Goal: Information Seeking & Learning: Learn about a topic

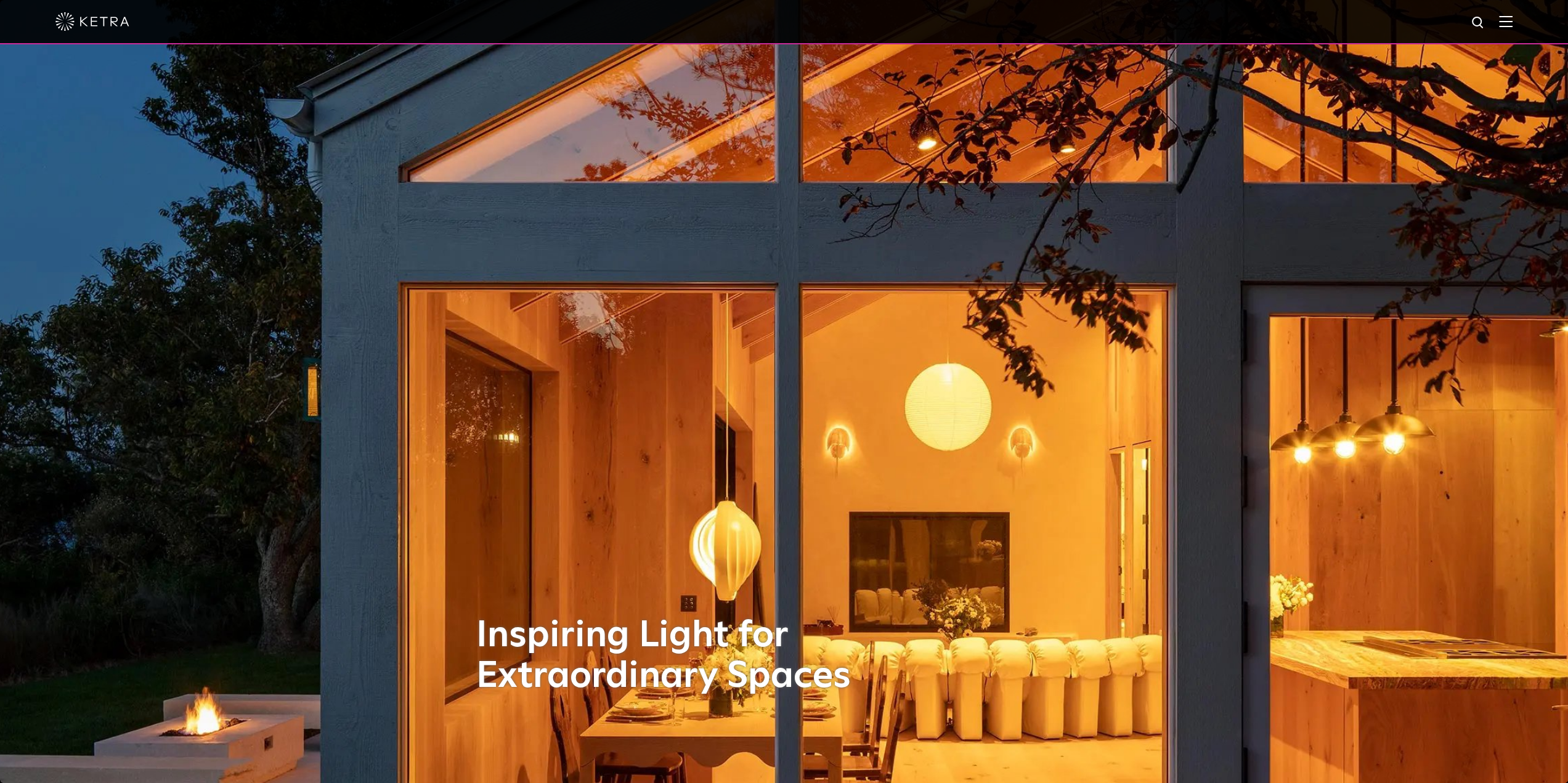
drag, startPoint x: 1513, startPoint y: 7, endPoint x: 1514, endPoint y: 24, distance: 17.0
click at [1514, 16] on div at bounding box center [784, 22] width 1568 height 44
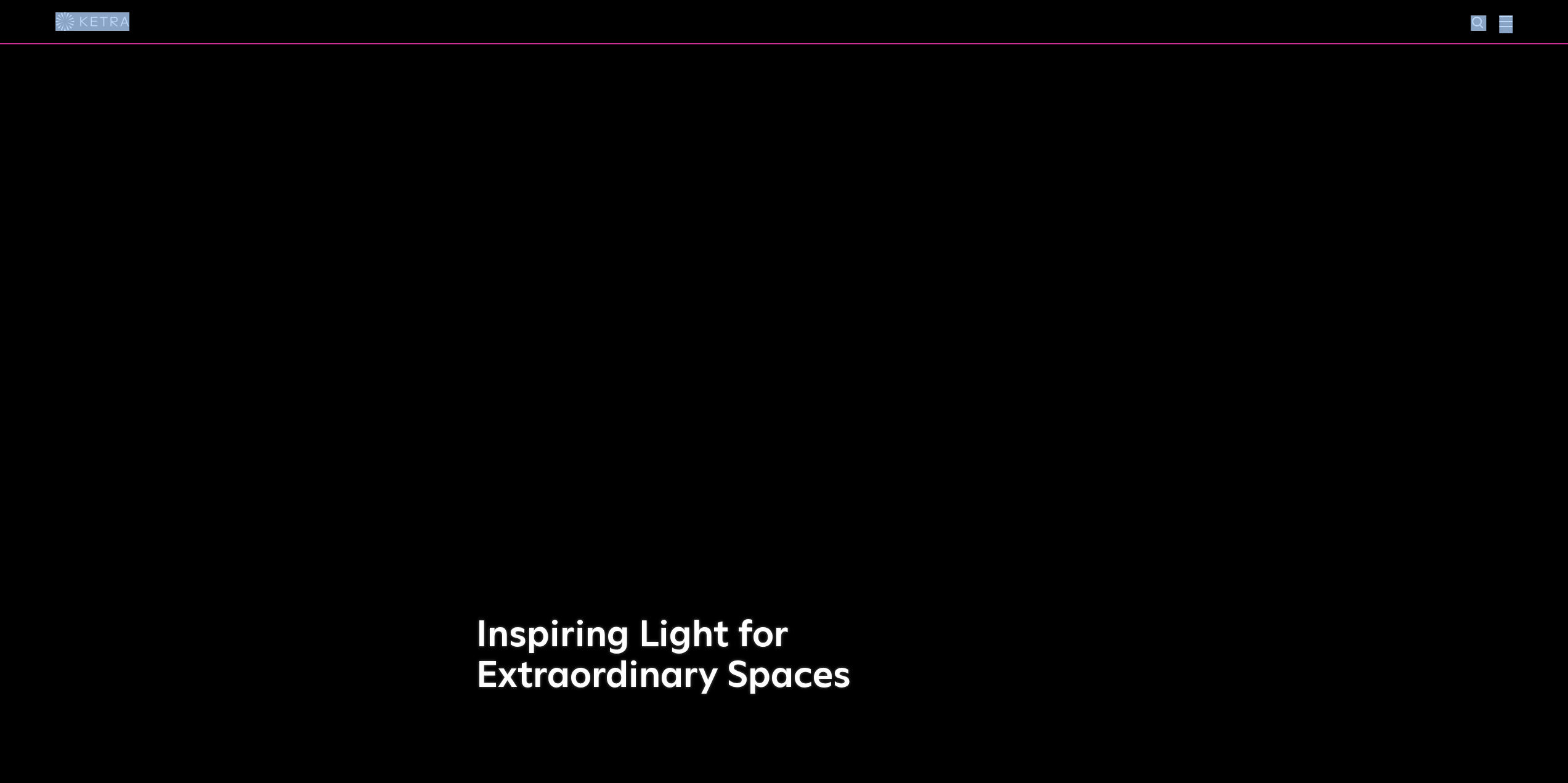
click at [1513, 24] on img at bounding box center [1506, 21] width 14 height 11
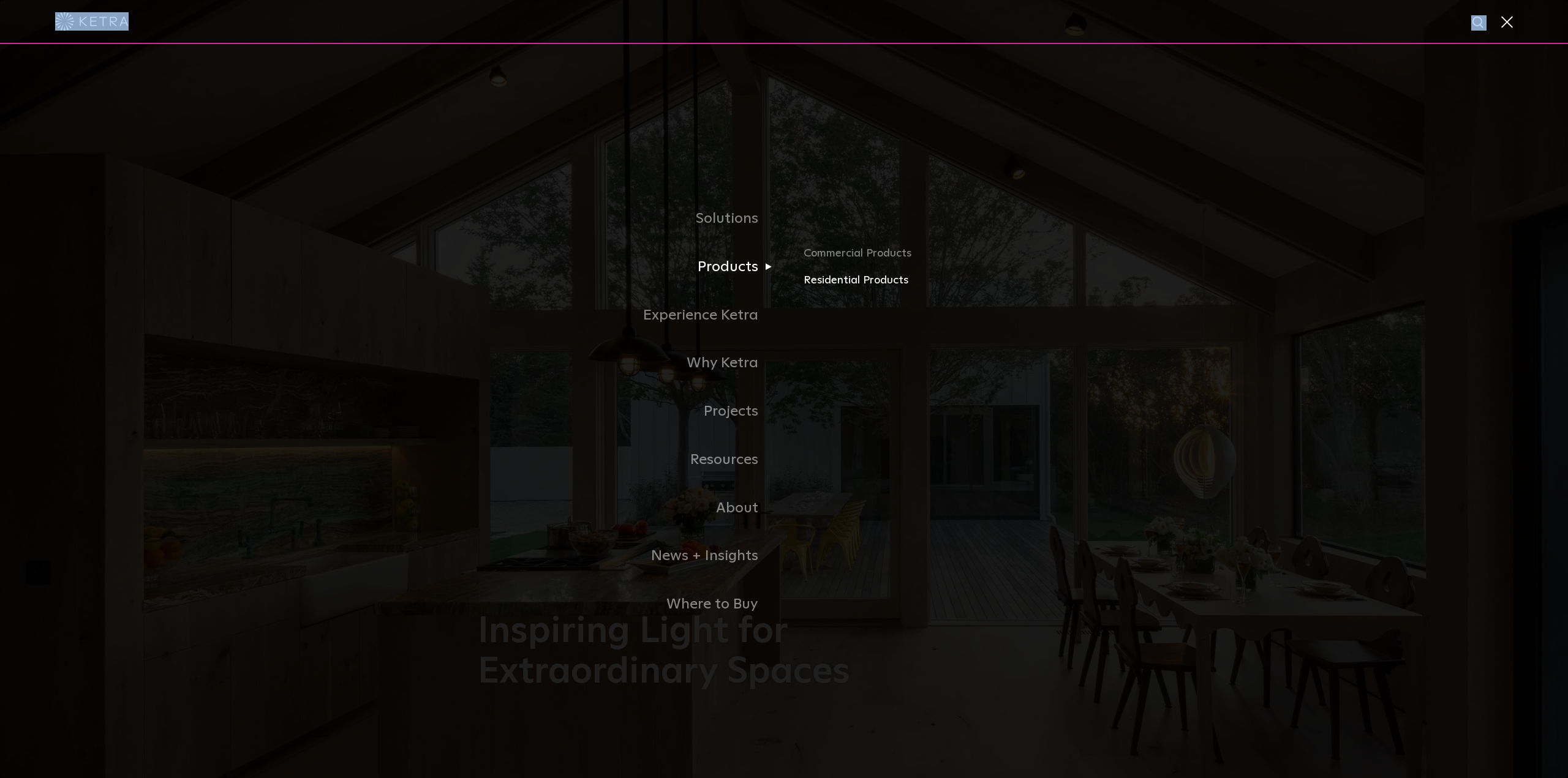
click at [809, 276] on link "Residential Products" at bounding box center [947, 281] width 287 height 17
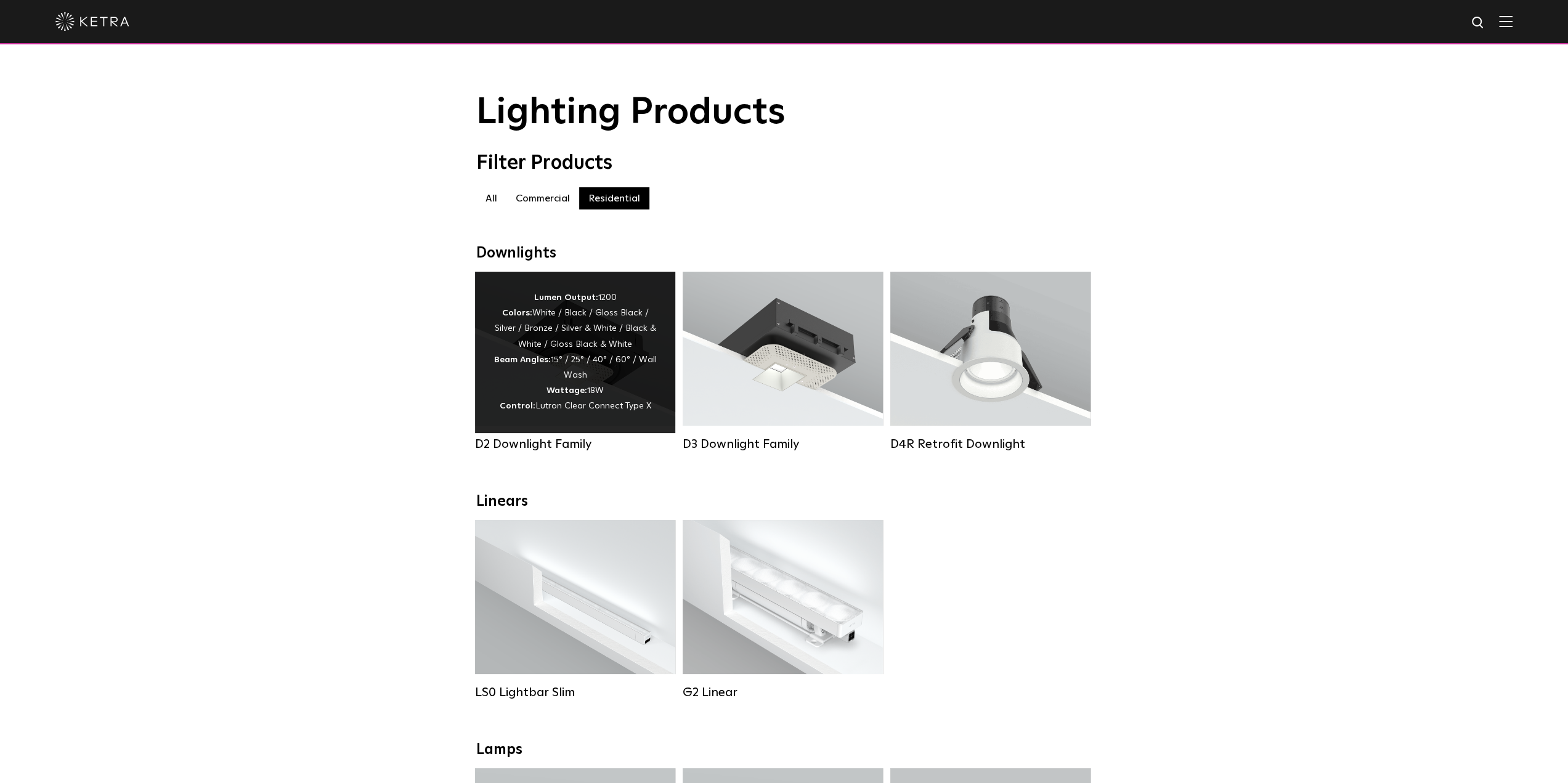
click at [625, 399] on div "Lumen Output: 1200 Colors: White / Black / Gloss Black / Silver / Bronze / Silv…" at bounding box center [575, 352] width 163 height 125
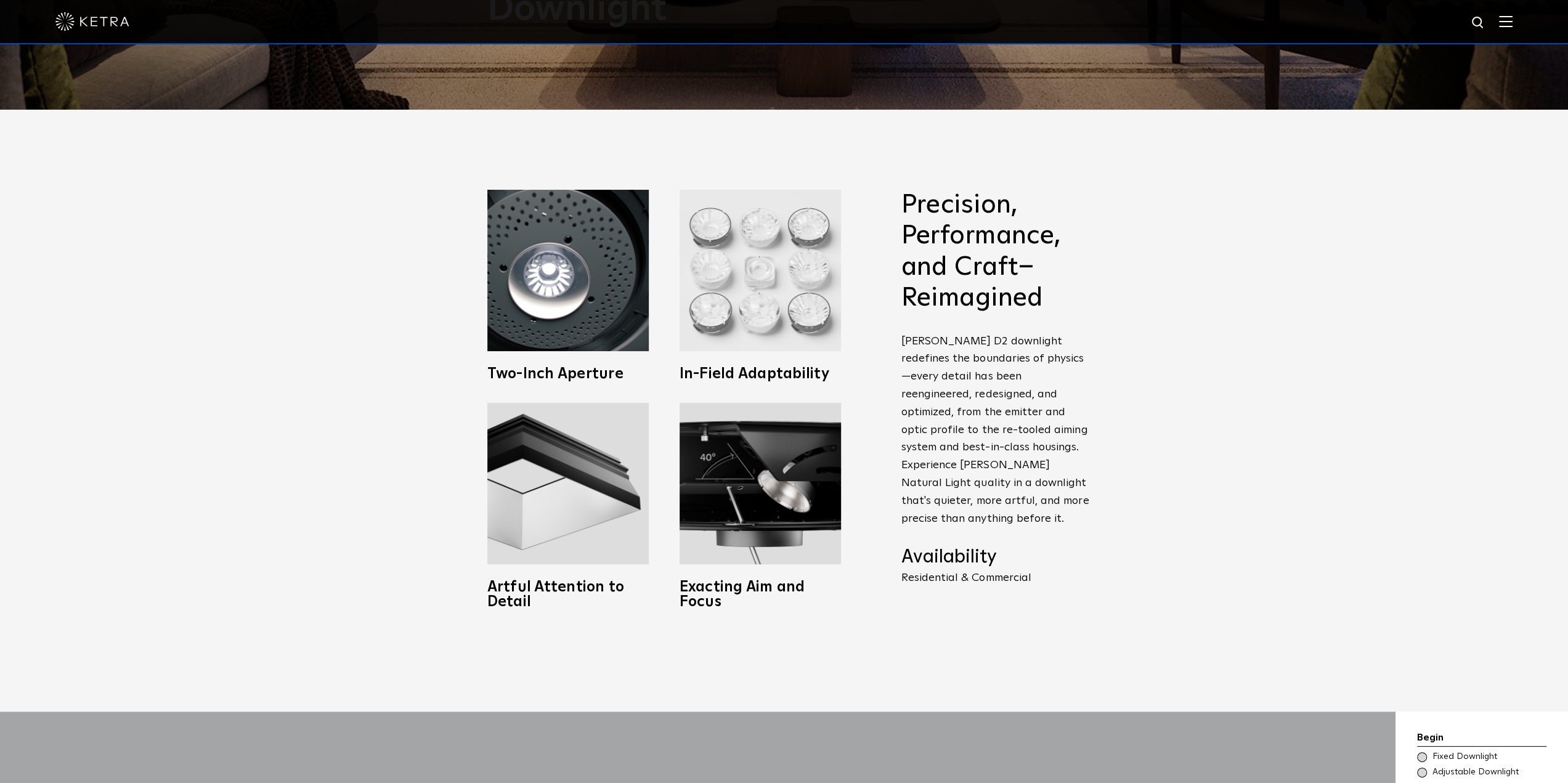
scroll to position [677, 0]
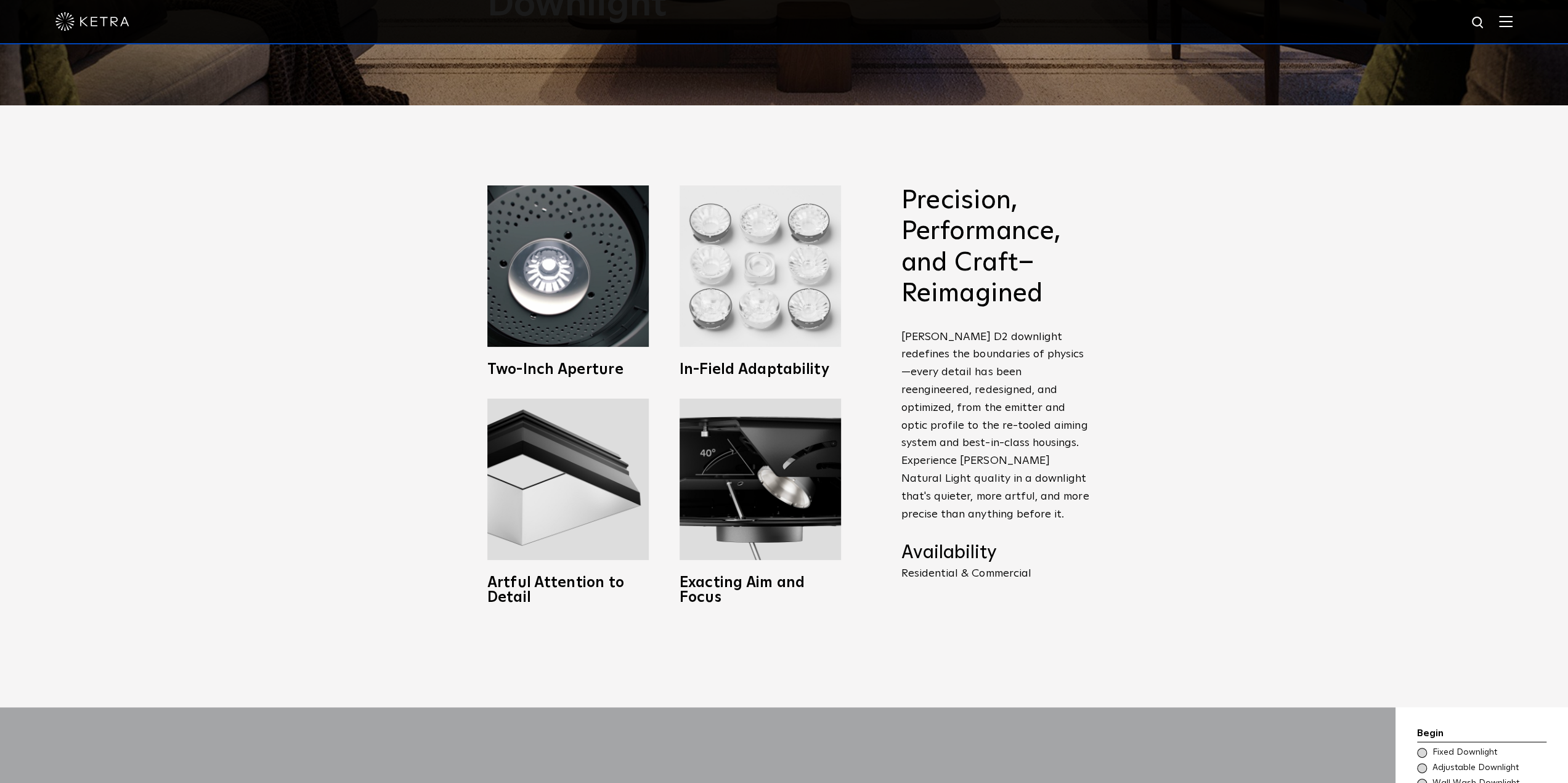
click at [784, 325] on img at bounding box center [760, 266] width 161 height 161
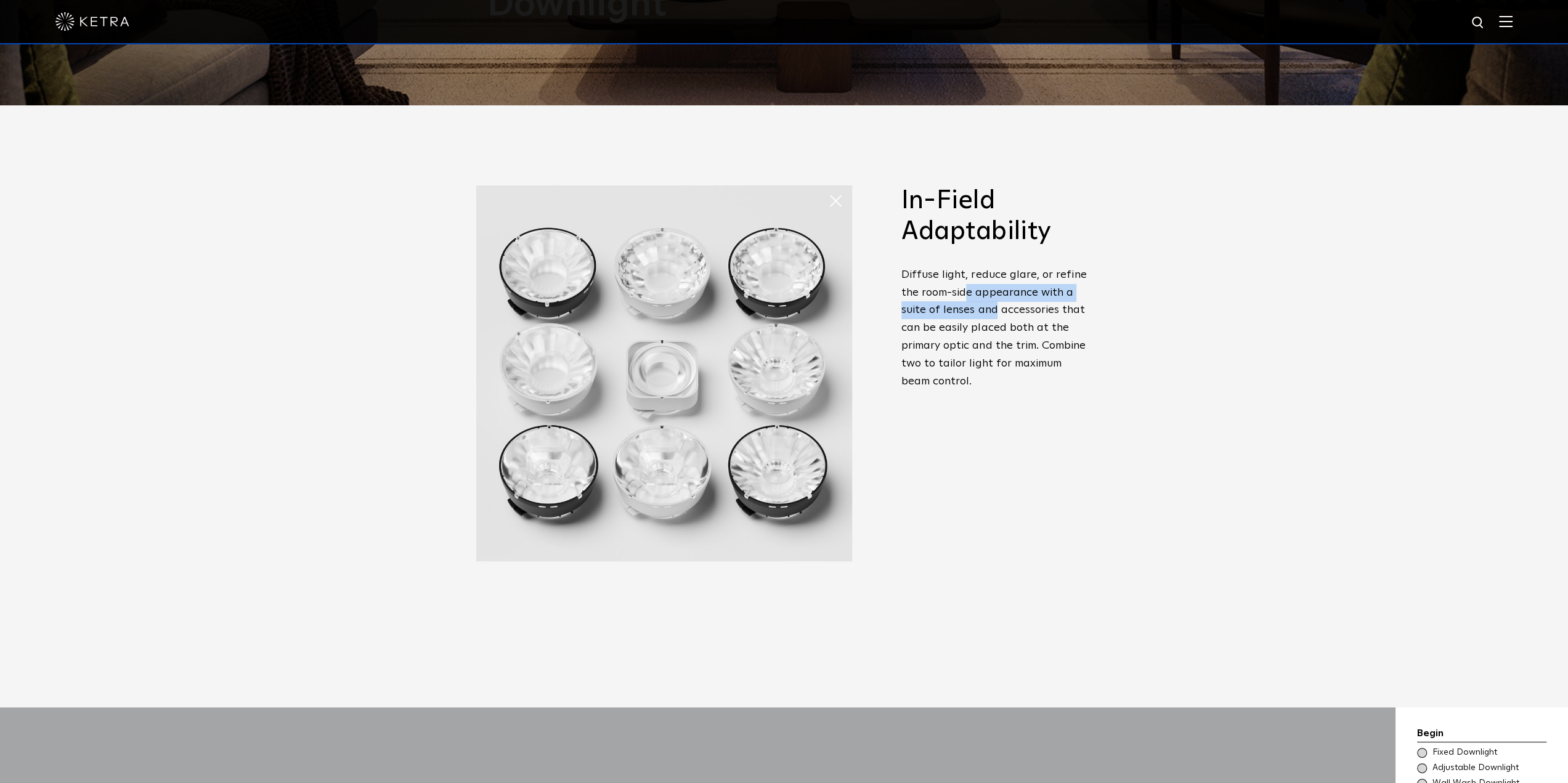
drag, startPoint x: 965, startPoint y: 285, endPoint x: 993, endPoint y: 316, distance: 41.8
click at [993, 316] on p "Diffuse light, reduce glare, or refine the room-side appearance with a suite of…" at bounding box center [997, 328] width 191 height 125
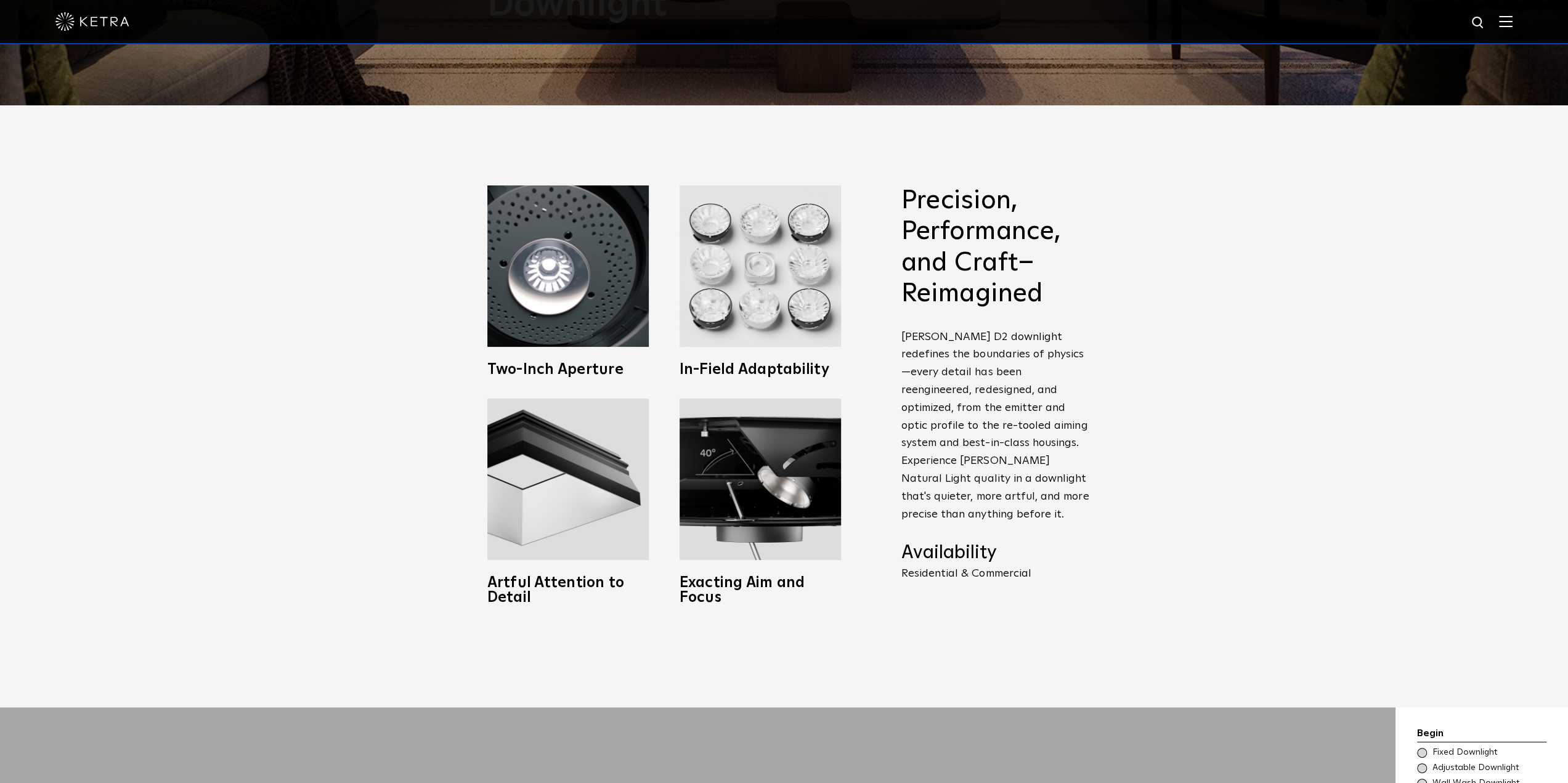
click at [993, 316] on span "Precision, Performance, and Craft–Reimagined Ketra D2 downlight redefines the b…" at bounding box center [997, 397] width 191 height 423
click at [997, 366] on p "[PERSON_NAME] D2 downlight redefines the boundaries of physics—every detail has…" at bounding box center [997, 426] width 191 height 195
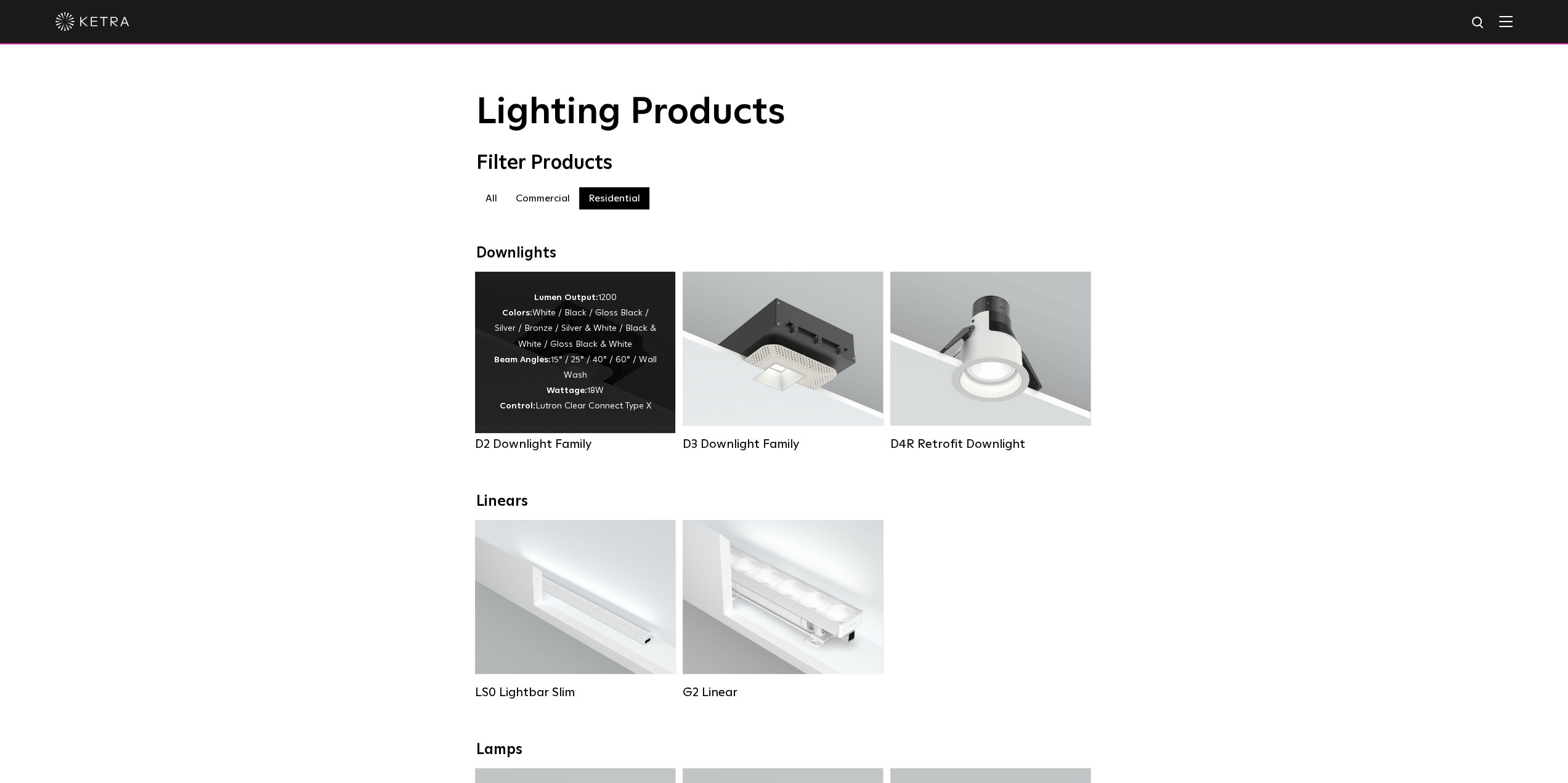
click at [607, 350] on div "Lumen Output: 1200 Colors: White / Black / Gloss Black / Silver / Bronze / Silv…" at bounding box center [575, 352] width 163 height 125
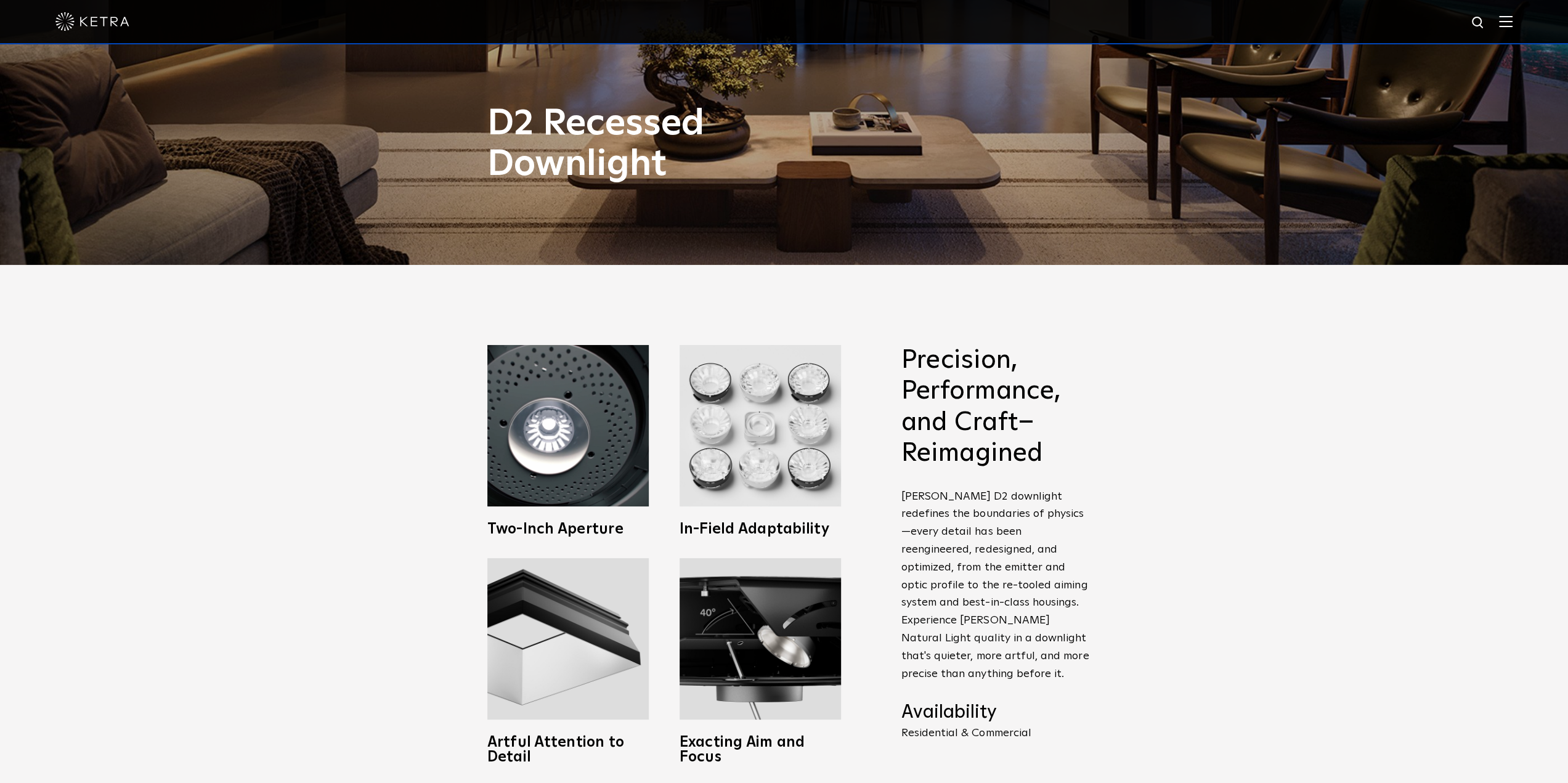
scroll to position [555, 0]
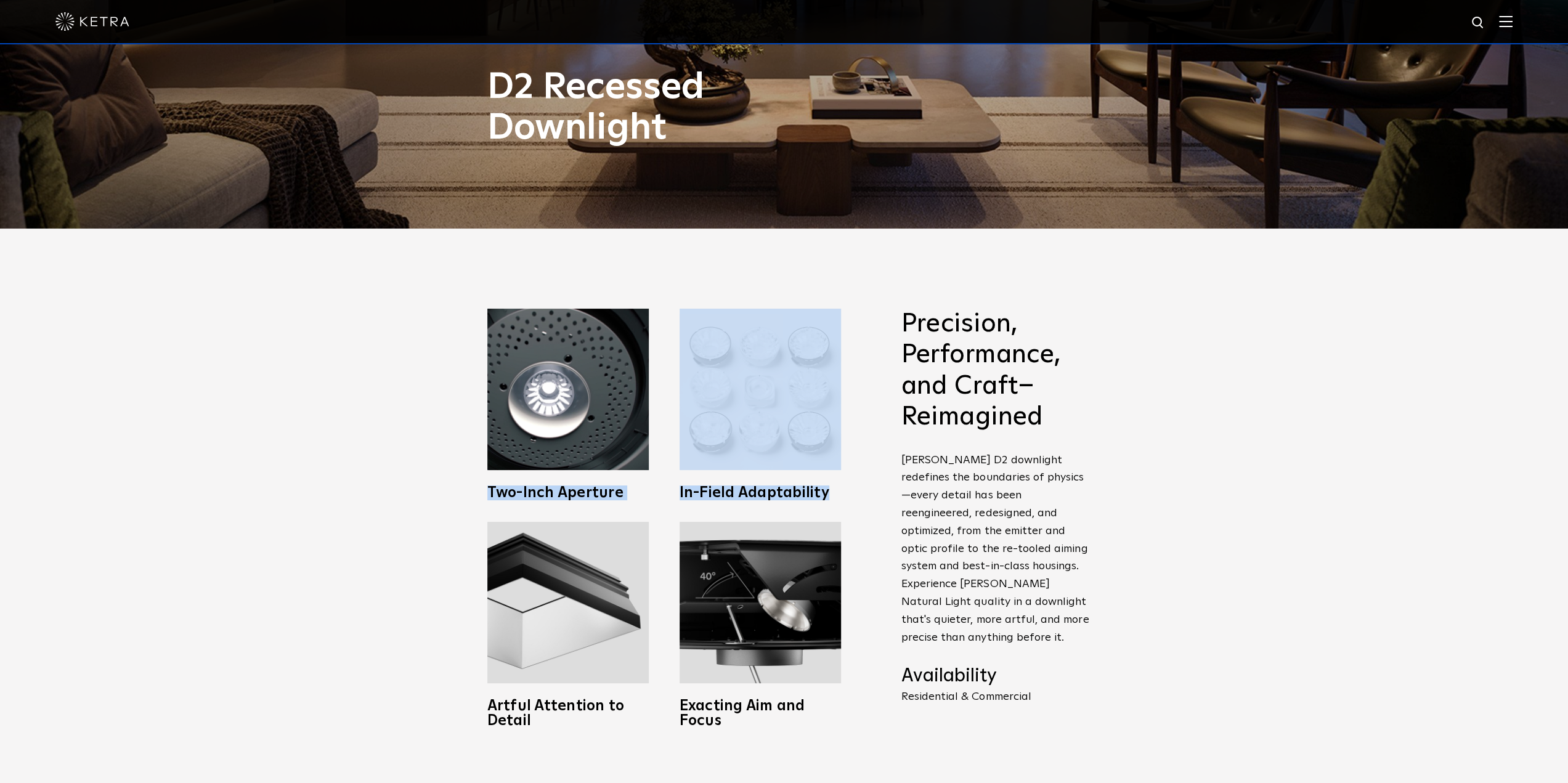
drag, startPoint x: 406, startPoint y: 489, endPoint x: 835, endPoint y: 495, distance: 429.0
click at [835, 495] on div "Precision, Performance, and Craft–Reimagined [PERSON_NAME] D2 downlight redefin…" at bounding box center [784, 529] width 1568 height 602
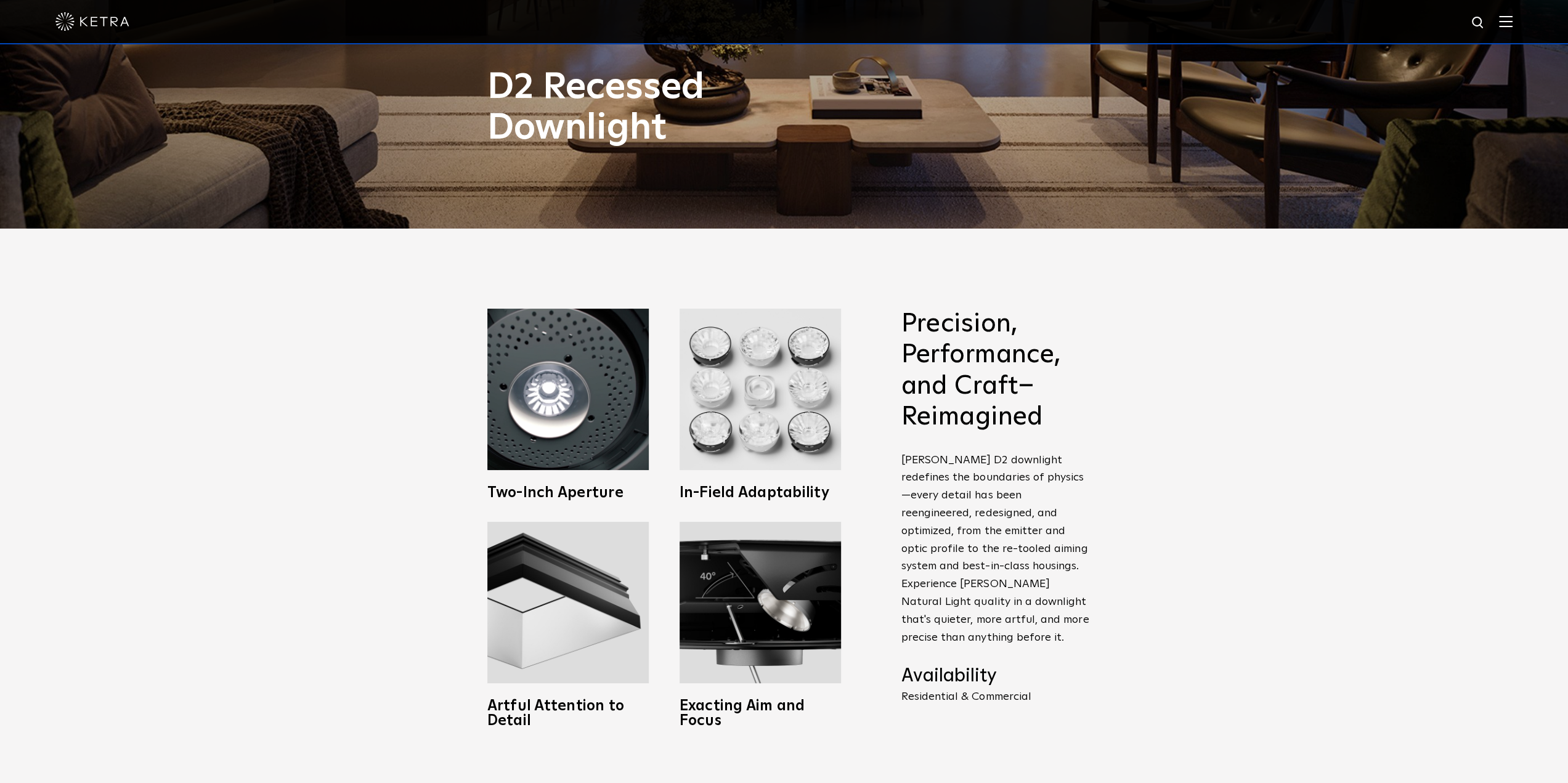
click at [997, 402] on h2 "Precision, Performance, and Craft–Reimagined" at bounding box center [997, 371] width 191 height 125
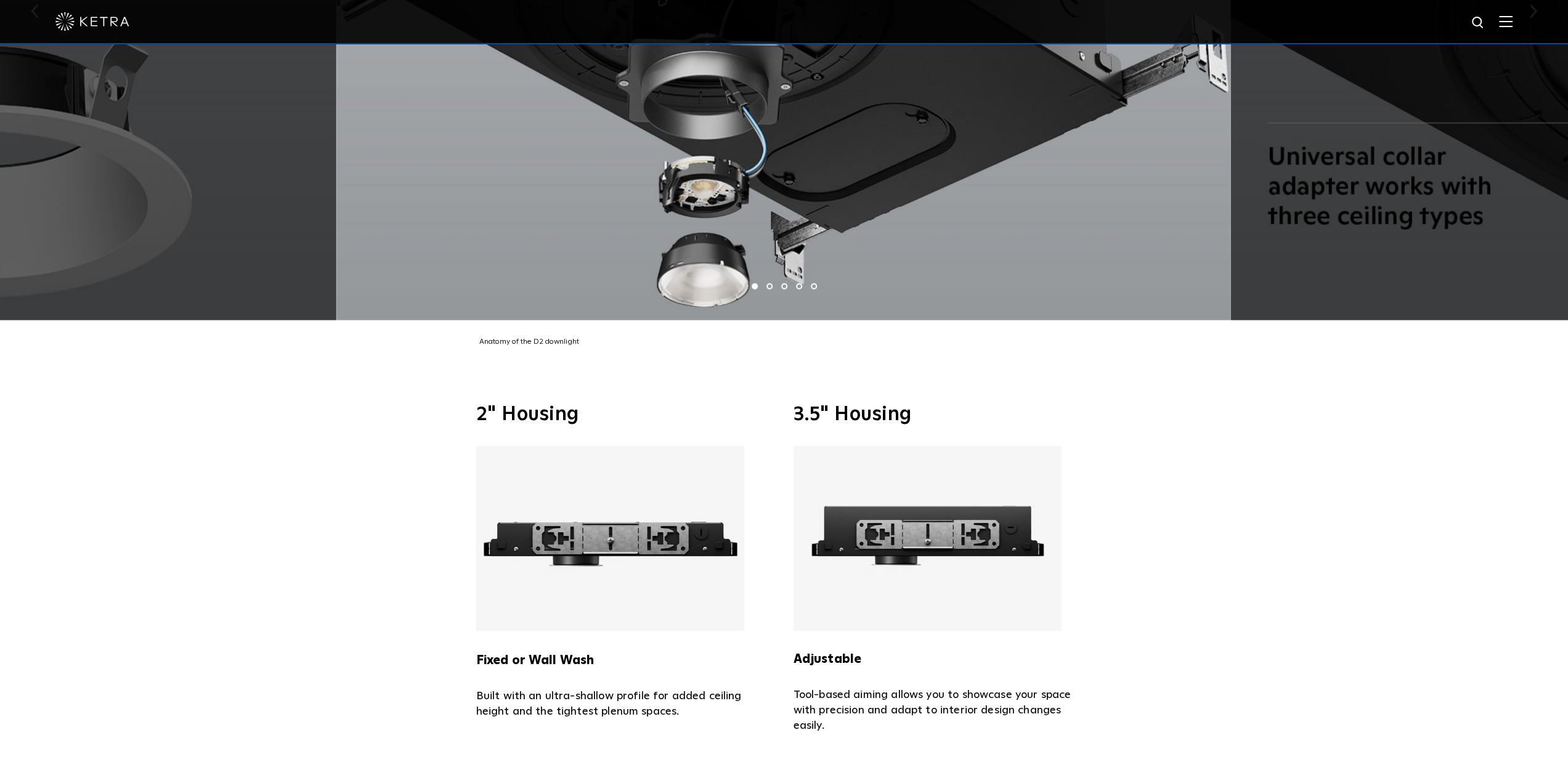
scroll to position [3142, 0]
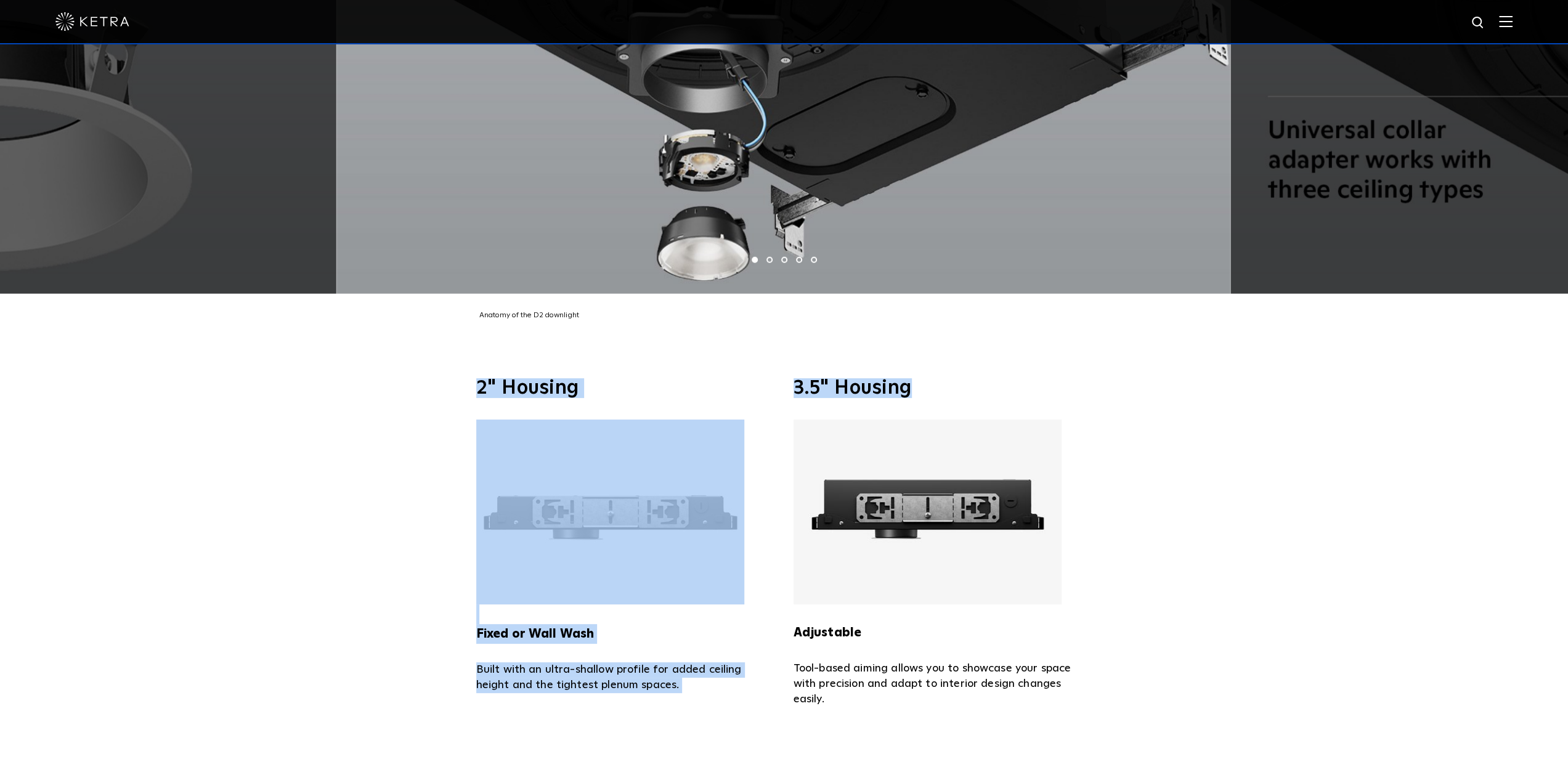
drag, startPoint x: 478, startPoint y: 371, endPoint x: 915, endPoint y: 360, distance: 437.1
click at [915, 378] on div "2" Housing Fixed or Wall Wash Built with an ultra-shallow profile for added cei…" at bounding box center [784, 542] width 617 height 329
click at [915, 378] on h3 "3.5" Housing" at bounding box center [943, 388] width 299 height 20
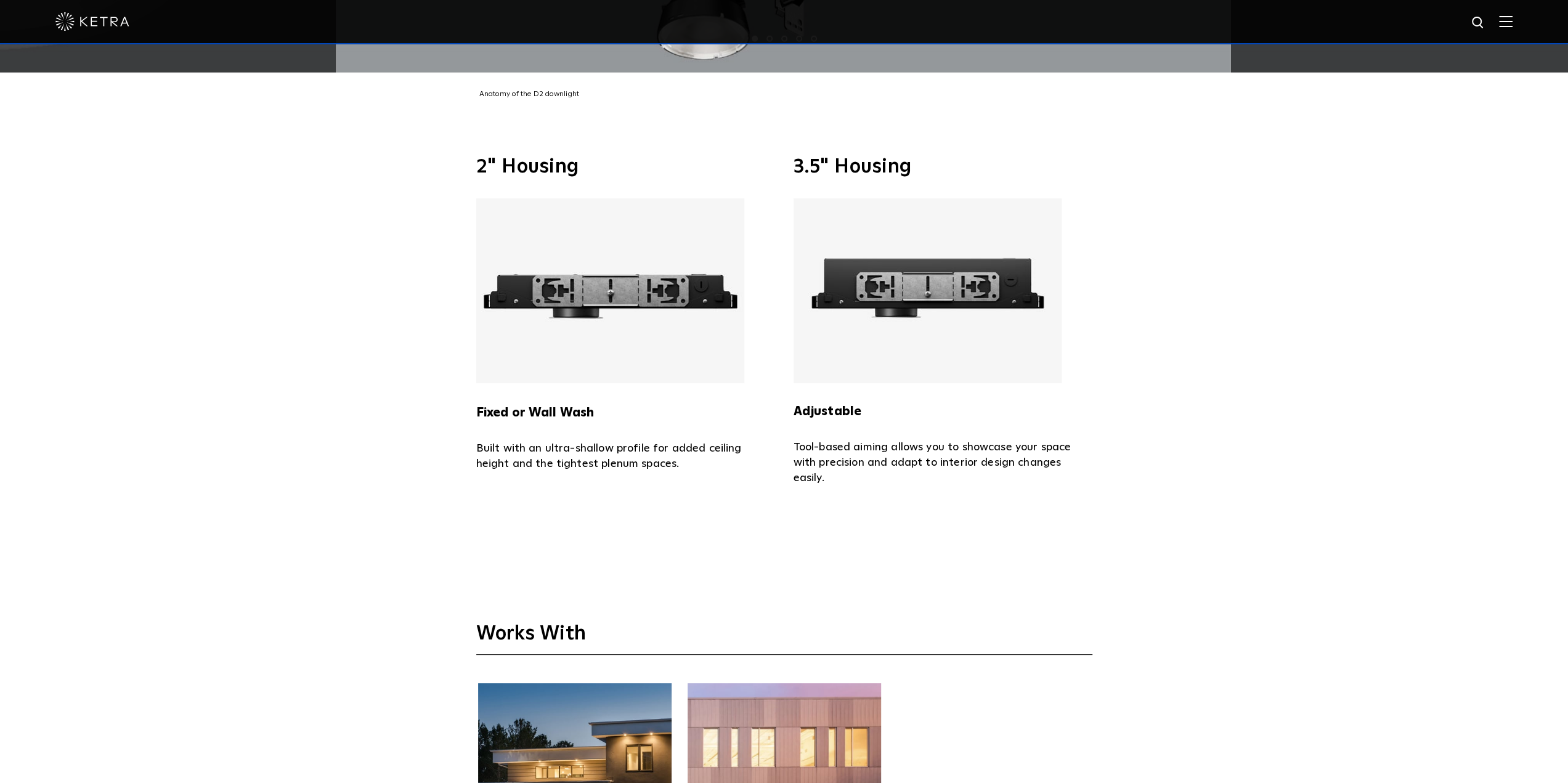
scroll to position [3388, 0]
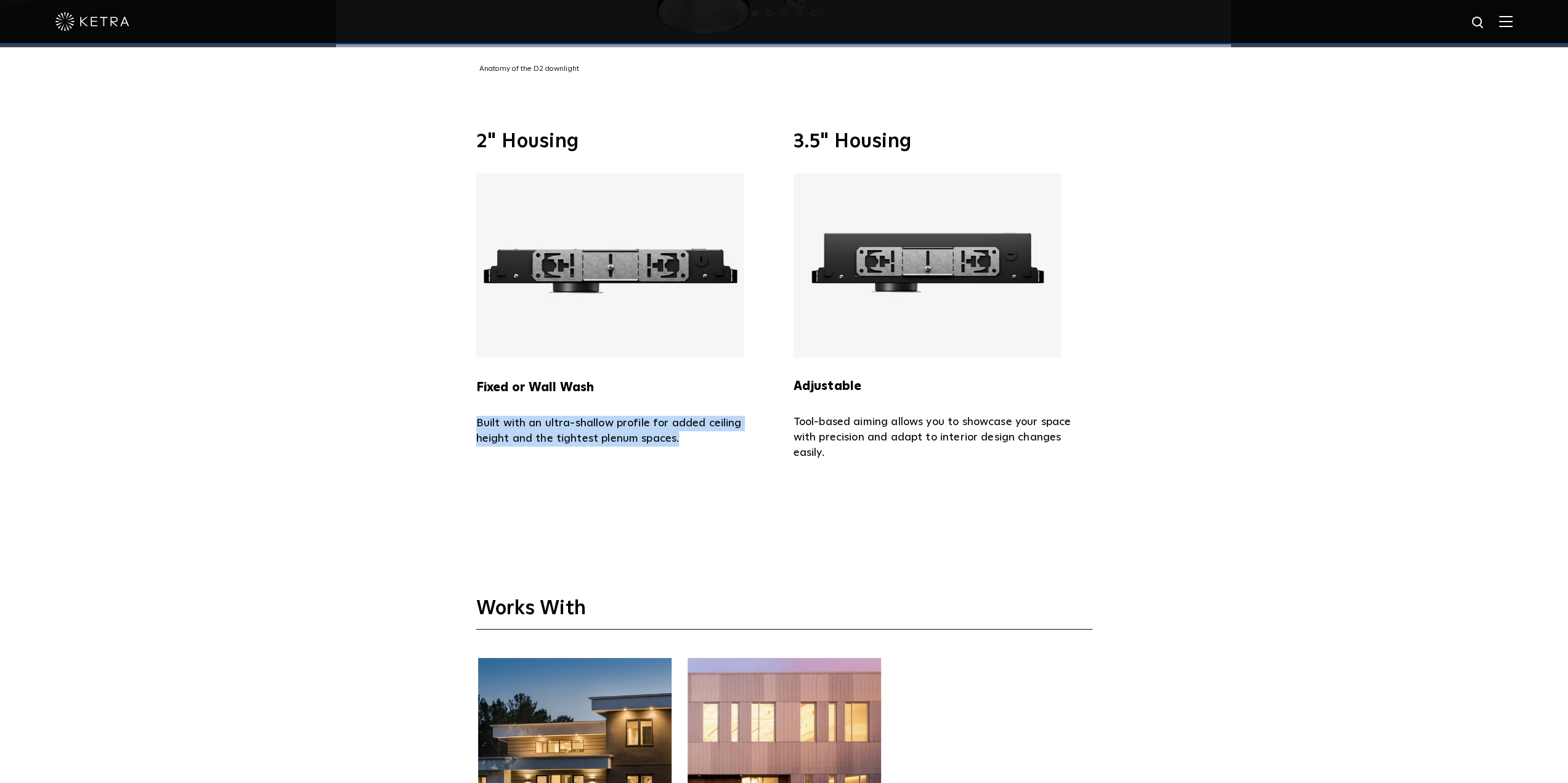
drag, startPoint x: 464, startPoint y: 402, endPoint x: 779, endPoint y: 422, distance: 315.6
click at [779, 422] on div "2" Housing Fixed or Wall Wash Built with an ultra-shallow profile for added cei…" at bounding box center [784, 296] width 641 height 329
click at [727, 428] on span "2" Housing Fixed or Wall Wash Built with an ultra-shallow profile for added cei…" at bounding box center [625, 296] width 299 height 329
drag, startPoint x: 721, startPoint y: 424, endPoint x: 712, endPoint y: 384, distance: 41.0
click at [712, 384] on div "Fixed or Wall Wash Built with an ultra-shallow profile for added ceiling height…" at bounding box center [625, 310] width 299 height 274
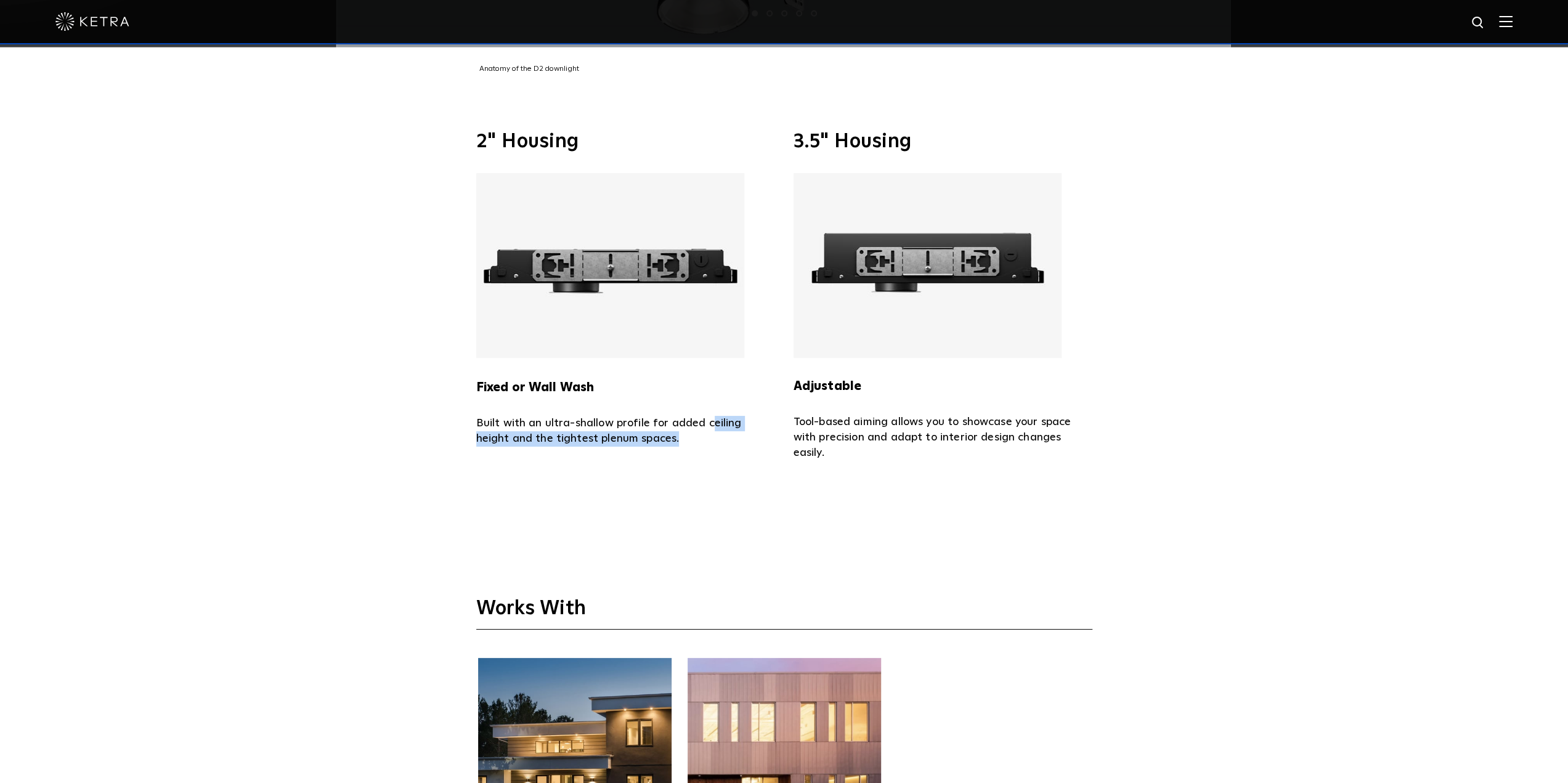
click at [712, 384] on div "Fixed or Wall Wash Built with an ultra-shallow profile for added ceiling height…" at bounding box center [625, 310] width 299 height 274
drag, startPoint x: 700, startPoint y: 417, endPoint x: 705, endPoint y: 385, distance: 32.4
click at [705, 385] on div "Fixed or Wall Wash Built with an ultra-shallow profile for added ceiling height…" at bounding box center [625, 310] width 299 height 274
drag, startPoint x: 700, startPoint y: 424, endPoint x: 704, endPoint y: 390, distance: 34.2
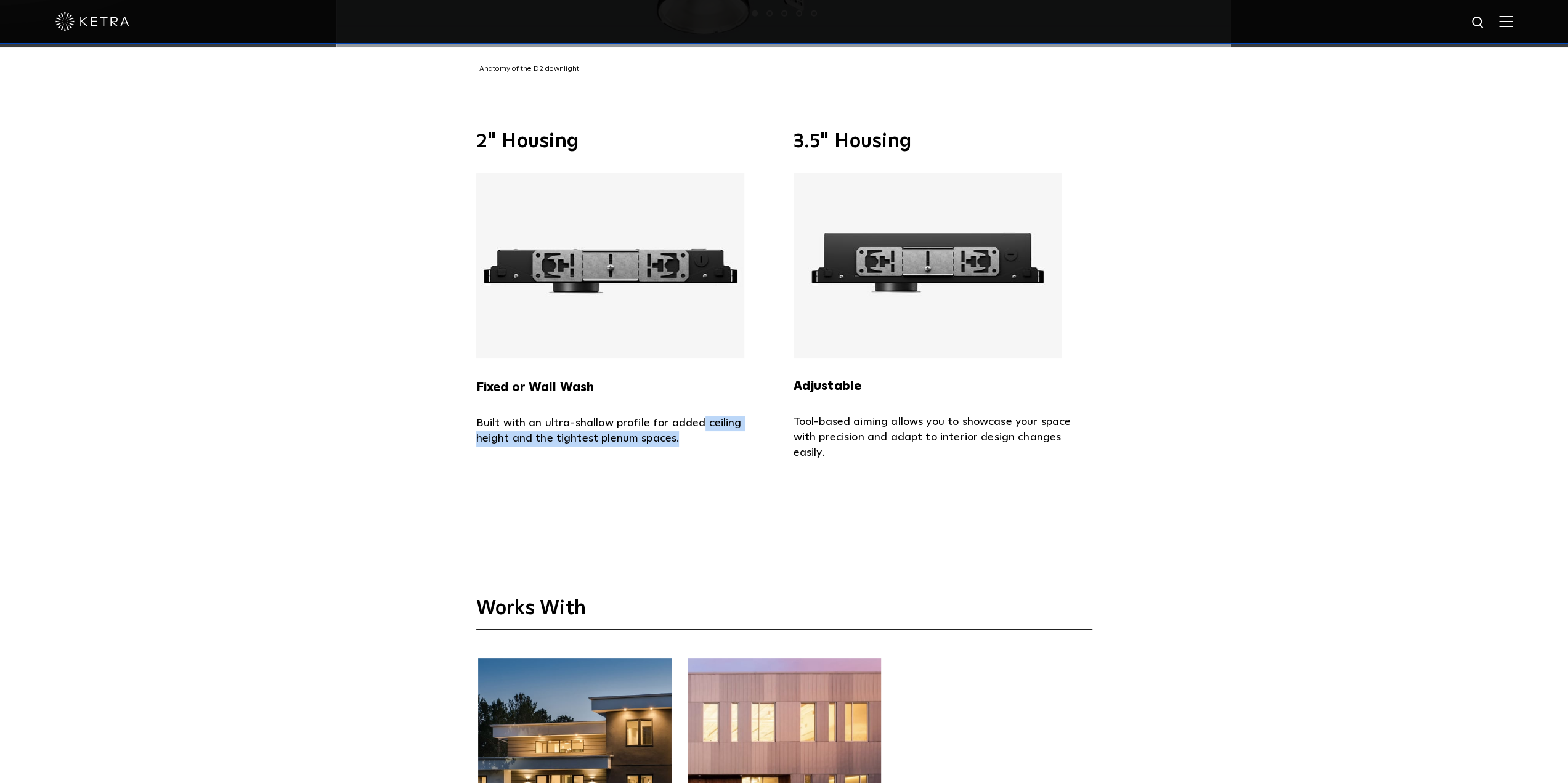
click at [704, 390] on div "Fixed or Wall Wash Built with an ultra-shallow profile for added ceiling height…" at bounding box center [625, 310] width 299 height 274
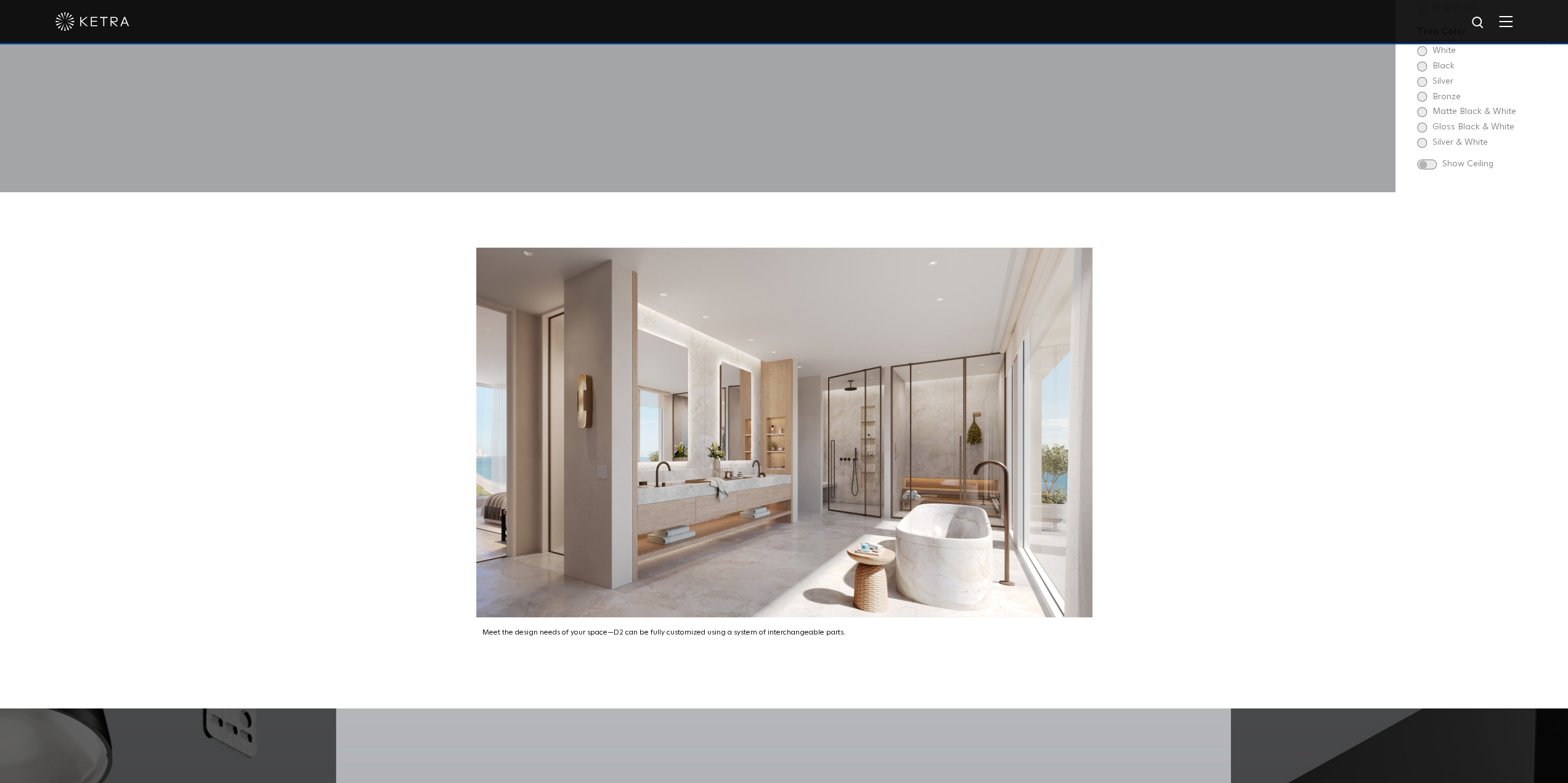
scroll to position [2094, 0]
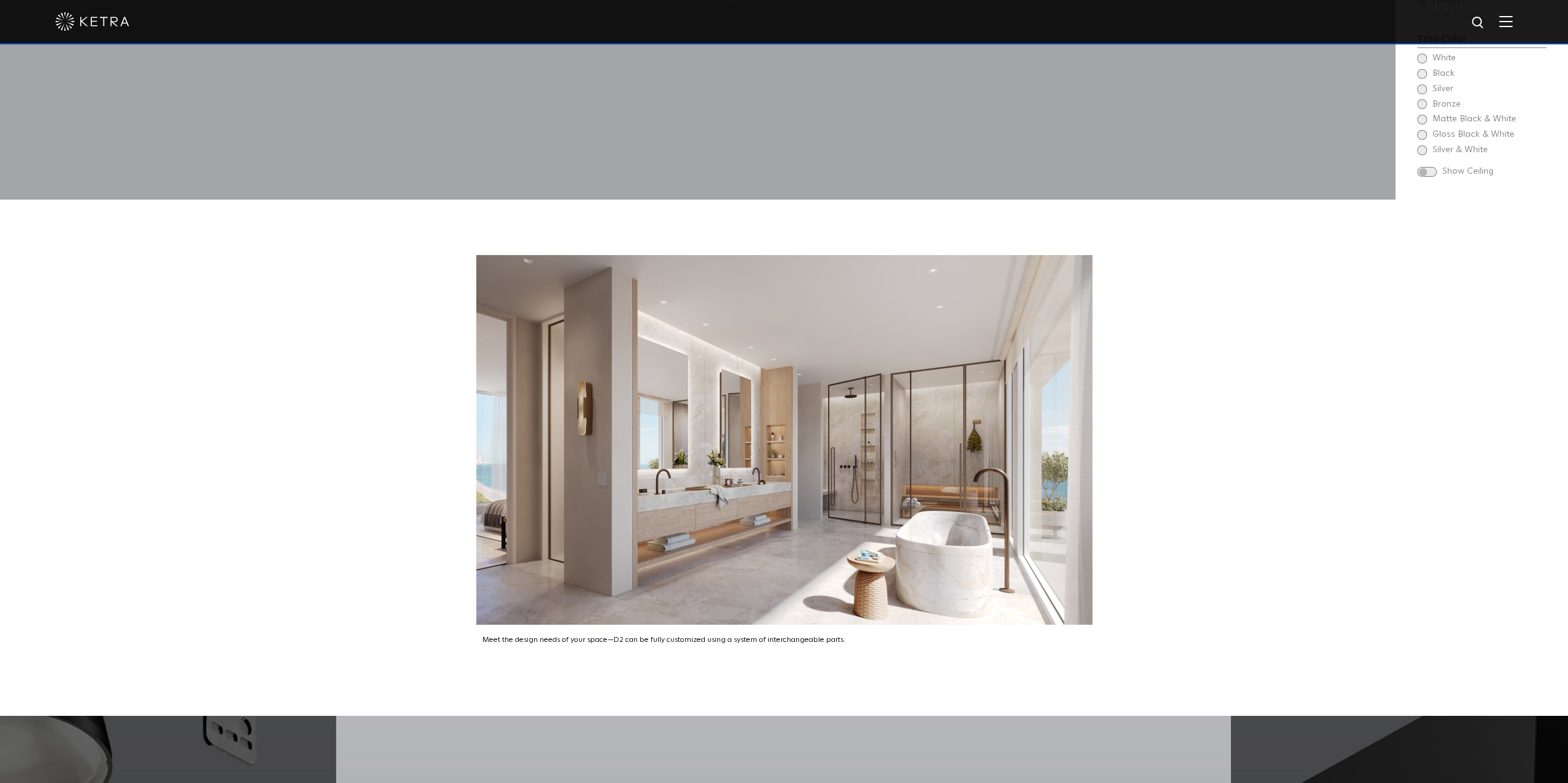
click at [1513, 17] on img at bounding box center [1506, 21] width 14 height 11
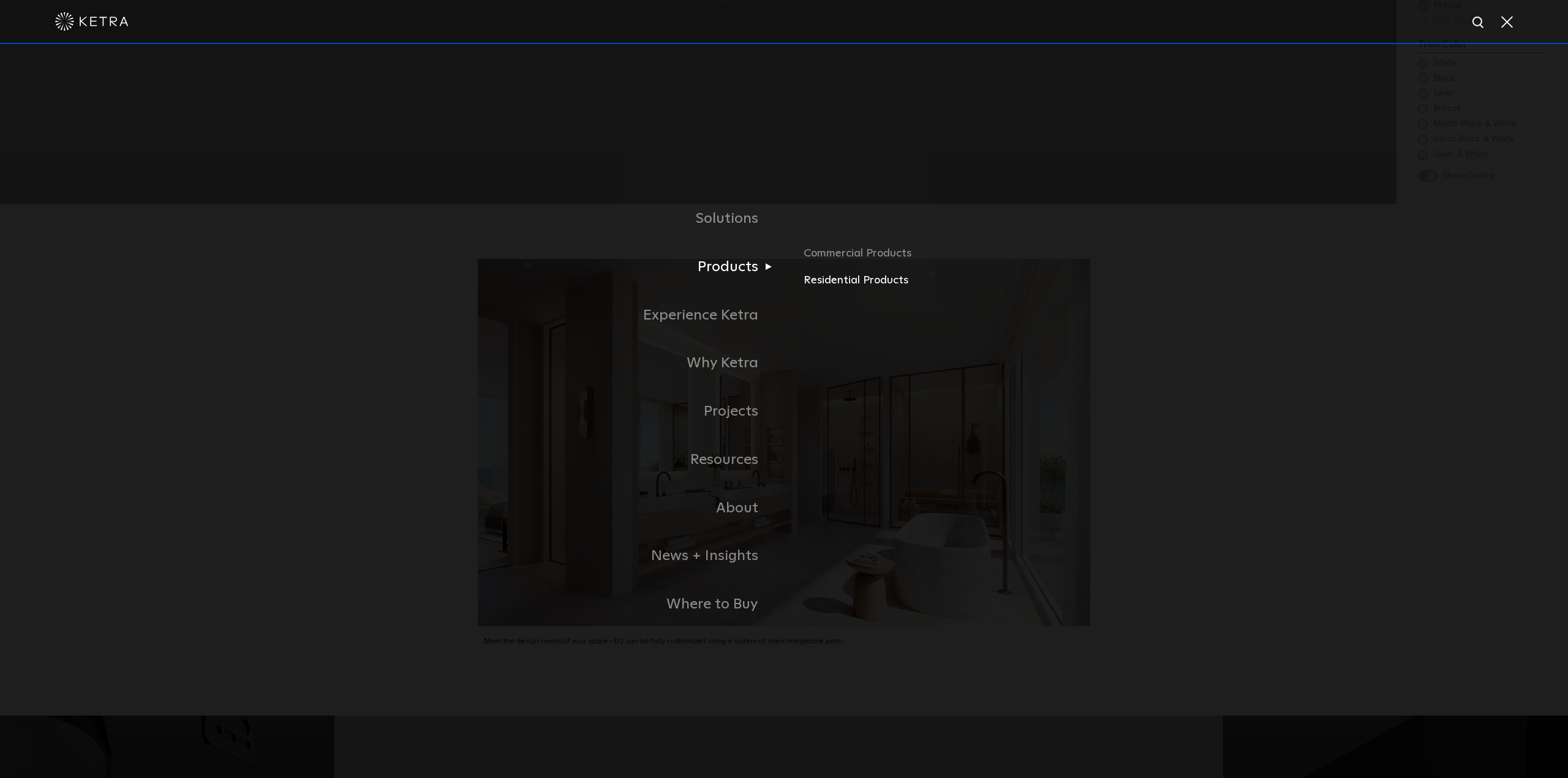
click at [852, 275] on link "Residential Products" at bounding box center [947, 281] width 287 height 17
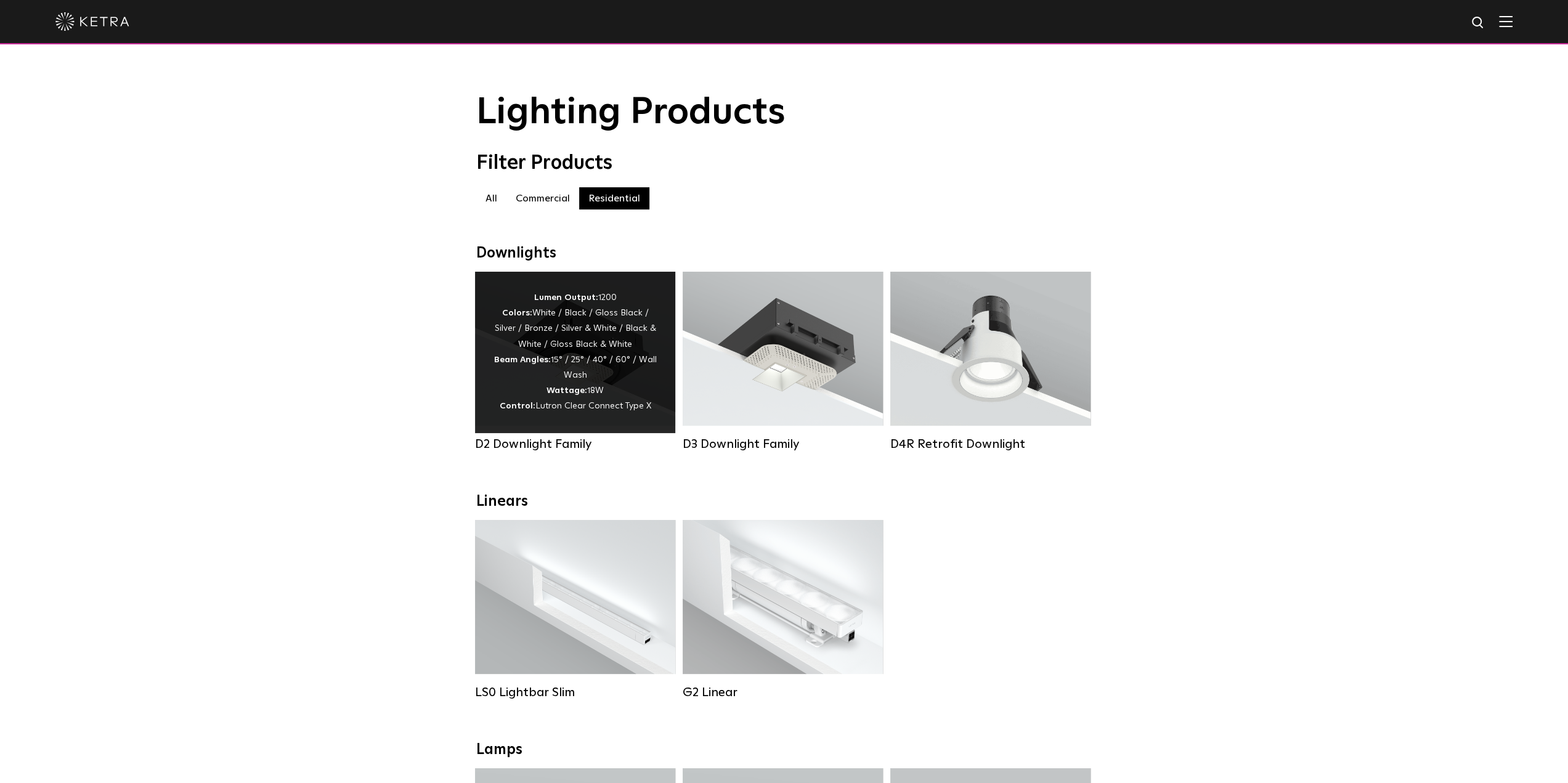
click at [648, 387] on div "Lumen Output: 1200 Colors: White / Black / Gloss Black / Silver / Bronze / Silv…" at bounding box center [575, 352] width 163 height 125
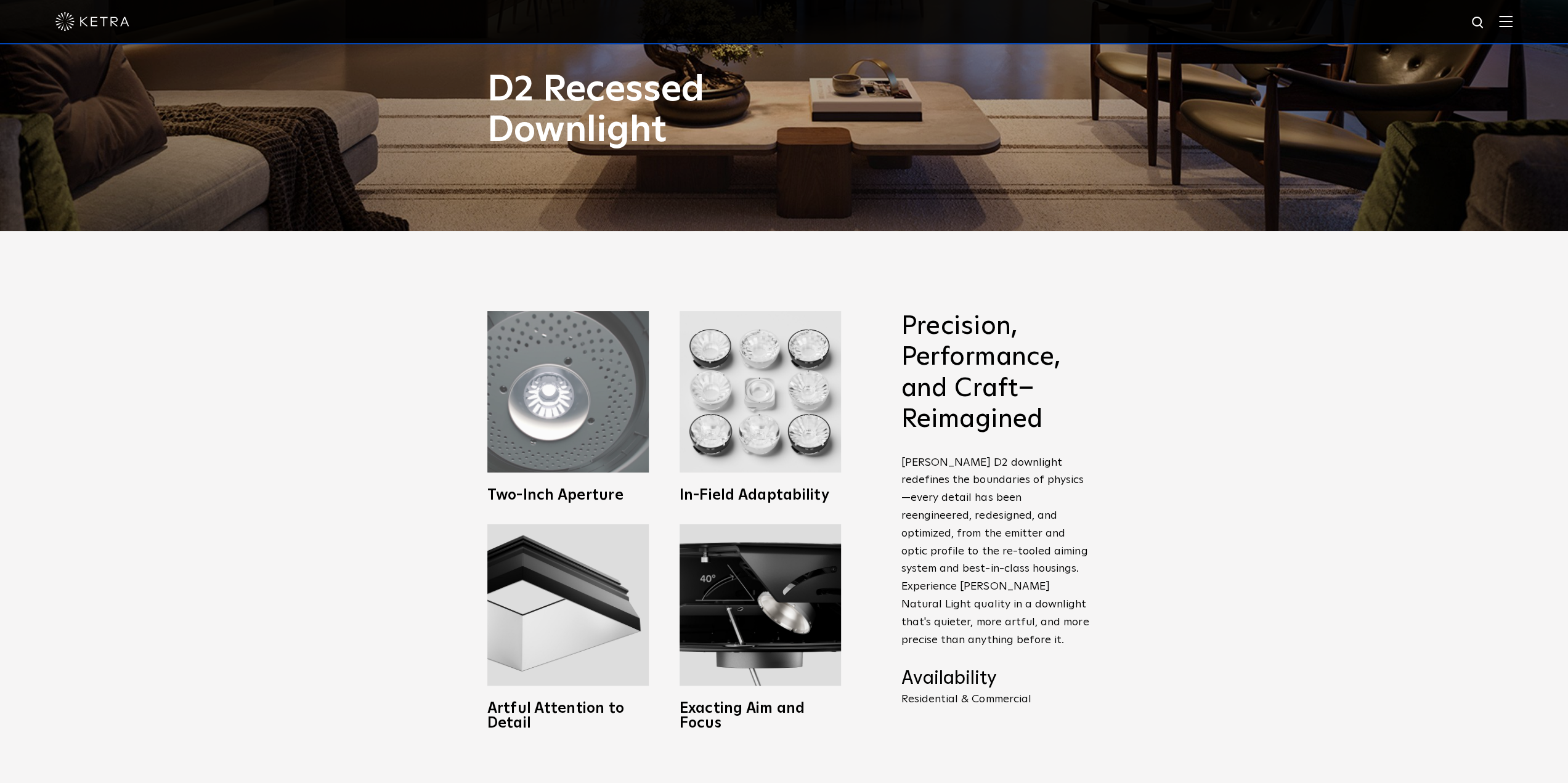
scroll to position [555, 0]
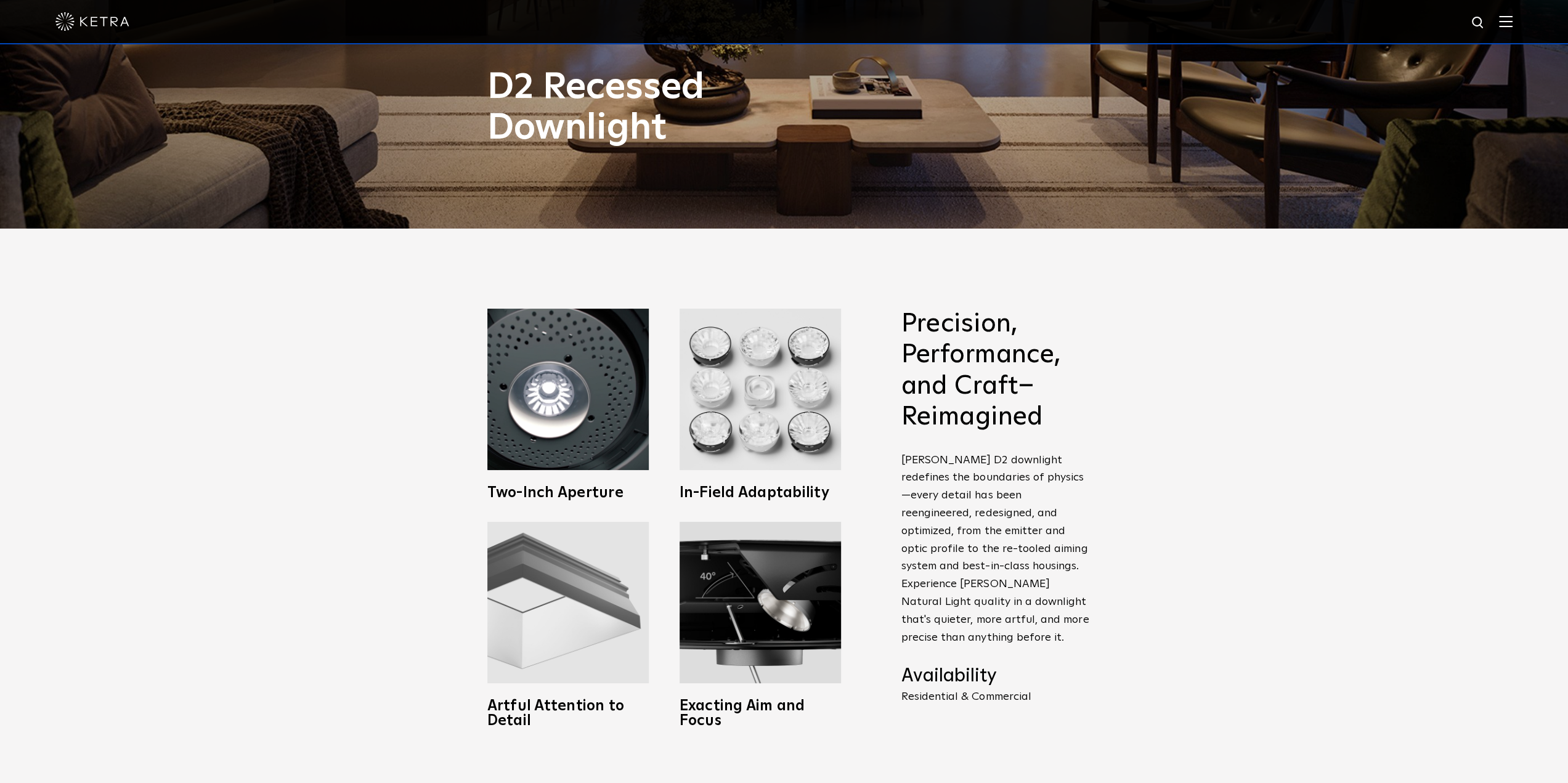
click at [625, 545] on img at bounding box center [568, 602] width 161 height 161
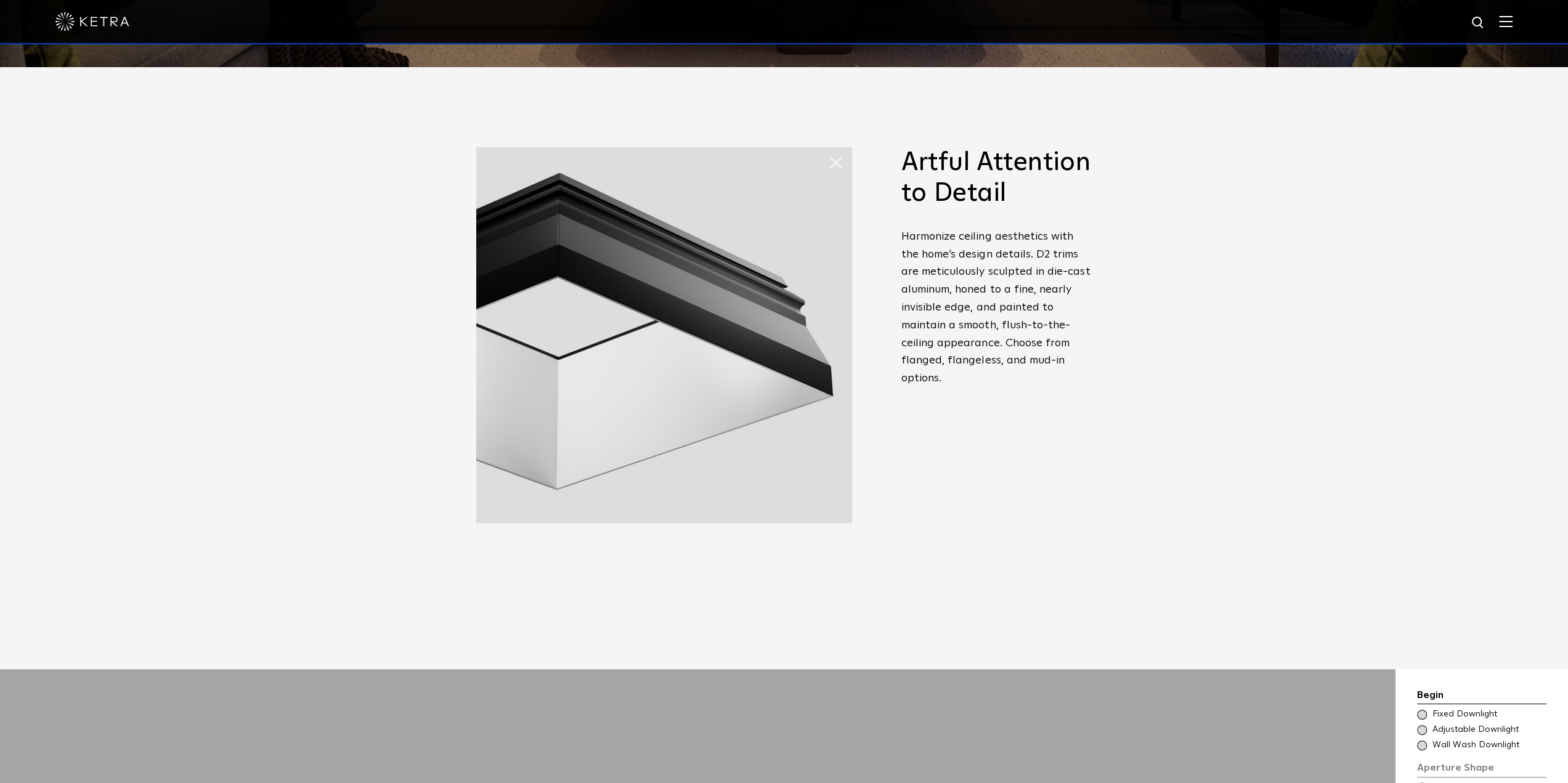
scroll to position [1047, 0]
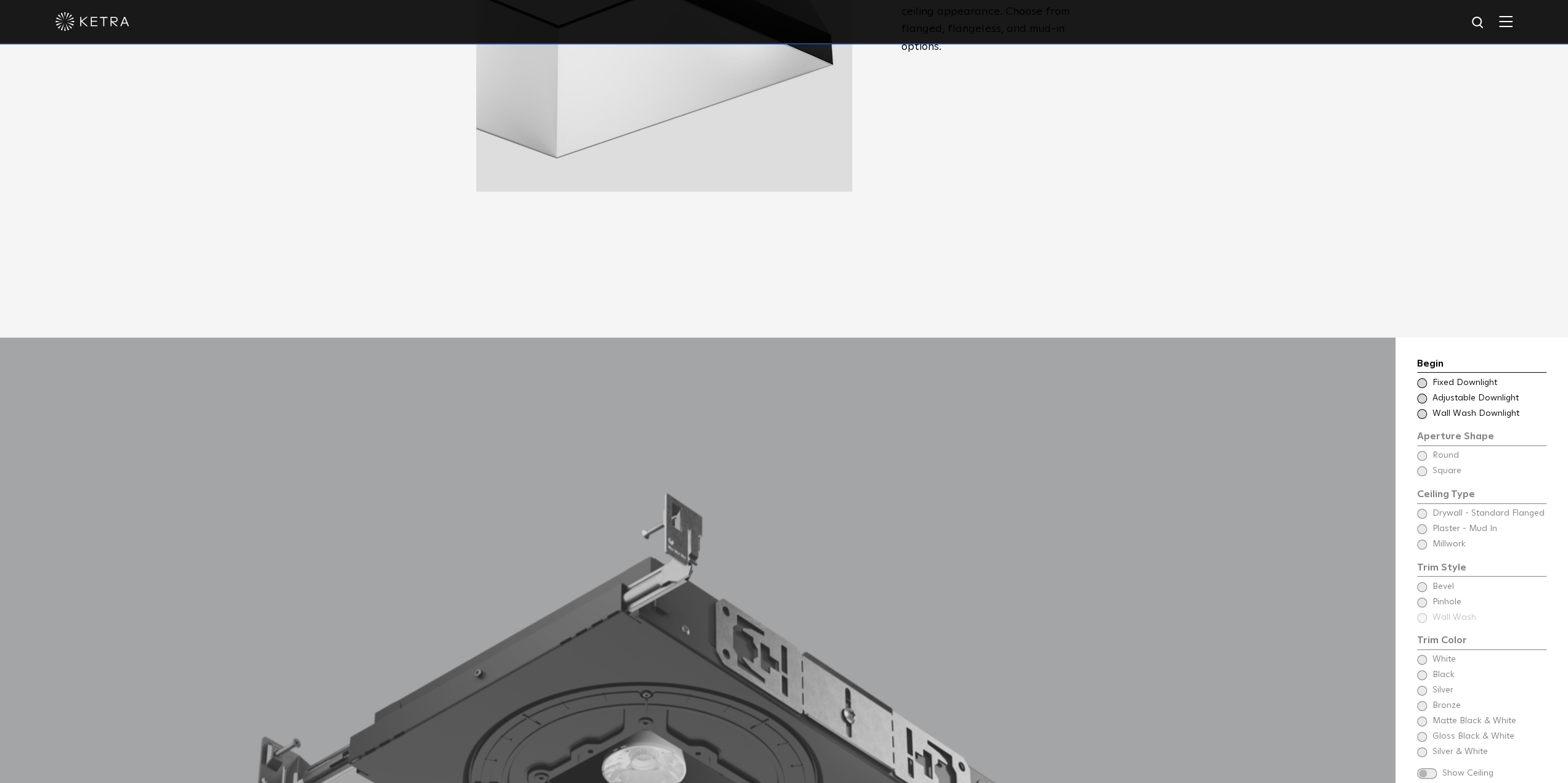
click at [1425, 378] on span at bounding box center [1421, 383] width 10 height 10
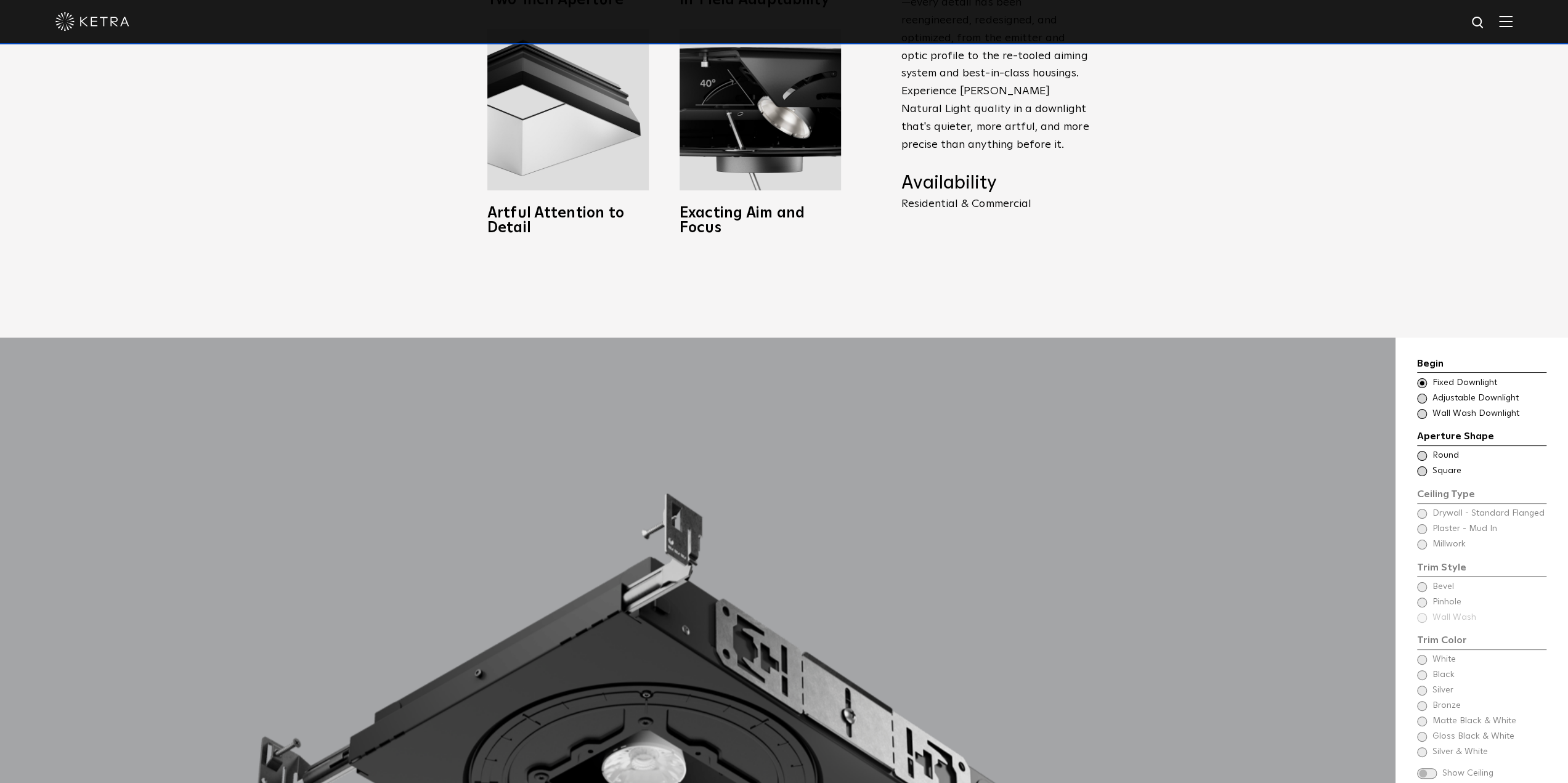
click at [1426, 450] on div "Ceiling Type Round Drywall - Standard Flanged Round" at bounding box center [1482, 456] width 129 height 12
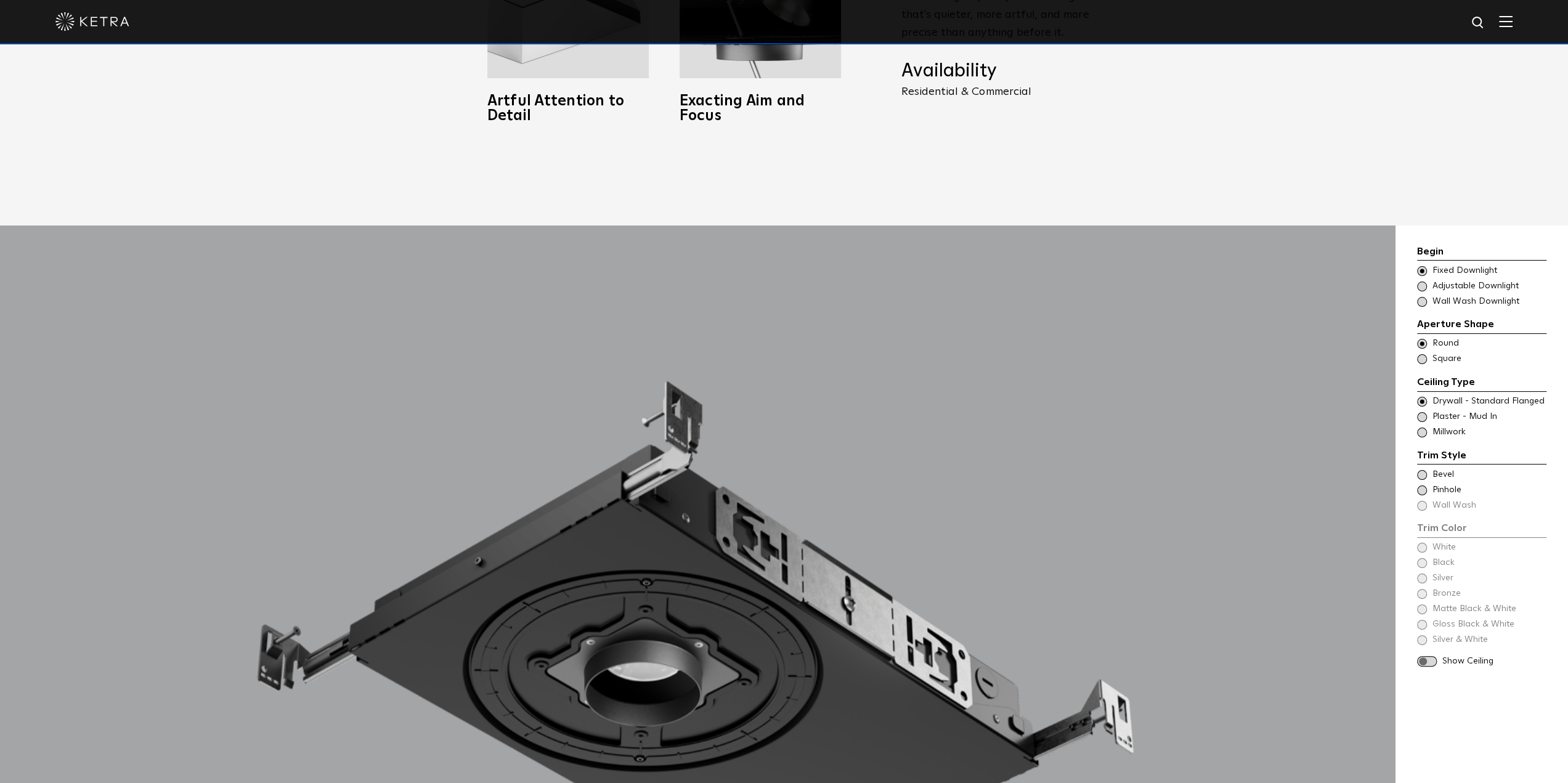
scroll to position [1171, 0]
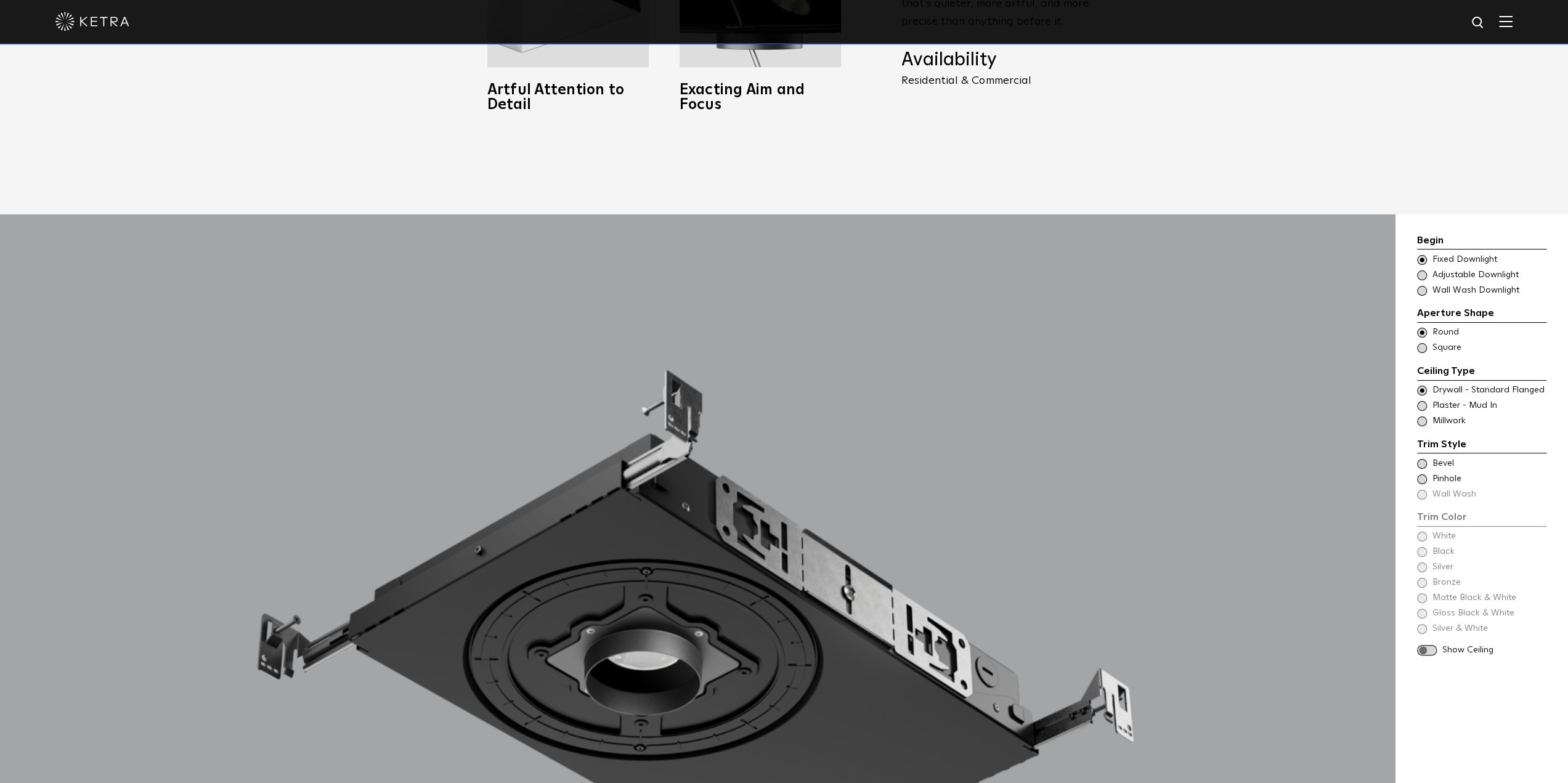
click at [1422, 401] on span at bounding box center [1421, 405] width 10 height 10
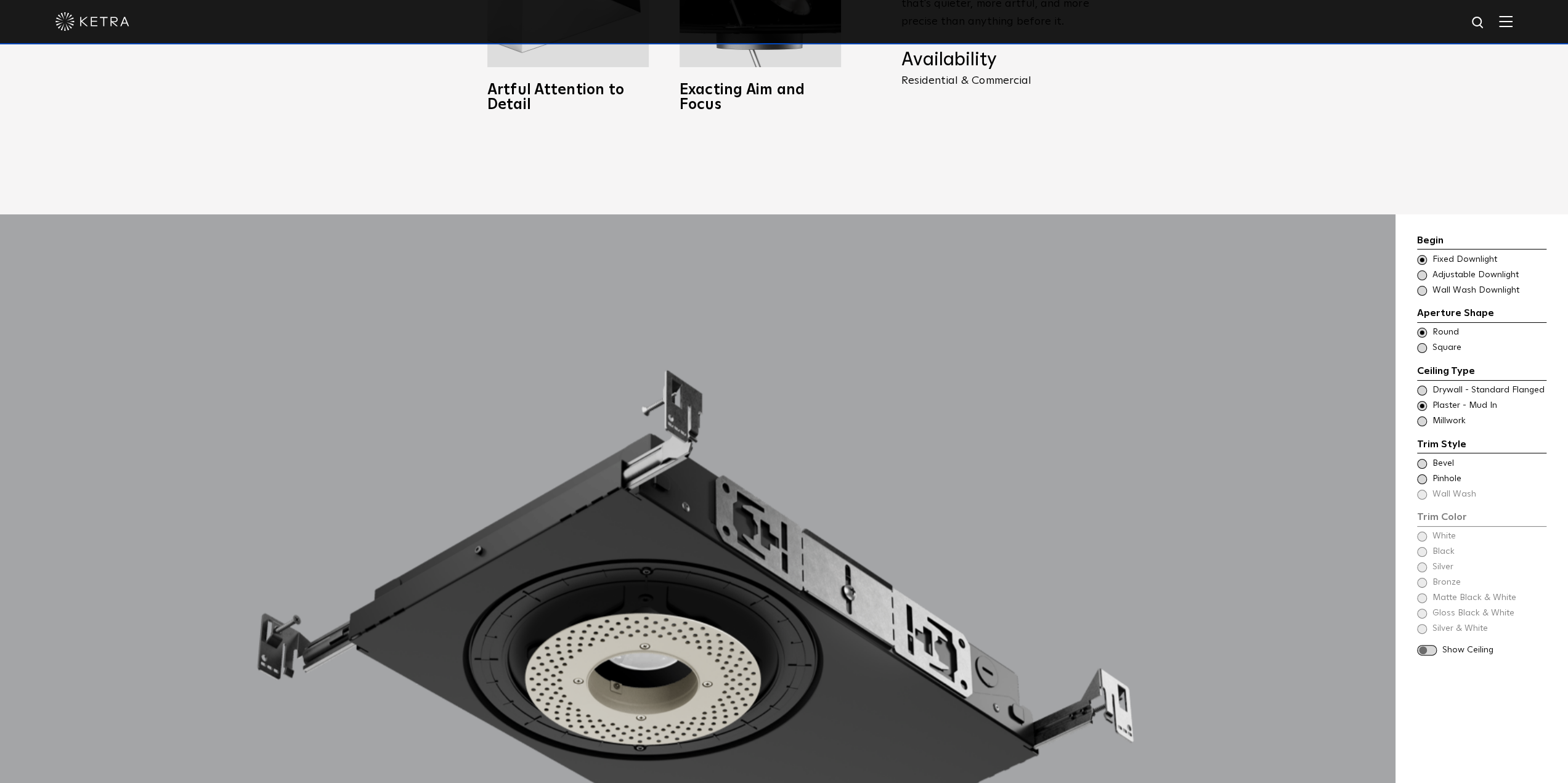
click at [1425, 417] on span at bounding box center [1421, 421] width 10 height 10
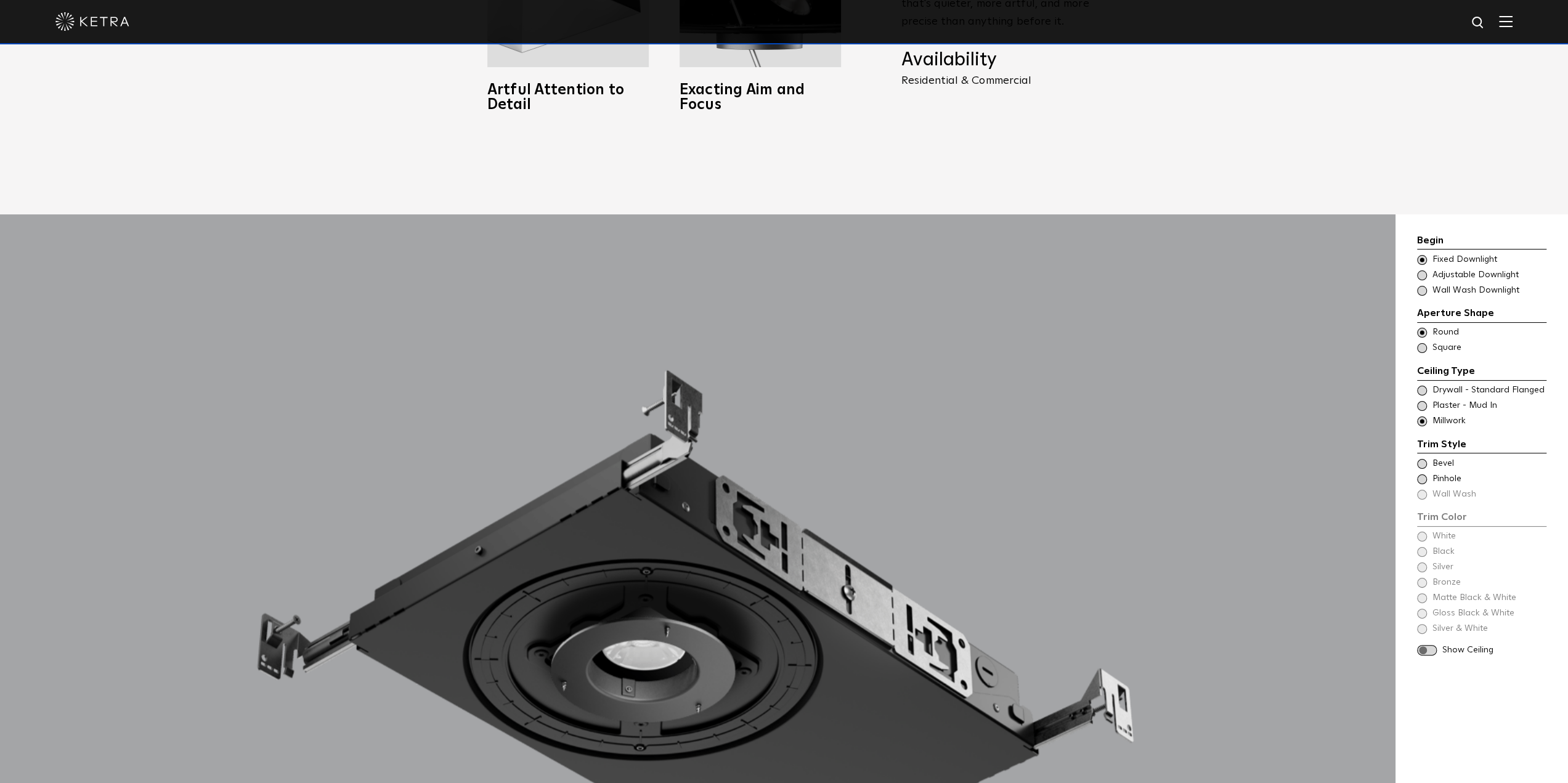
click at [1423, 401] on span at bounding box center [1421, 405] width 10 height 10
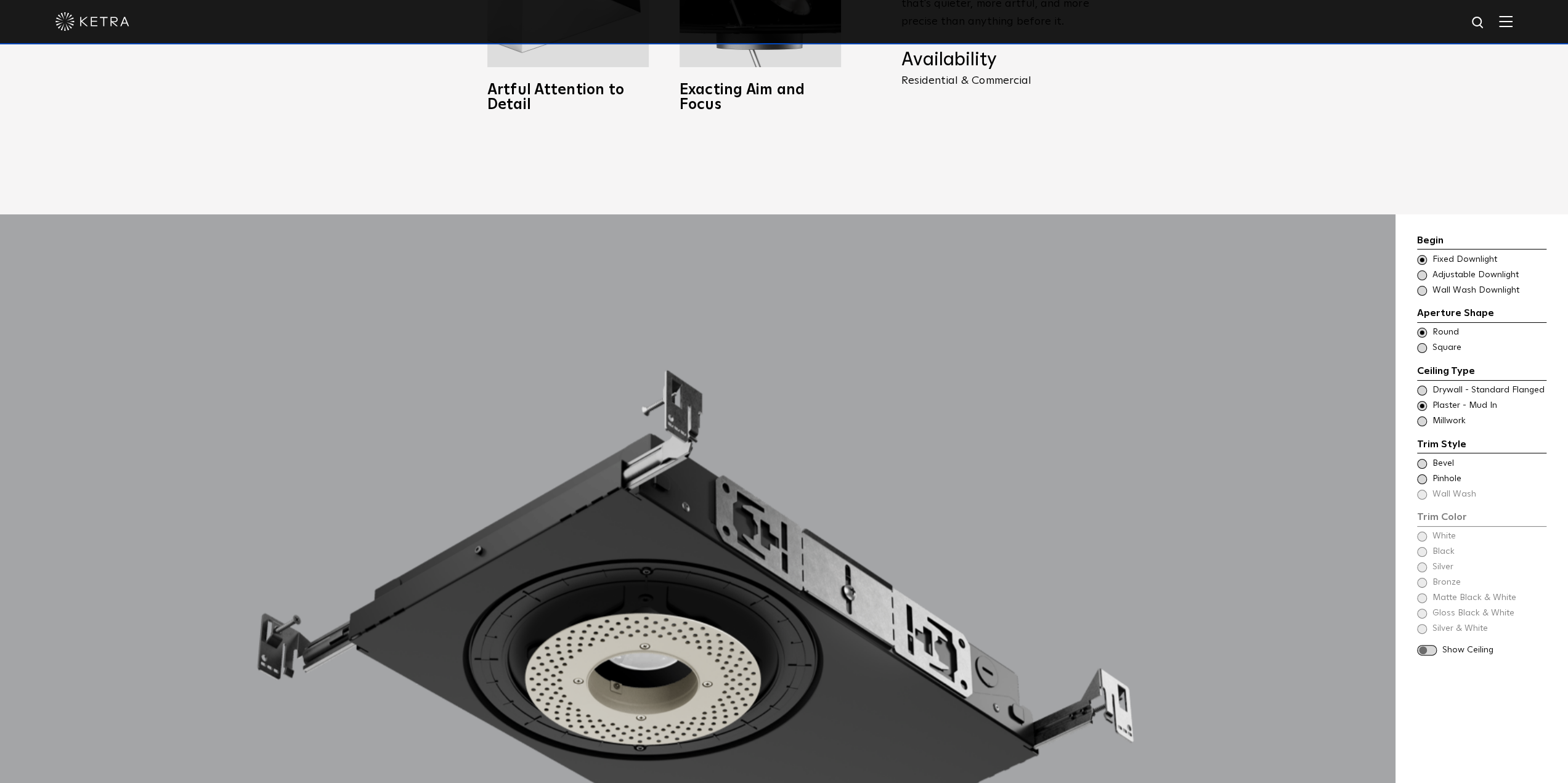
click at [1425, 385] on span at bounding box center [1421, 390] width 10 height 10
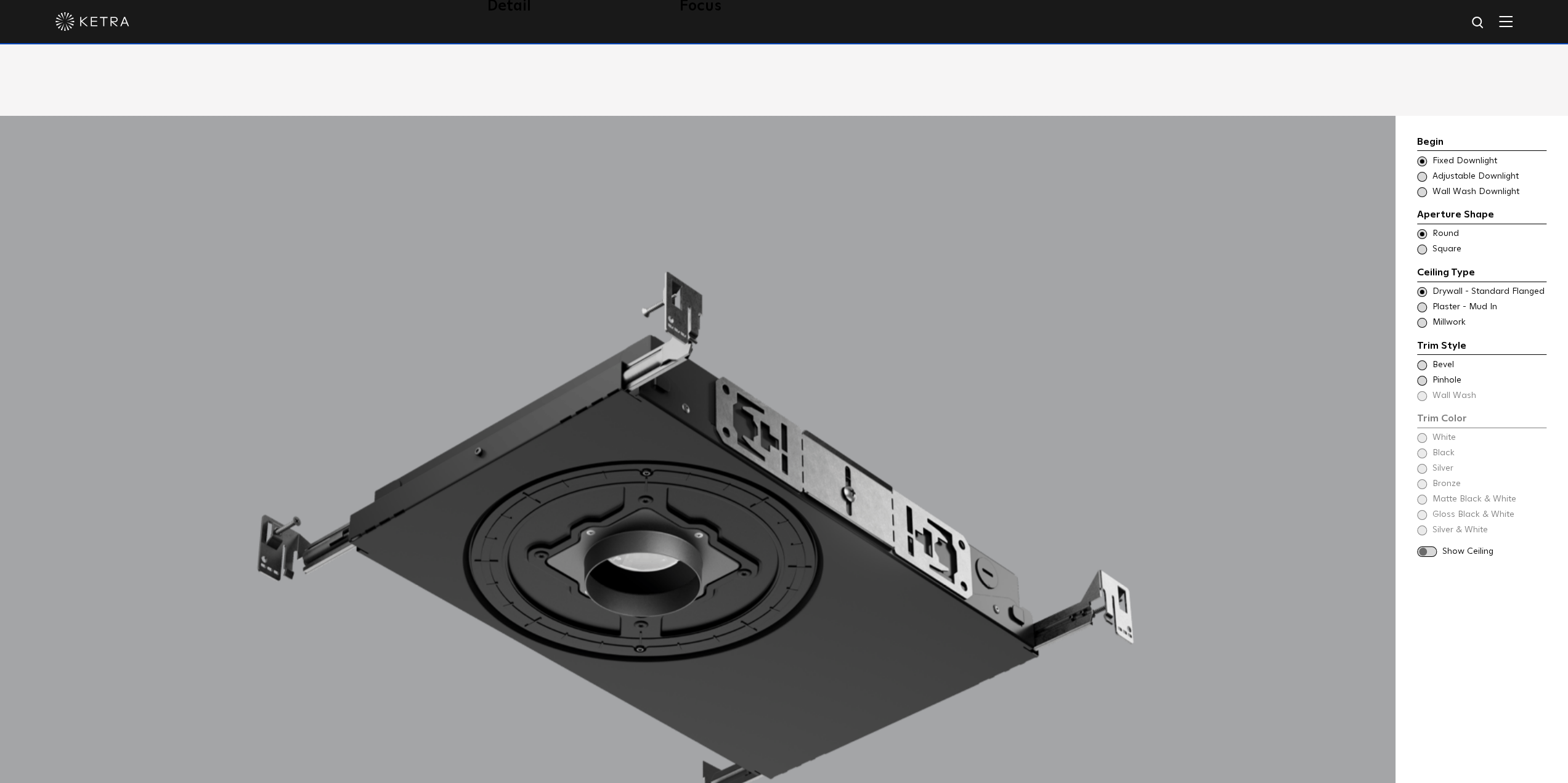
scroll to position [1294, 0]
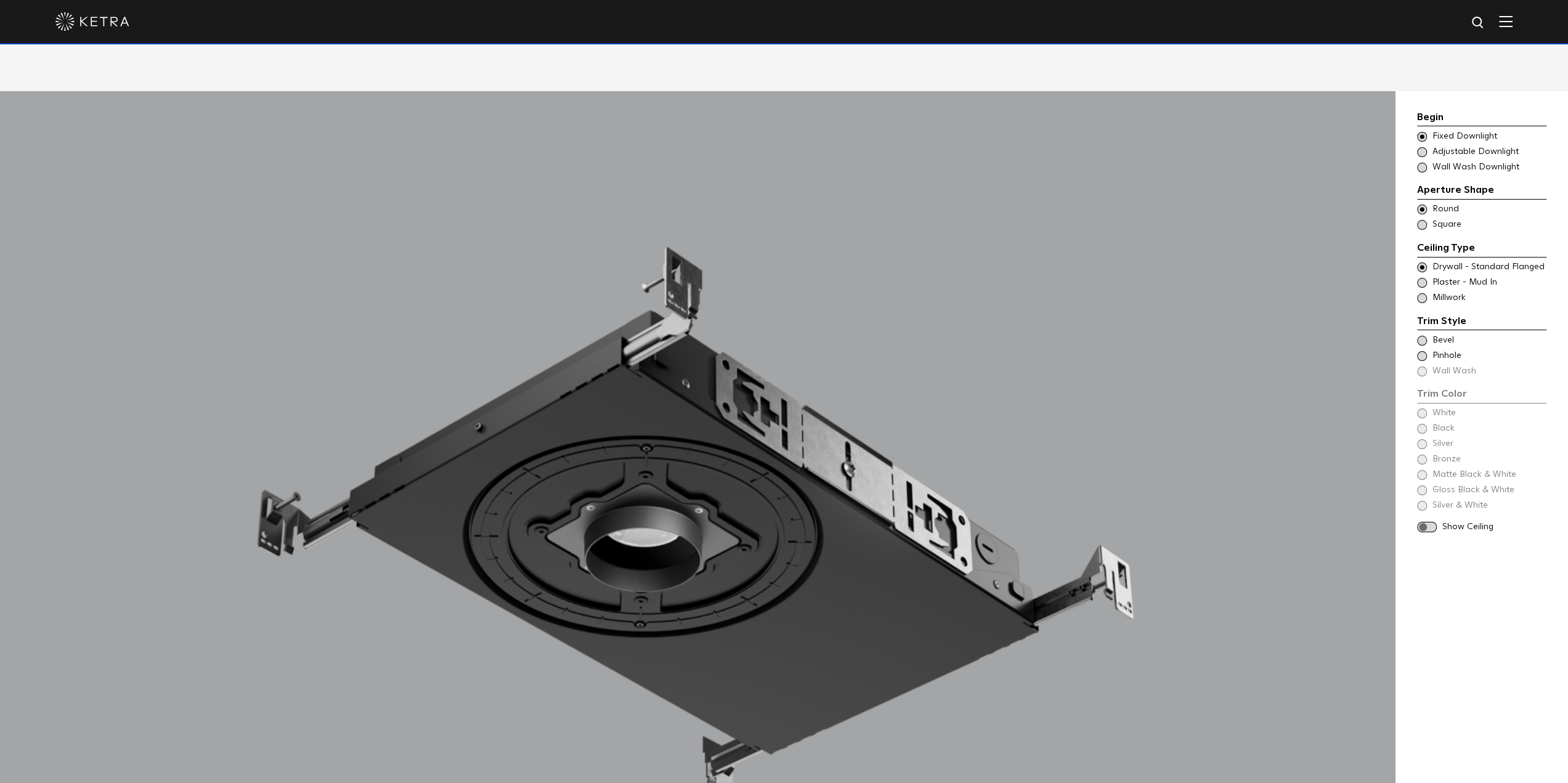
click at [1426, 336] on span at bounding box center [1421, 340] width 10 height 10
click at [1428, 350] on div "Trim Color - Round - Pinhole - Flanged [GEOGRAPHIC_DATA]" at bounding box center [1482, 356] width 129 height 12
click at [1428, 335] on div "Trim Color - Round - Flanged Bevel" at bounding box center [1482, 341] width 129 height 12
click at [1421, 163] on span at bounding box center [1421, 167] width 10 height 10
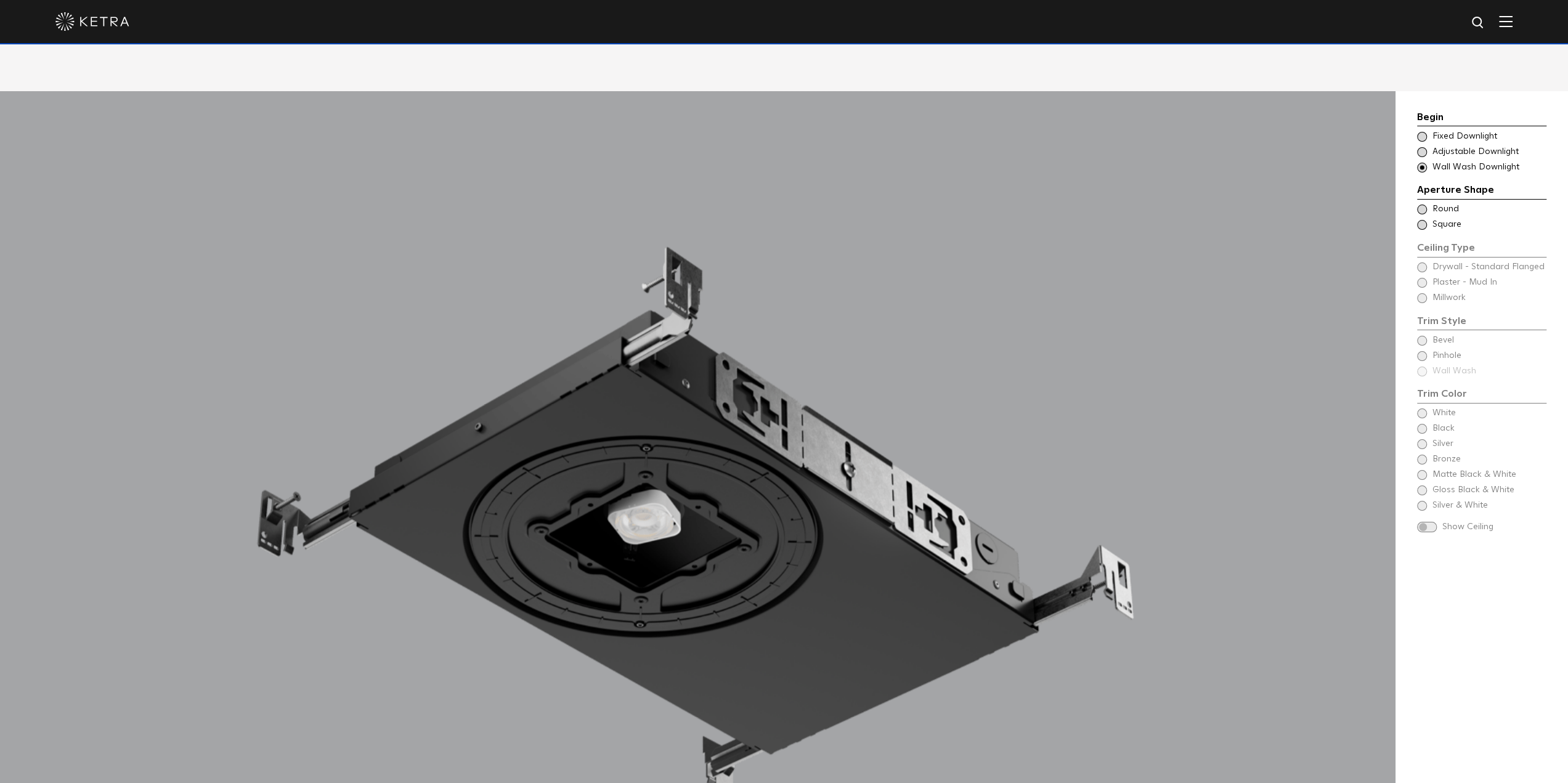
click at [1425, 205] on span at bounding box center [1421, 209] width 10 height 10
click at [1426, 278] on span at bounding box center [1421, 283] width 10 height 10
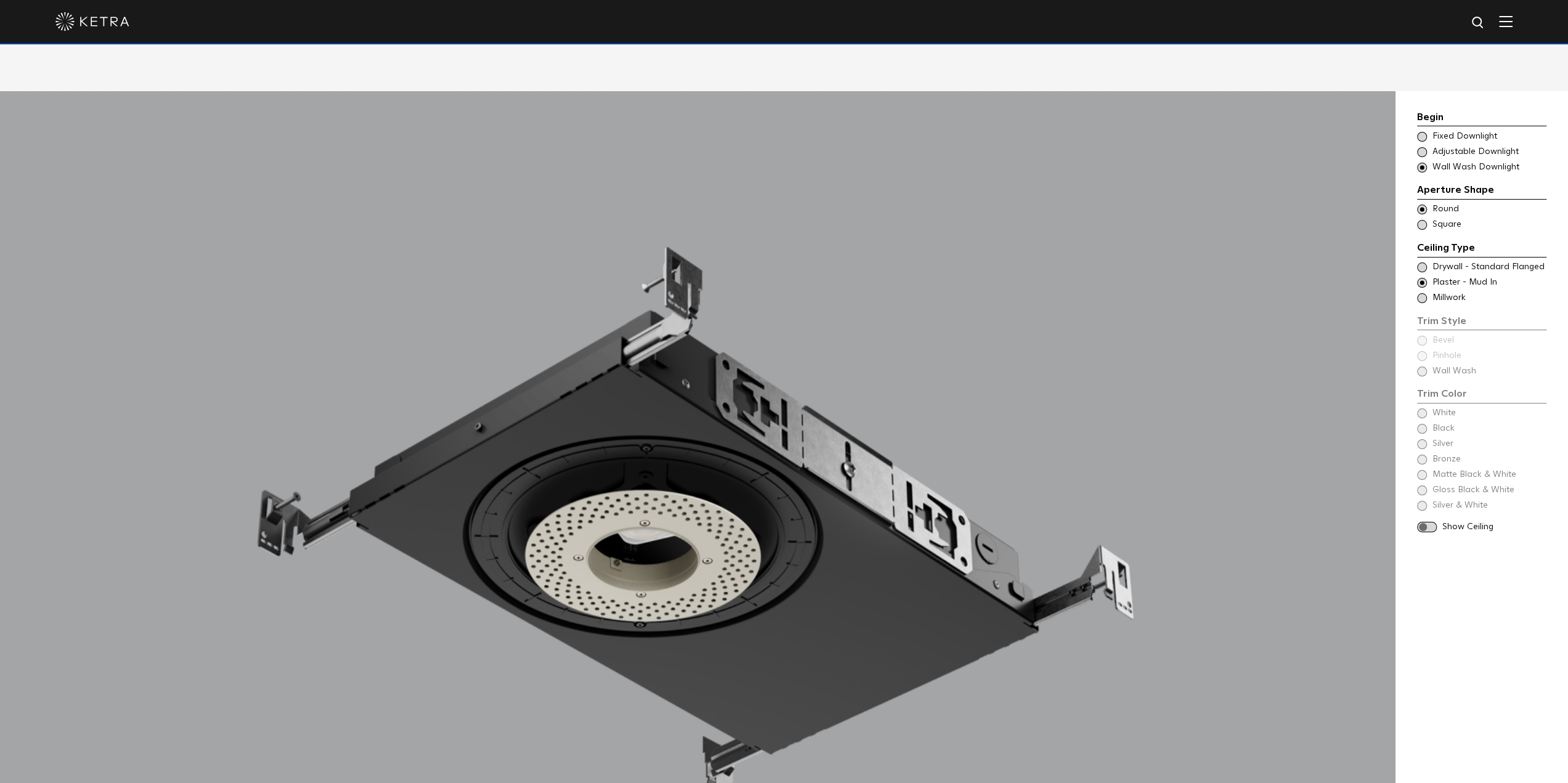
click at [1425, 262] on div "Trim Style - Round - Flanged - Wall Wash Square - Flanged,Bevel - Round - Flang…" at bounding box center [1482, 268] width 129 height 12
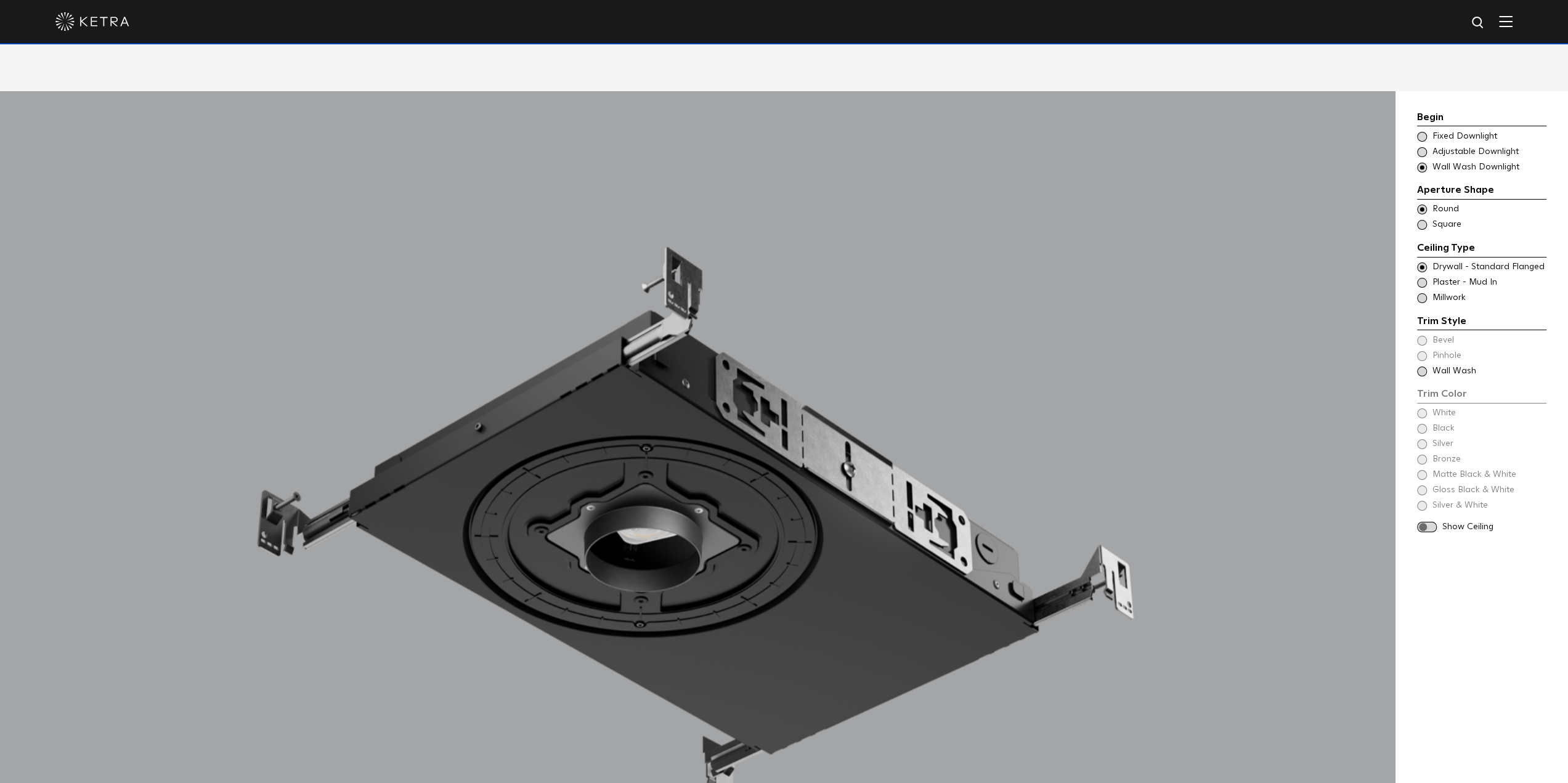
click at [1421, 366] on span at bounding box center [1421, 371] width 10 height 10
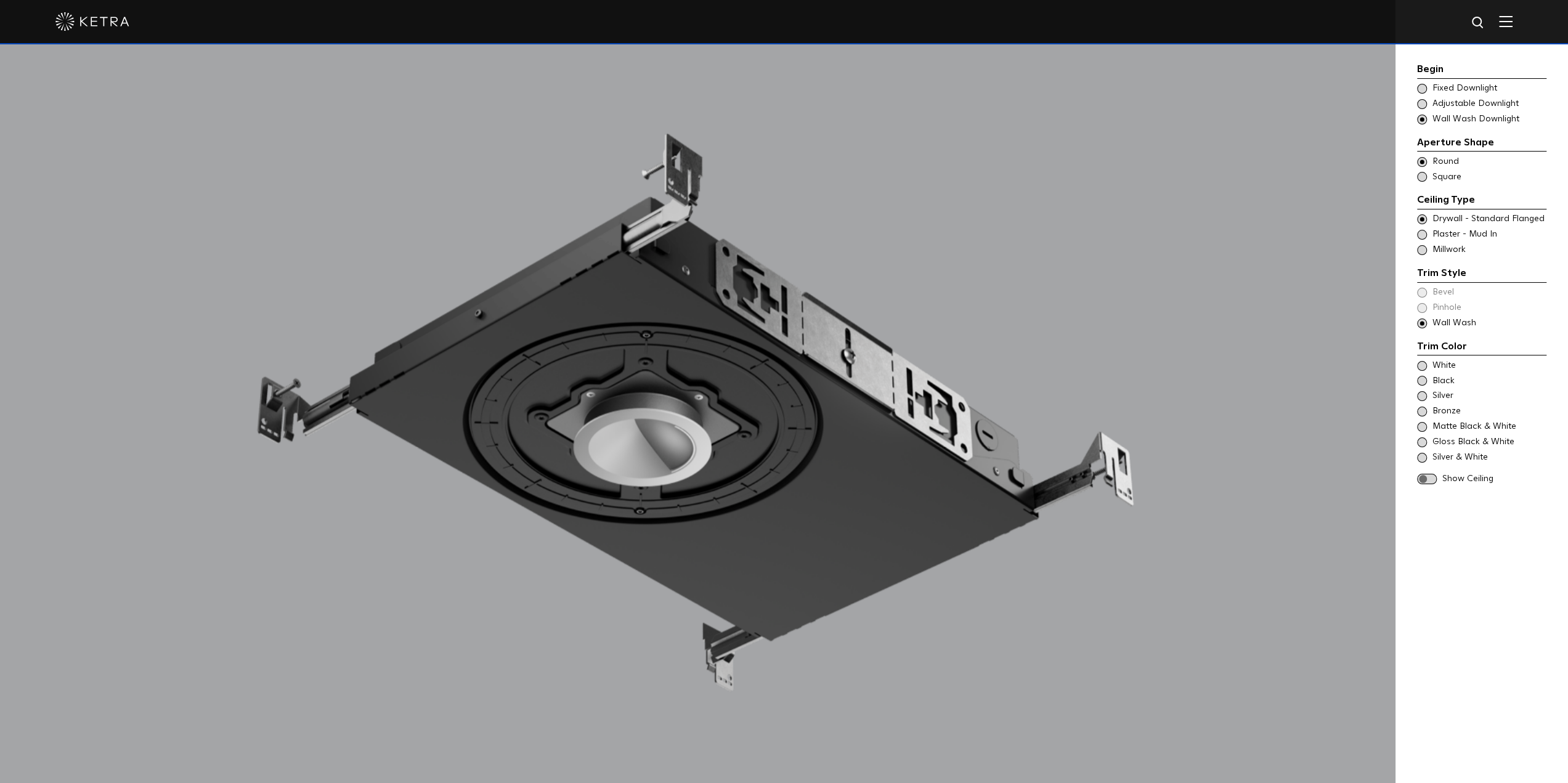
scroll to position [1479, 0]
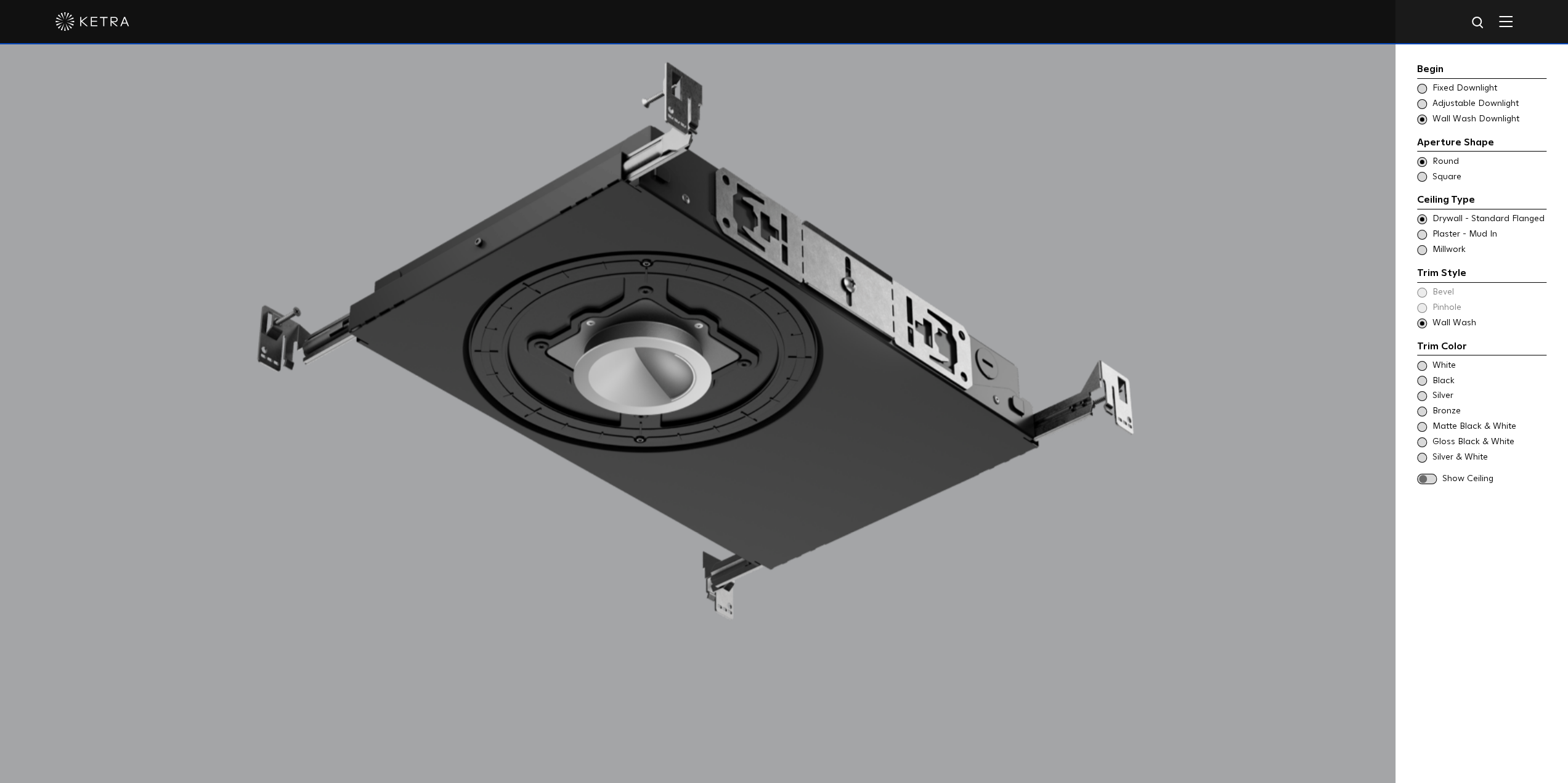
click at [1419, 365] on span at bounding box center [1421, 365] width 10 height 10
click at [1427, 476] on span at bounding box center [1427, 479] width 20 height 10
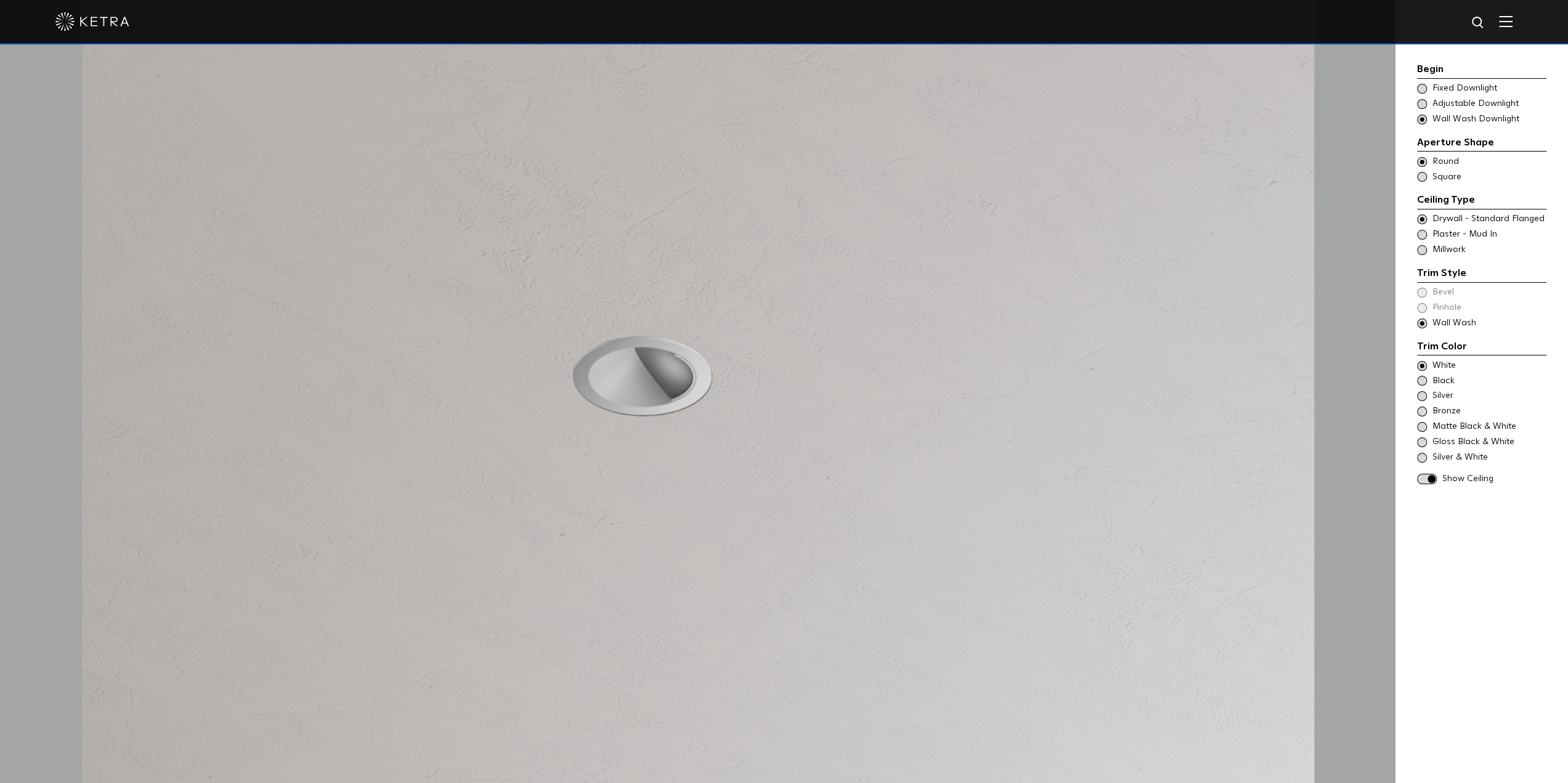
click at [1426, 232] on span at bounding box center [1421, 235] width 10 height 10
click at [1426, 83] on div "Choose Aperture Shape Fixed Downlight" at bounding box center [1482, 89] width 129 height 12
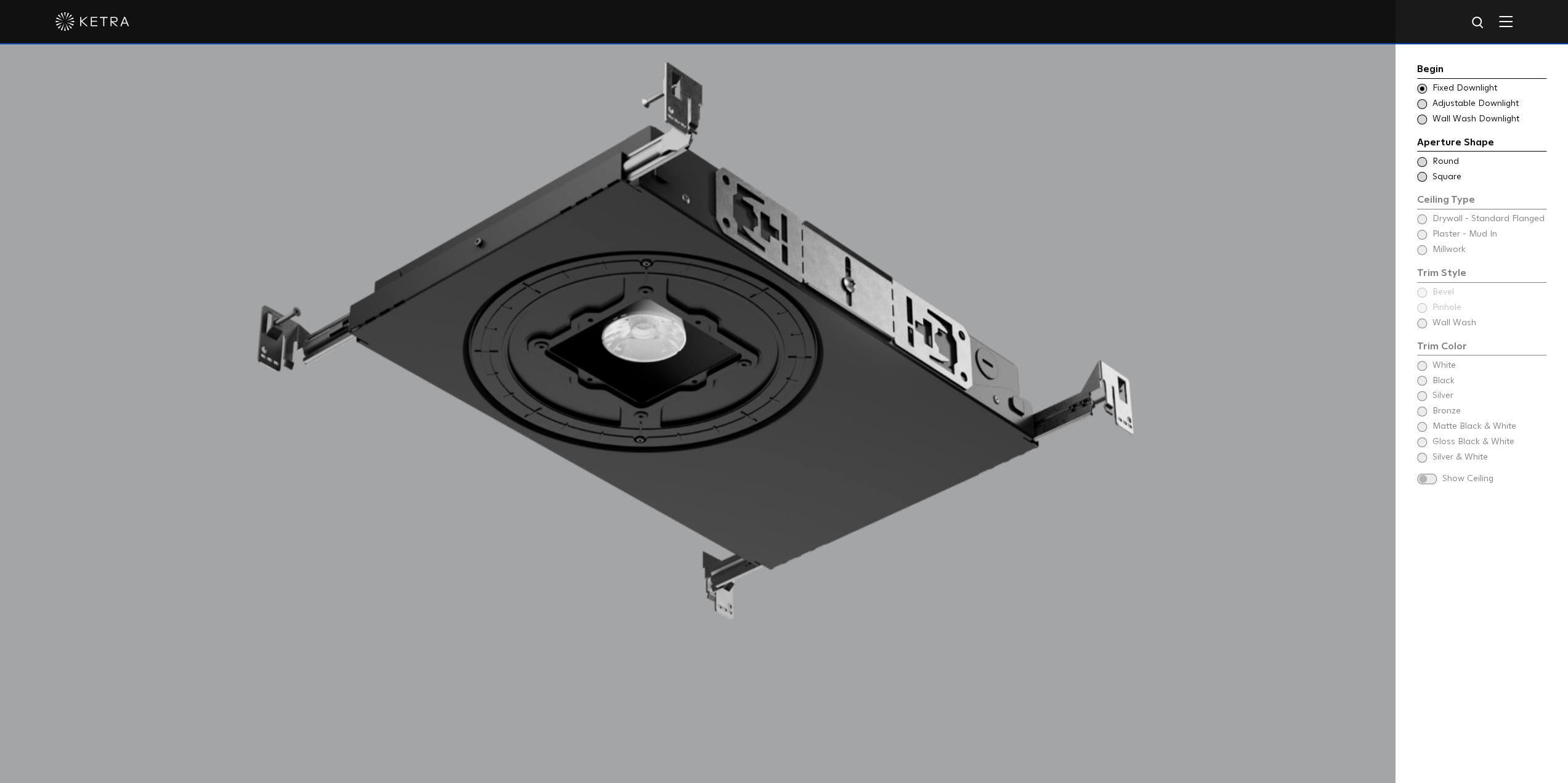
click at [1424, 162] on span at bounding box center [1421, 161] width 10 height 10
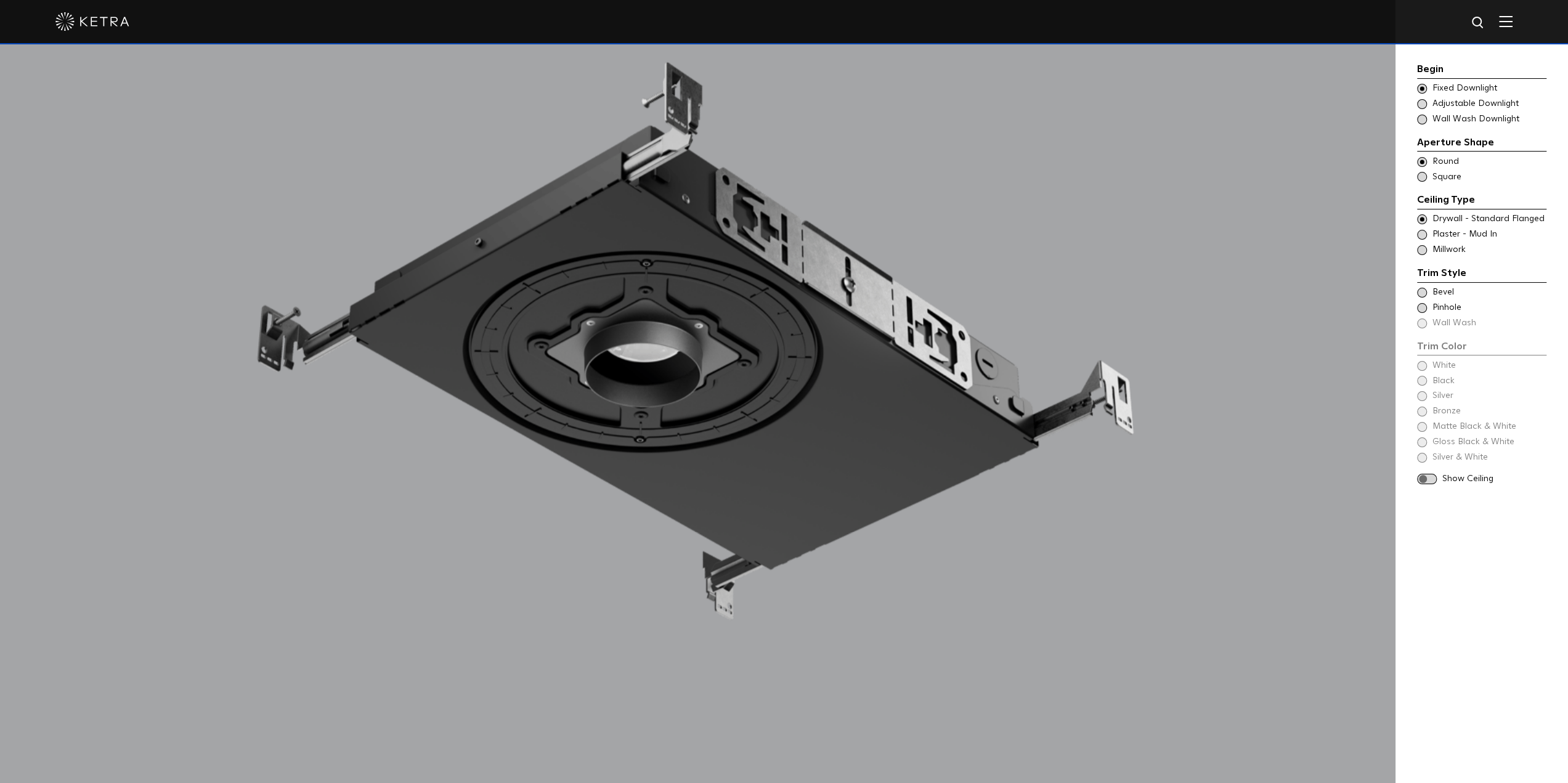
click at [1425, 294] on span at bounding box center [1421, 292] width 10 height 10
click at [1426, 363] on span at bounding box center [1421, 365] width 10 height 10
click at [1434, 476] on span at bounding box center [1427, 479] width 20 height 10
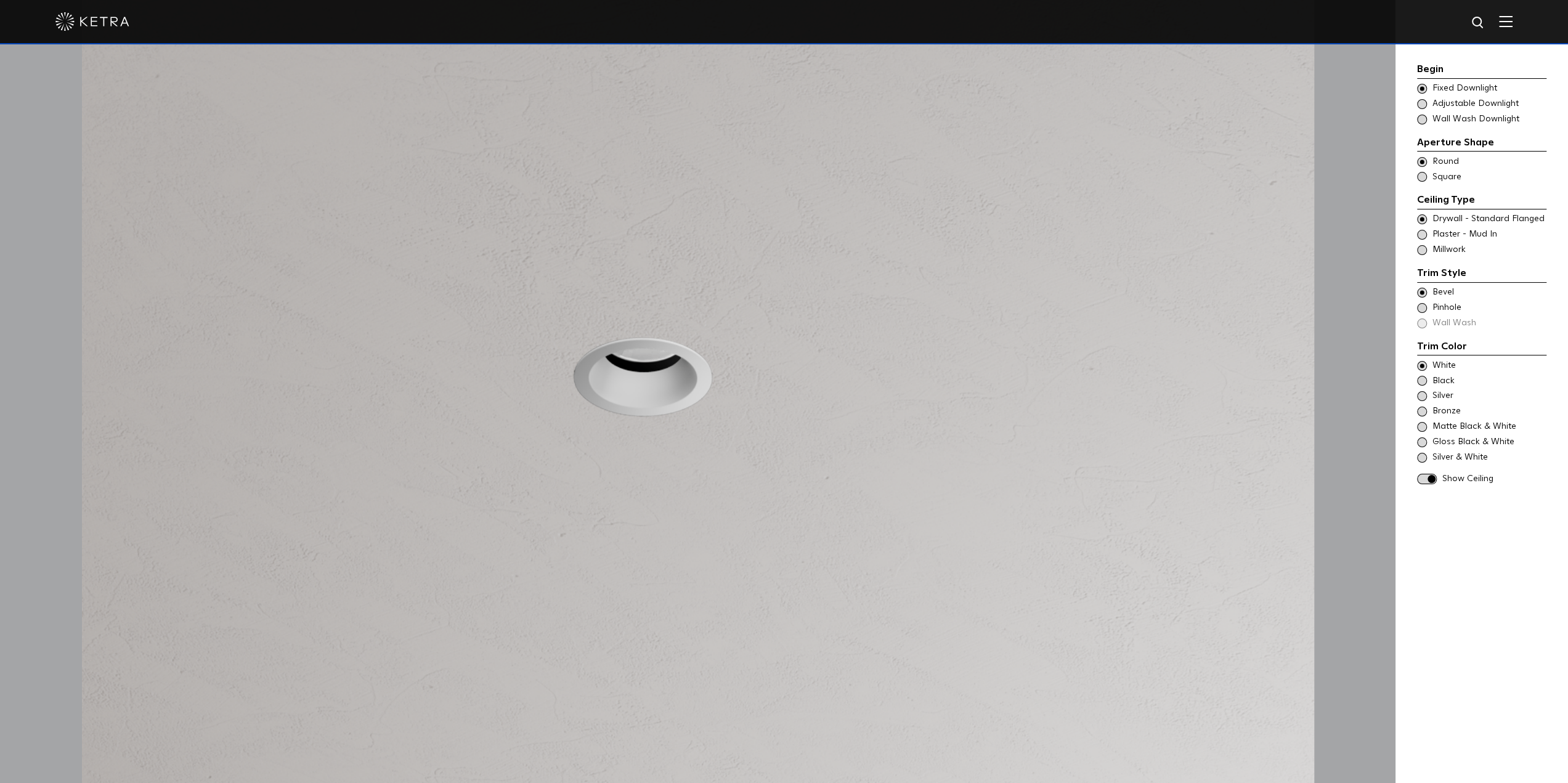
click at [1440, 235] on span "Plaster - Mud In" at bounding box center [1489, 235] width 112 height 12
click at [1423, 289] on span at bounding box center [1421, 292] width 10 height 10
click at [1421, 311] on span at bounding box center [1421, 308] width 10 height 10
click at [1421, 299] on div "Trim Color - Round - Flangeless Bevel Trim Color - Round - Pinhole - Flangeless…" at bounding box center [1482, 308] width 129 height 43
click at [1421, 292] on span at bounding box center [1421, 292] width 10 height 10
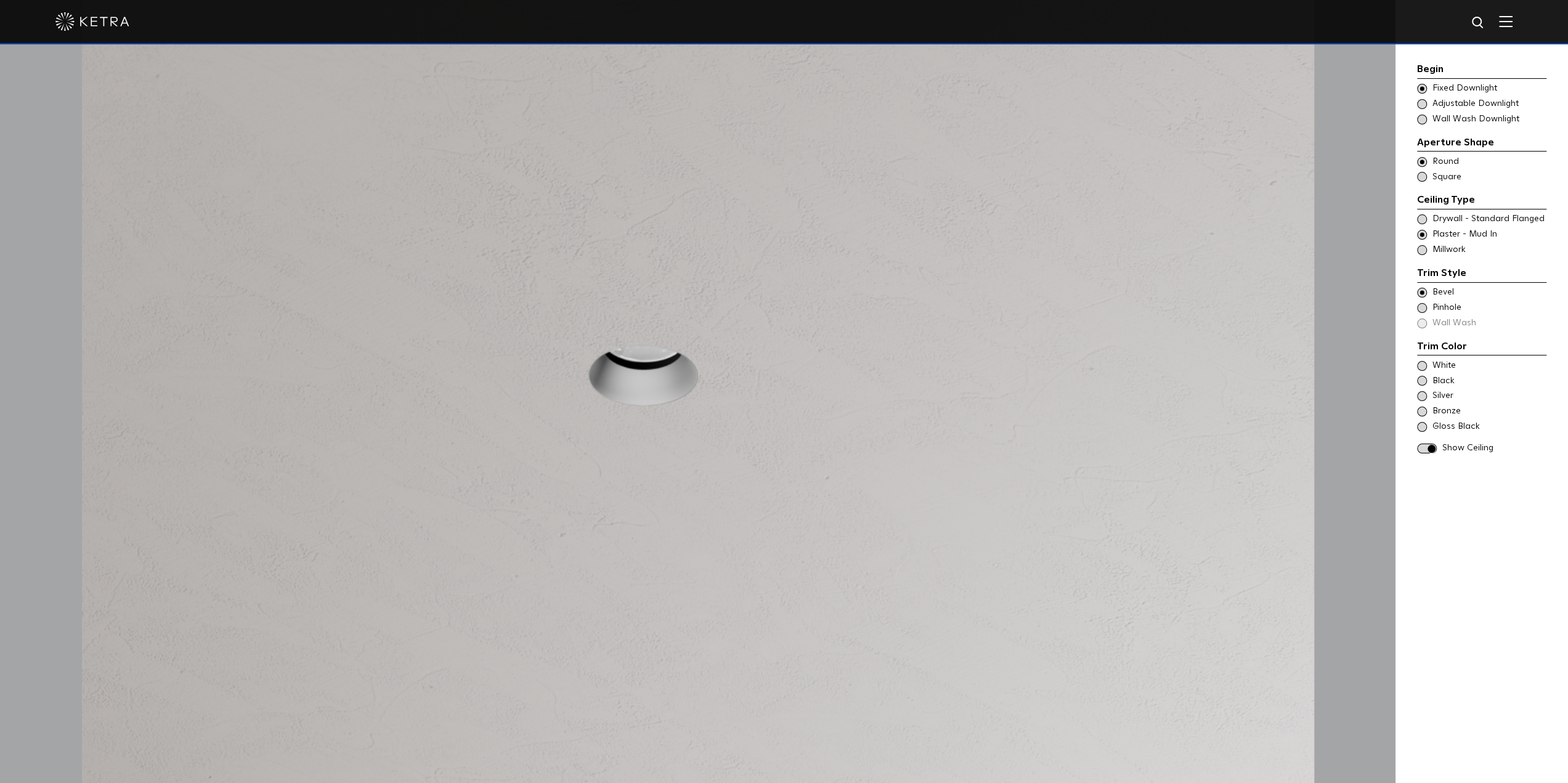
click at [1422, 362] on span at bounding box center [1421, 365] width 10 height 10
click at [1427, 449] on span at bounding box center [1427, 449] width 20 height 10
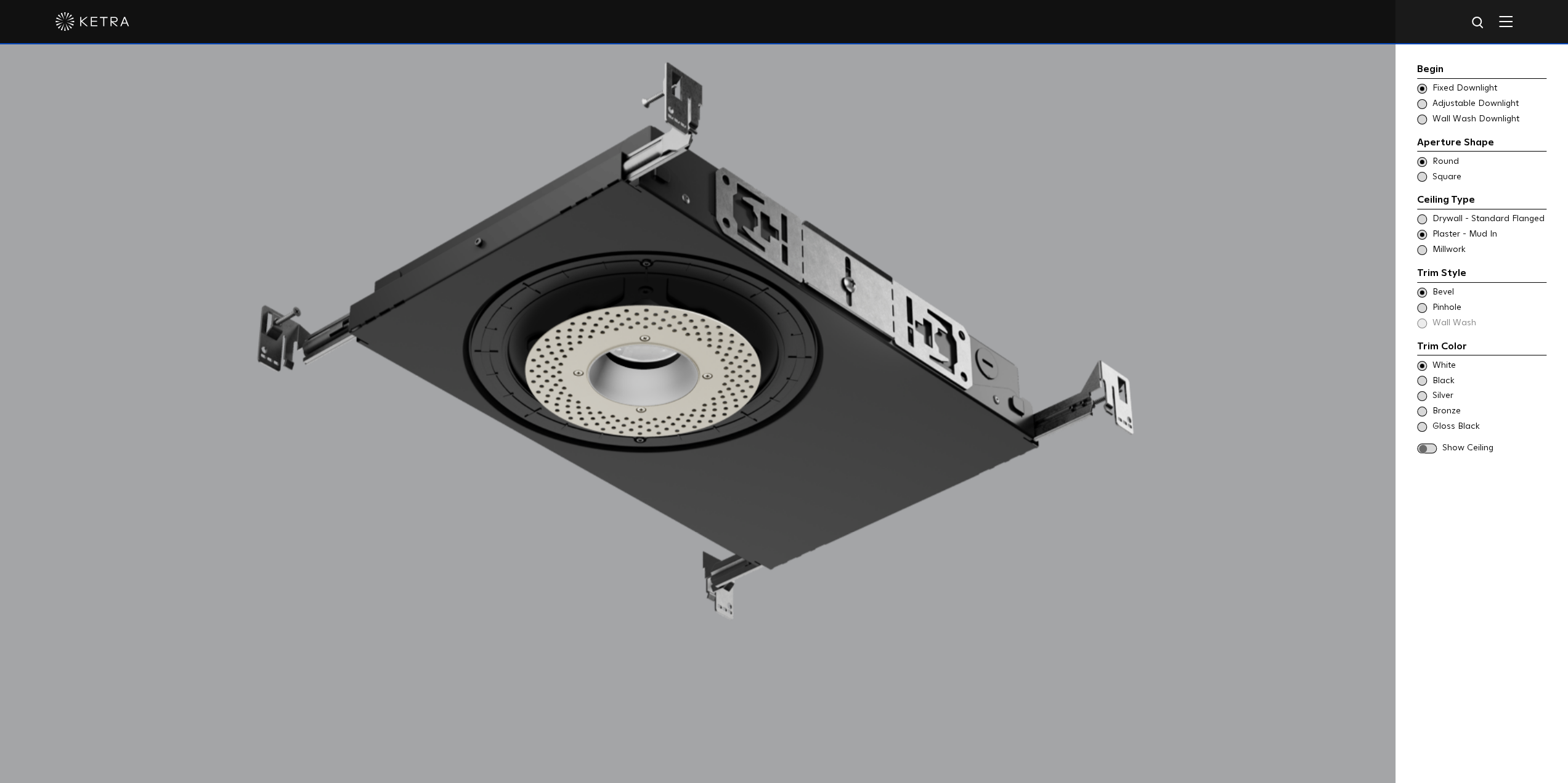
click at [1427, 449] on span at bounding box center [1427, 449] width 20 height 10
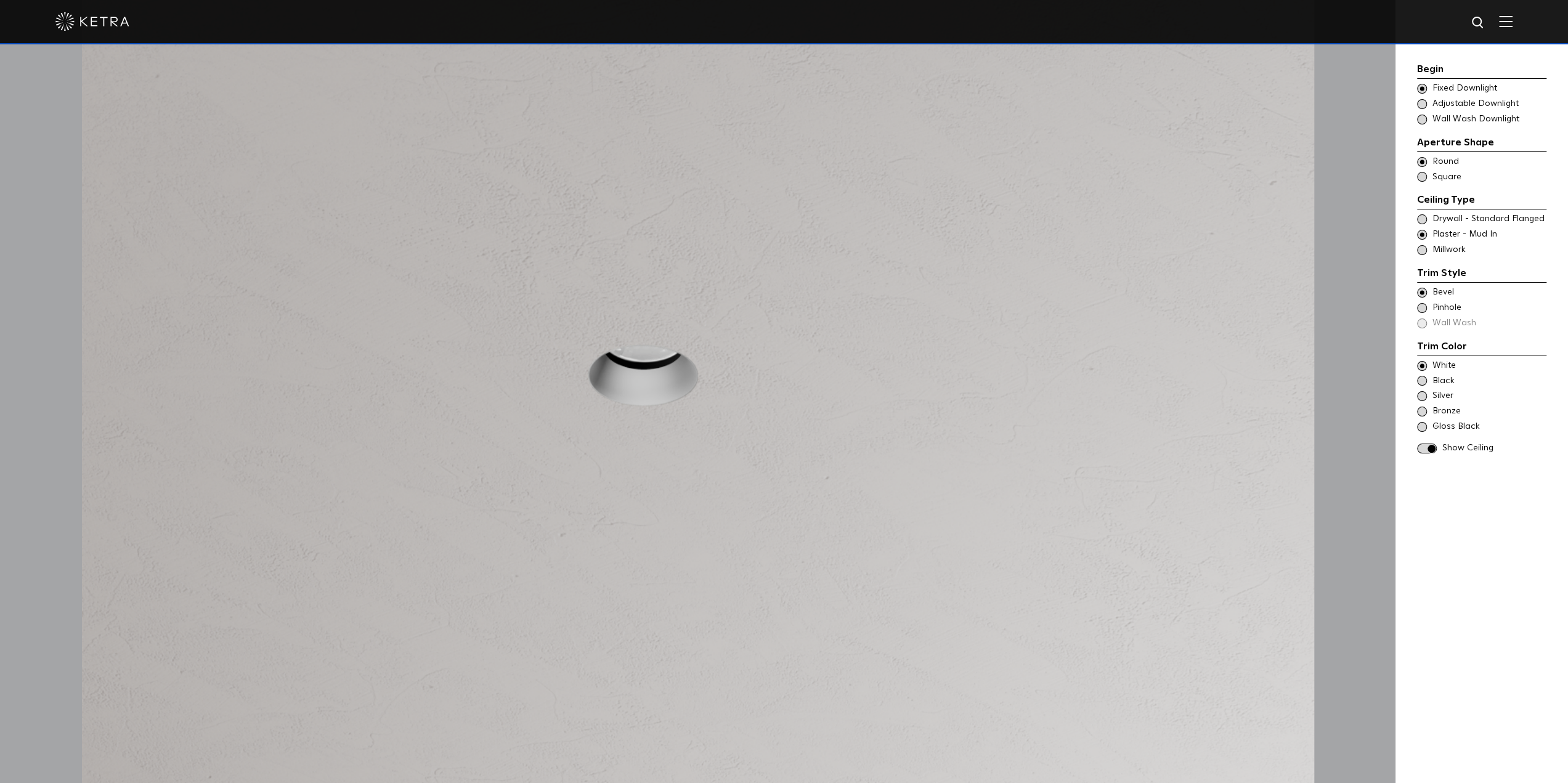
click at [1427, 449] on span at bounding box center [1427, 449] width 20 height 10
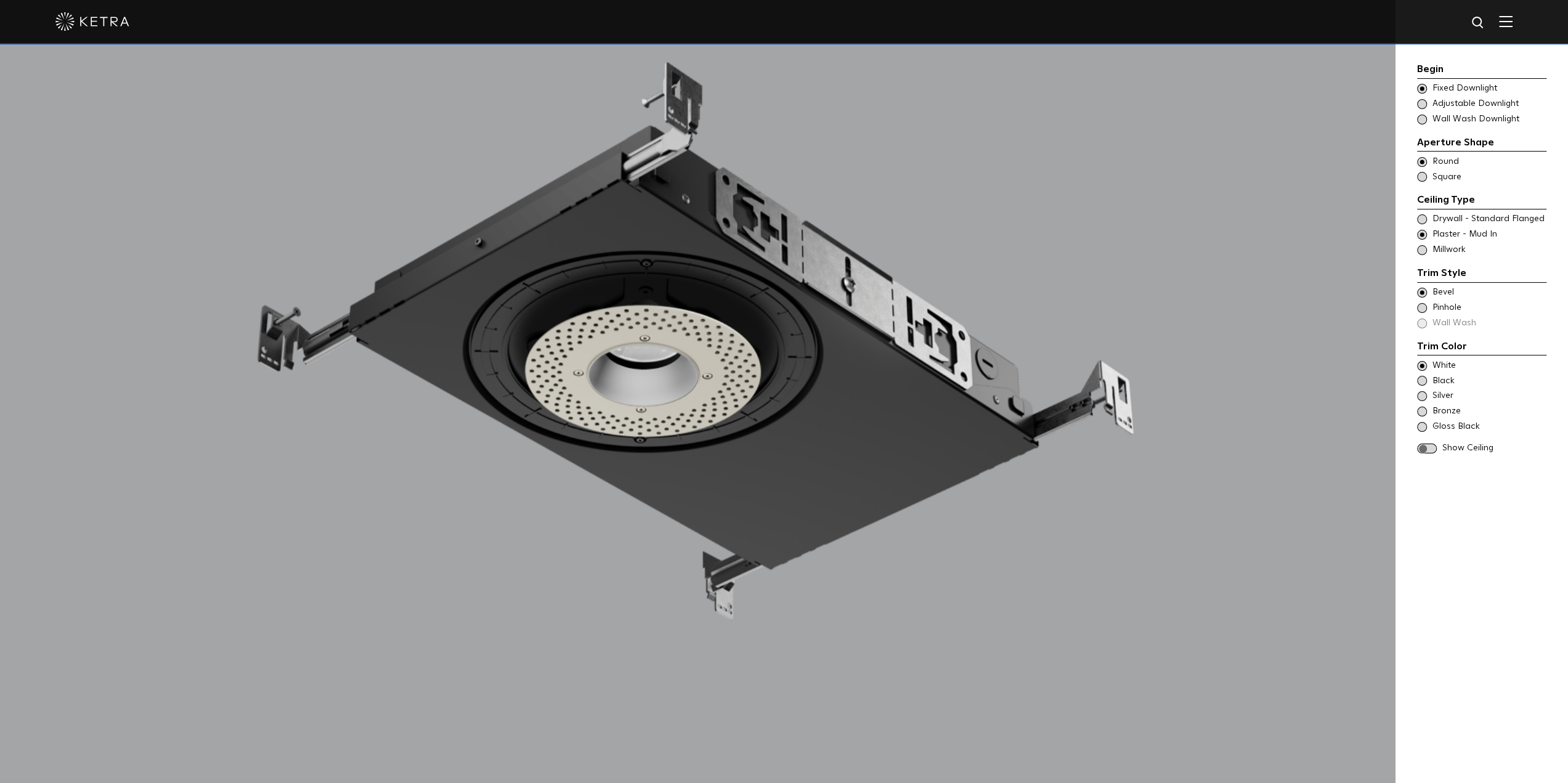
click at [1427, 449] on span at bounding box center [1427, 449] width 20 height 10
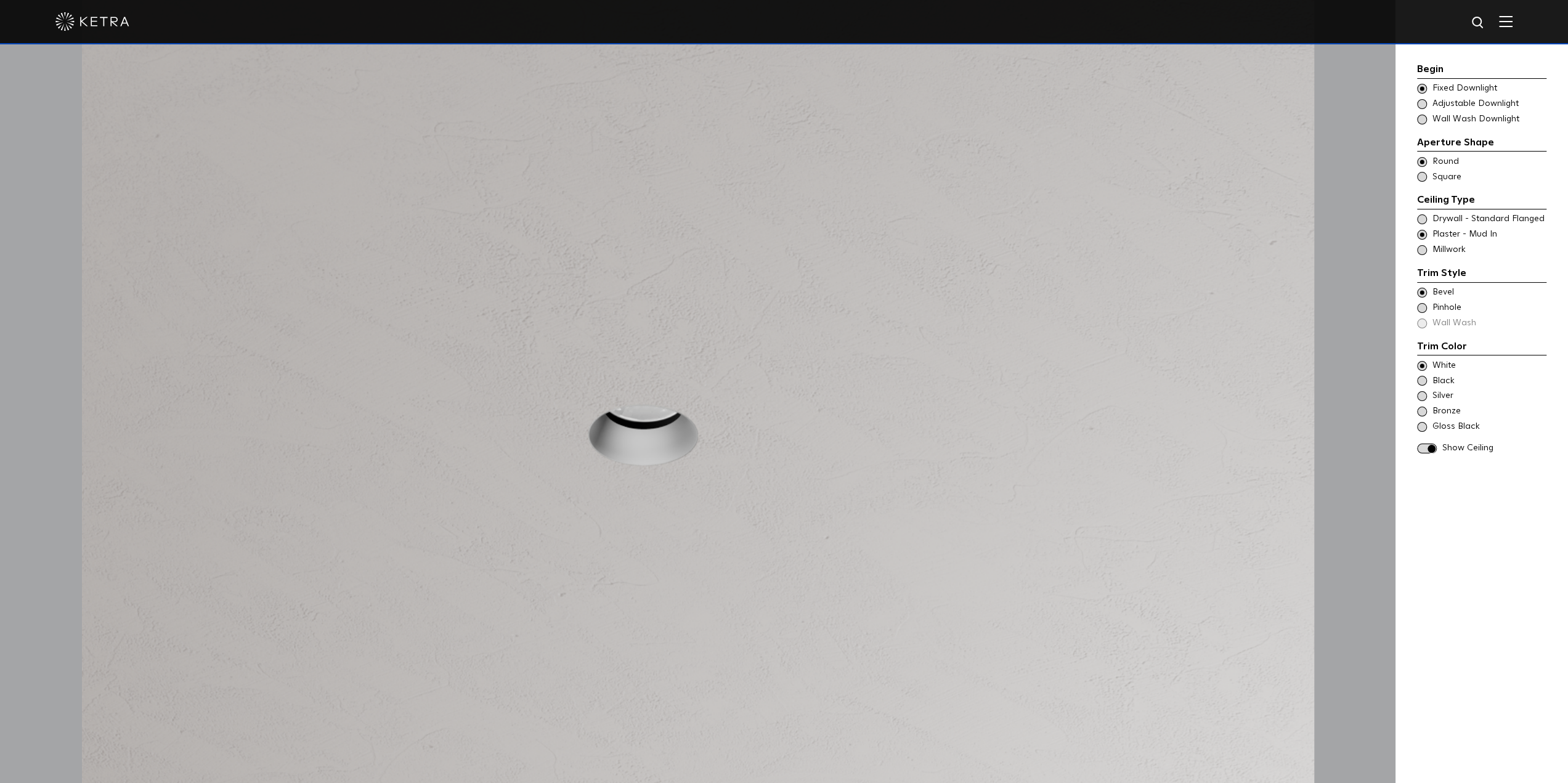
scroll to position [1417, 0]
click at [1428, 102] on div "Choose Aperture Shape Adjustable Downlight" at bounding box center [1482, 104] width 129 height 12
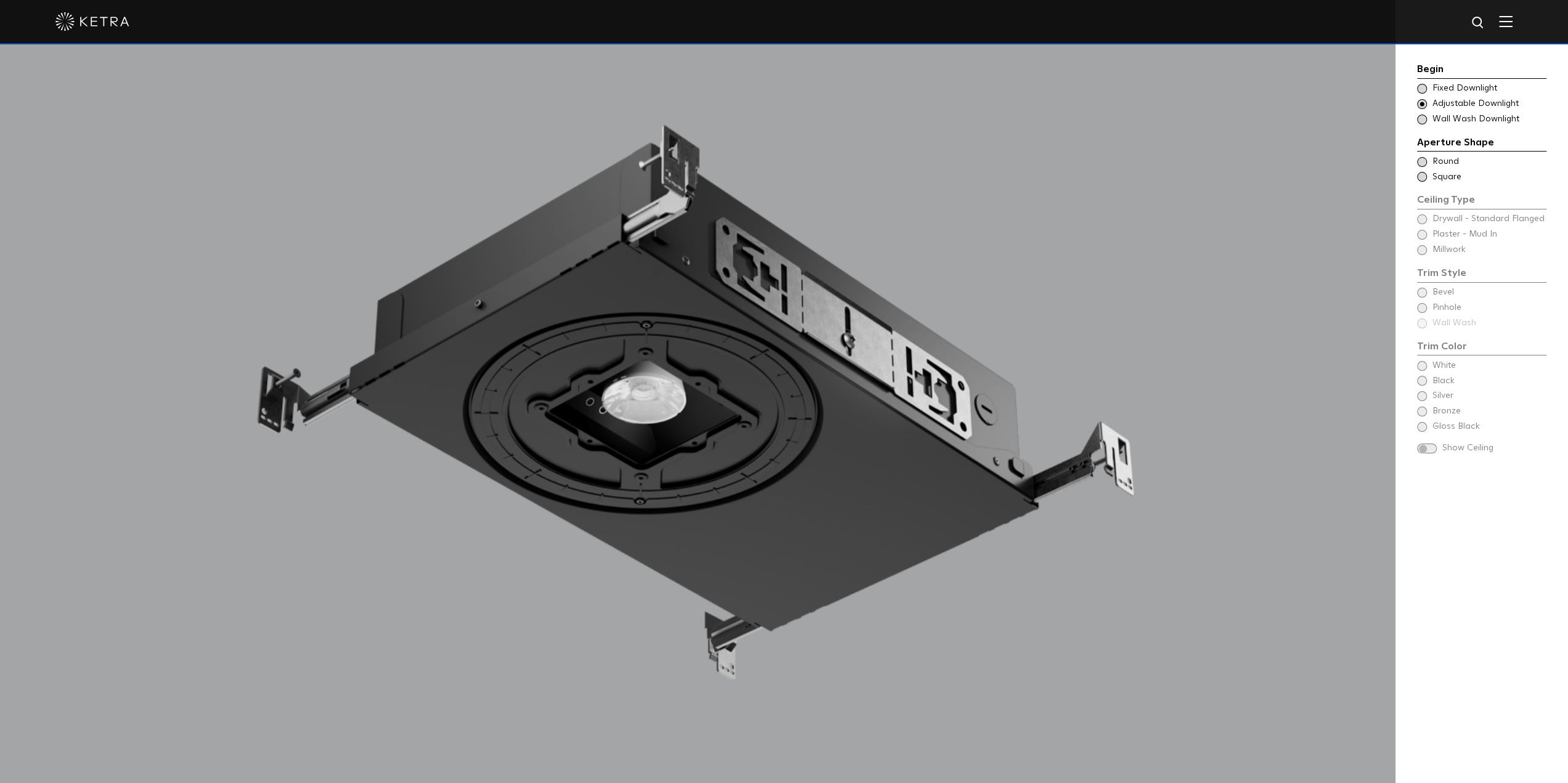
click at [1422, 161] on span at bounding box center [1421, 161] width 10 height 10
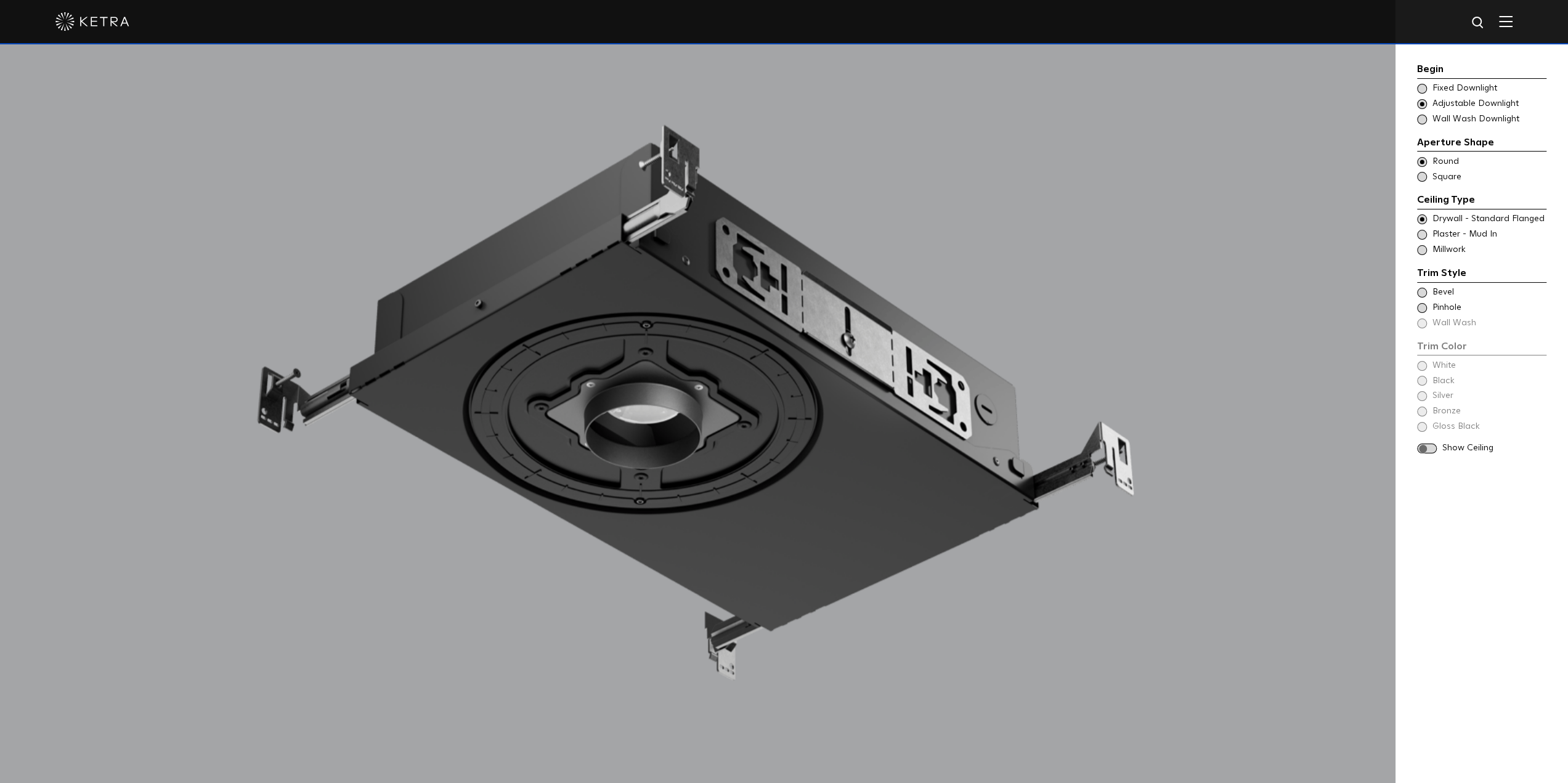
click at [1423, 232] on span at bounding box center [1421, 235] width 10 height 10
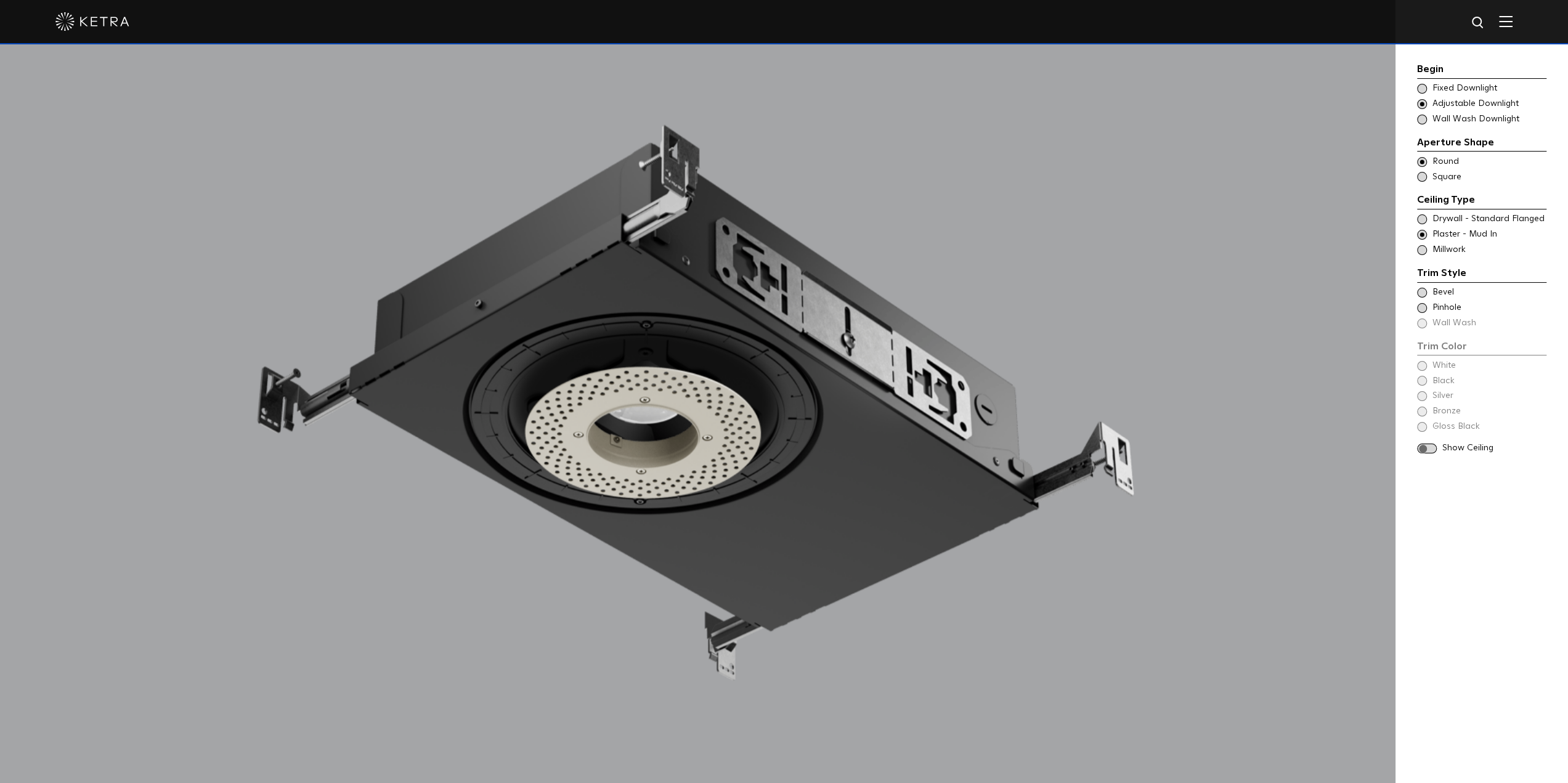
click at [1423, 290] on span at bounding box center [1421, 292] width 10 height 10
click at [1428, 364] on div "White" at bounding box center [1482, 366] width 129 height 12
click at [1431, 448] on span at bounding box center [1427, 449] width 20 height 10
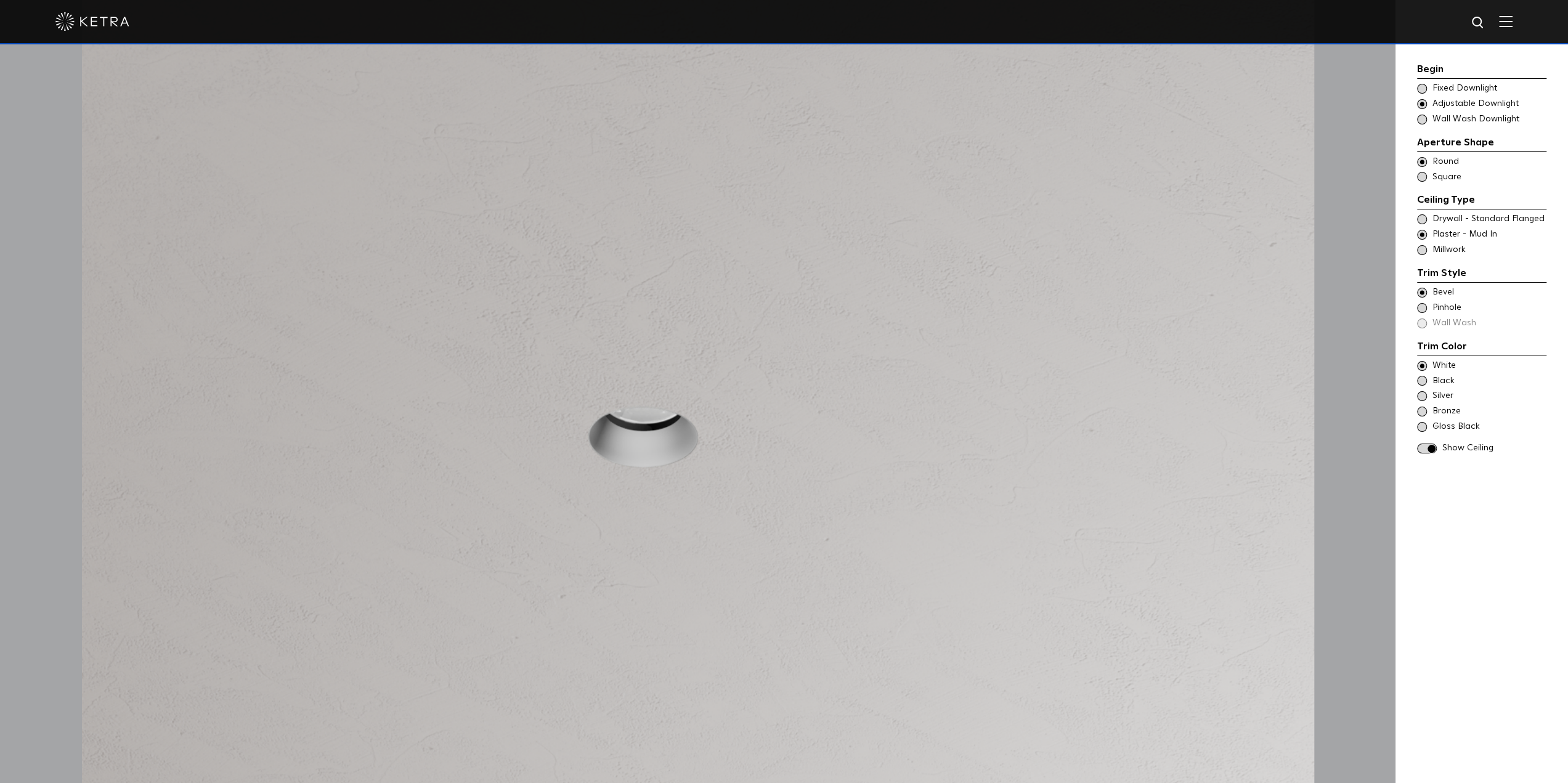
click at [1431, 448] on span at bounding box center [1427, 449] width 20 height 10
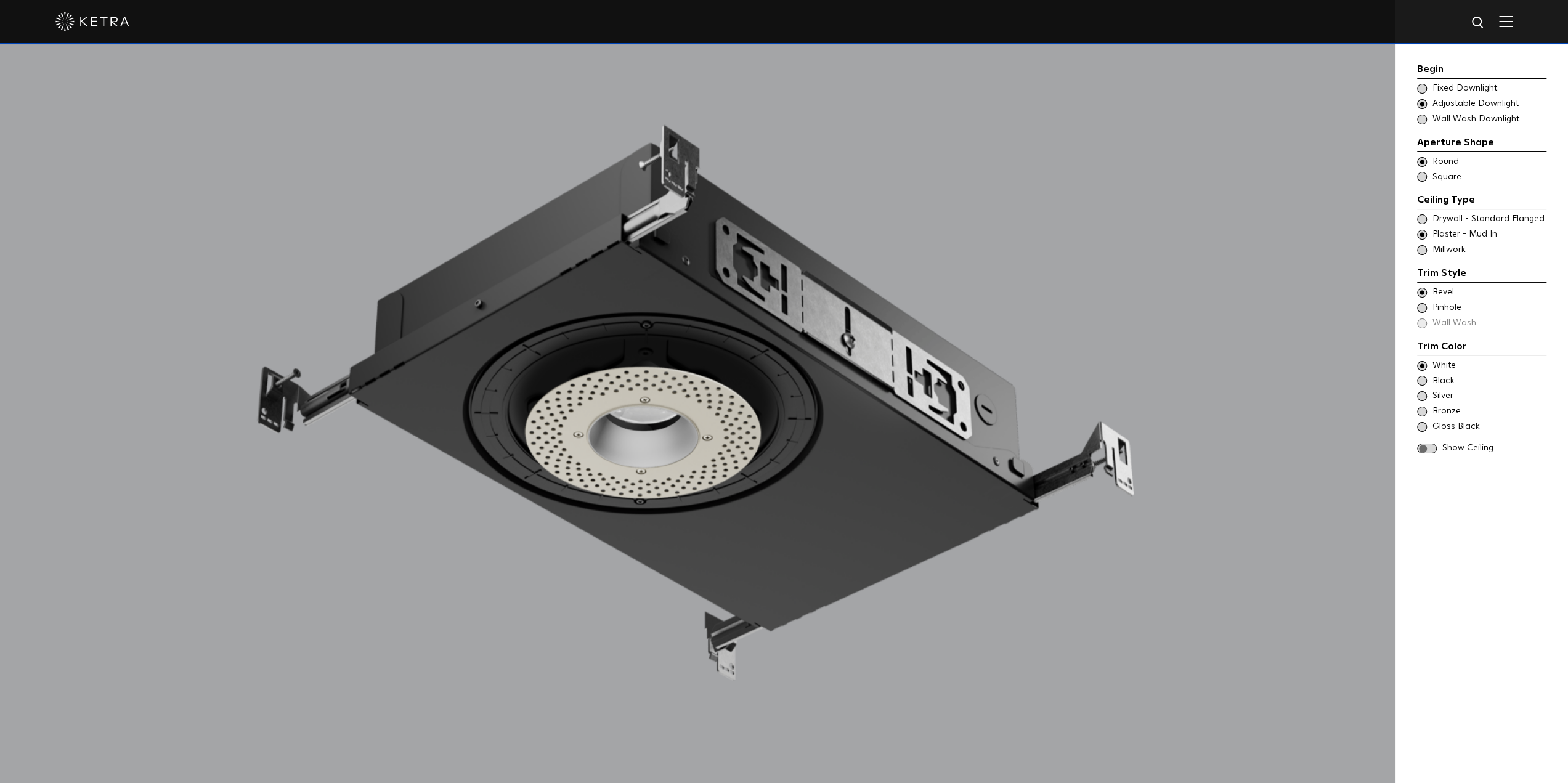
click at [1428, 383] on div "Black" at bounding box center [1482, 381] width 129 height 12
click at [1429, 446] on span at bounding box center [1427, 449] width 20 height 10
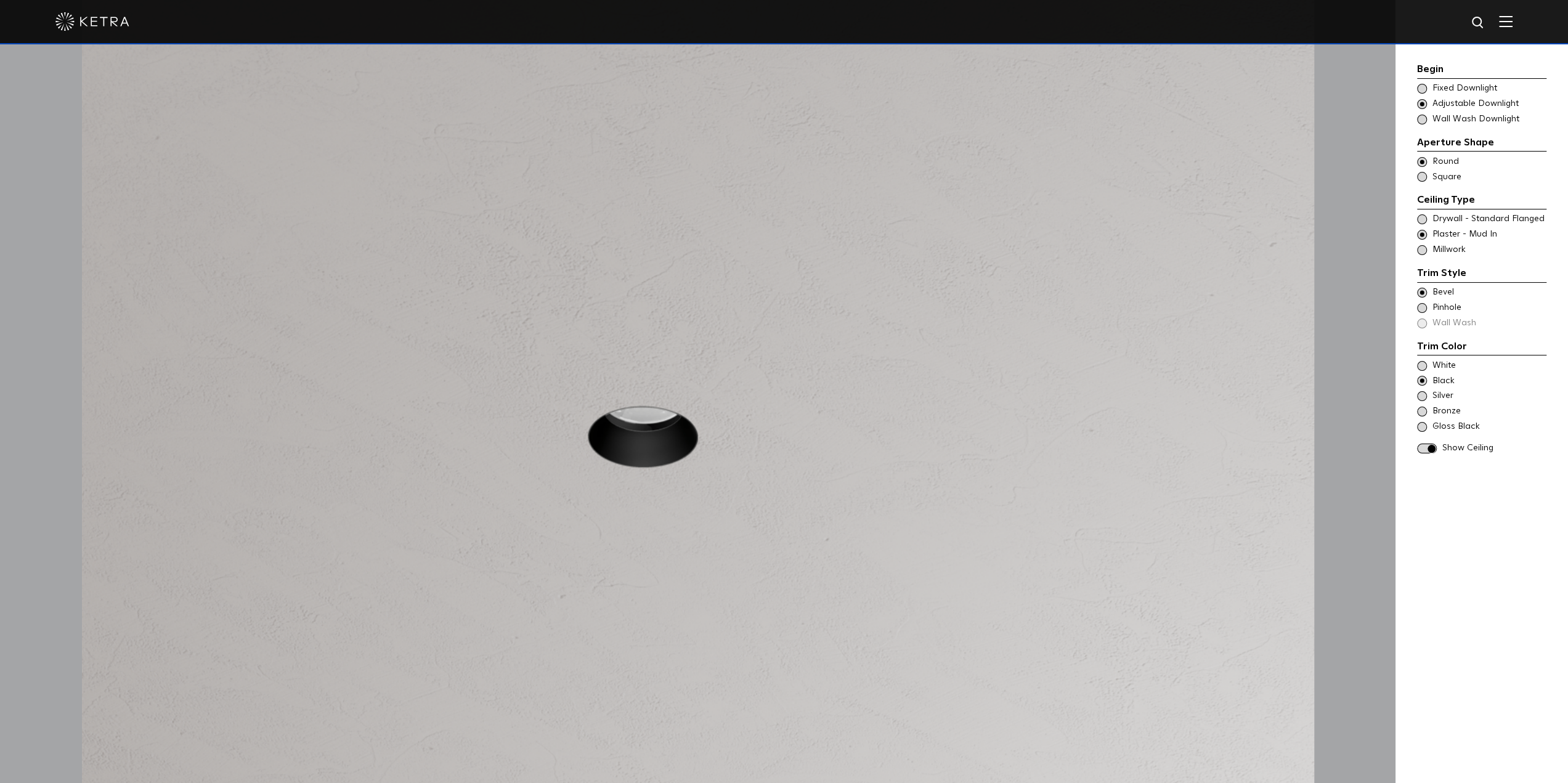
click at [1429, 446] on span at bounding box center [1427, 449] width 20 height 10
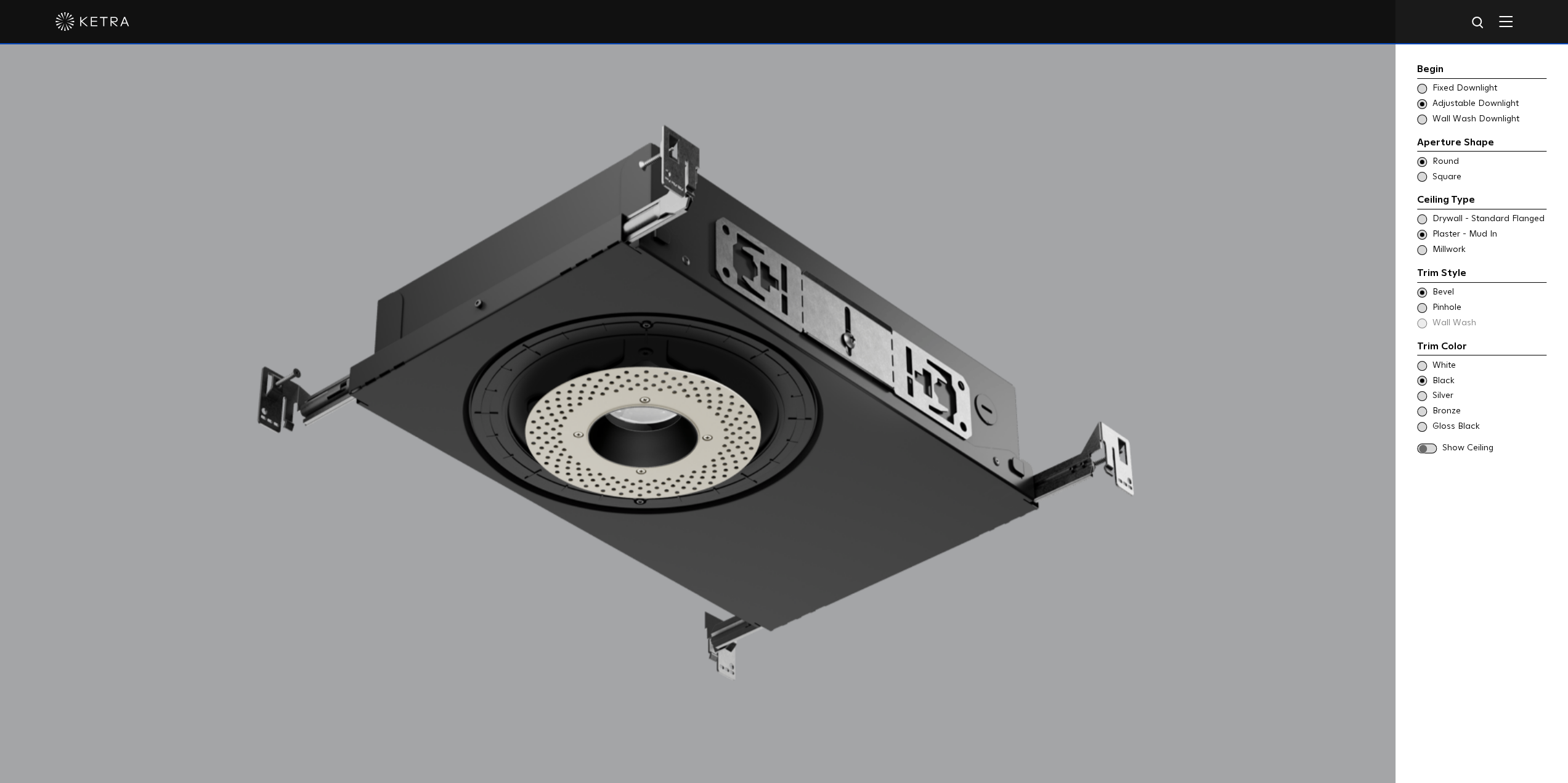
click at [1426, 365] on span at bounding box center [1421, 365] width 10 height 10
click at [1421, 448] on span at bounding box center [1427, 449] width 20 height 10
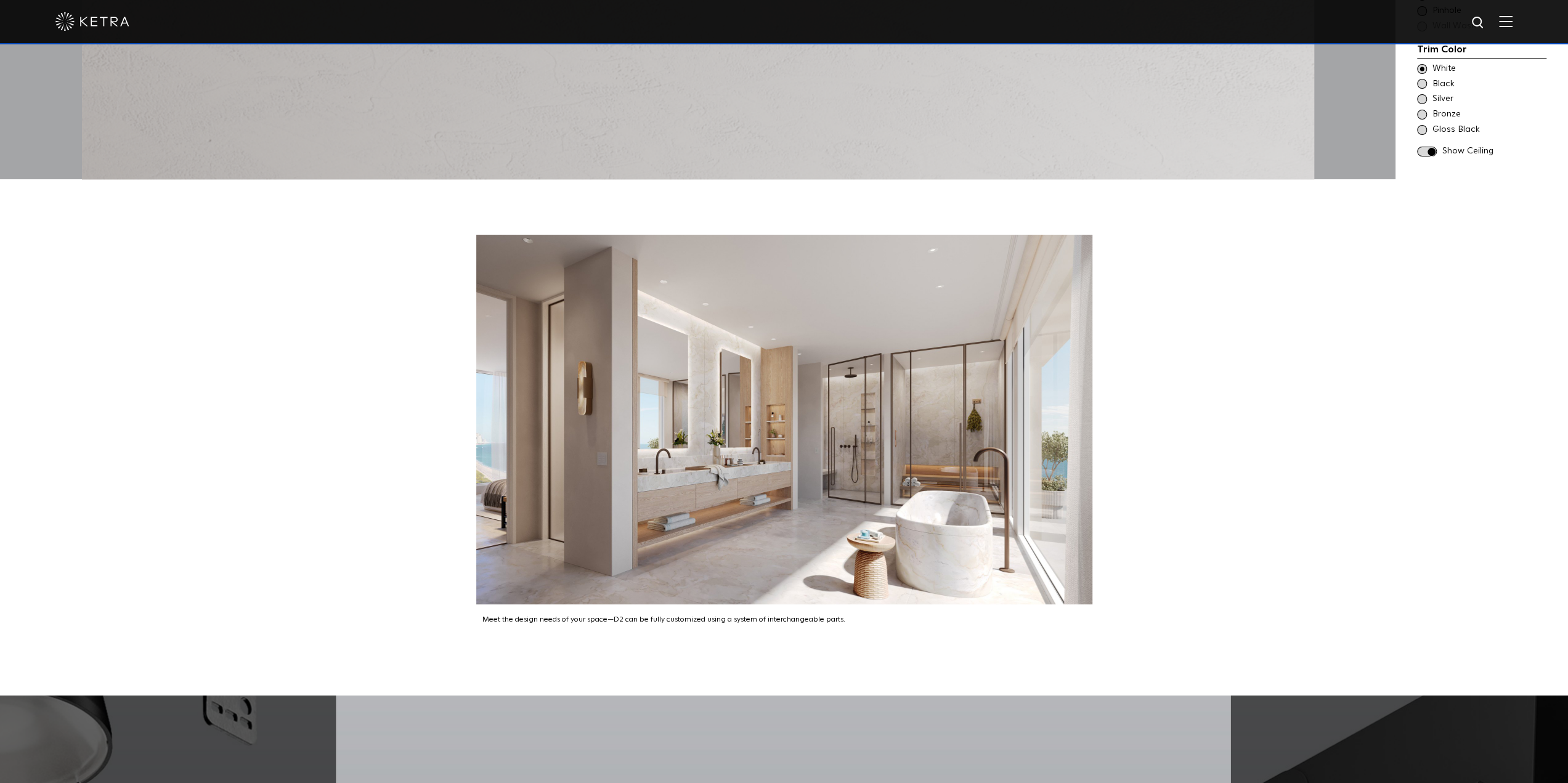
scroll to position [2341, 0]
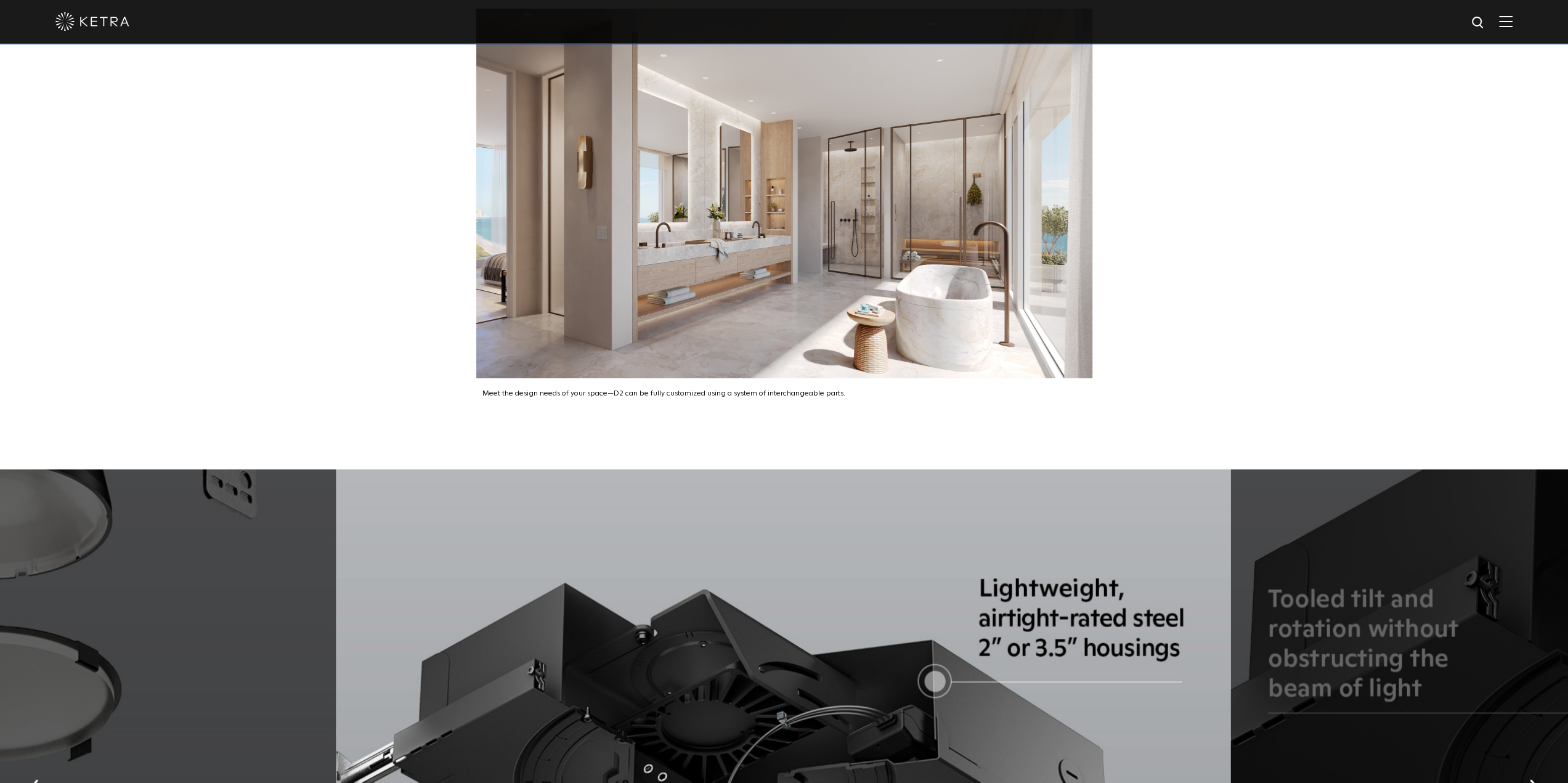
drag, startPoint x: 481, startPoint y: 375, endPoint x: 917, endPoint y: 364, distance: 436.1
click at [917, 378] on div "Meet the design needs of your space—D2 can be fully customized using a system o…" at bounding box center [784, 390] width 617 height 23
drag, startPoint x: 869, startPoint y: 369, endPoint x: 492, endPoint y: 388, distance: 377.5
click at [492, 388] on div "Meet the design needs of your space—D2 can be fully customized using a system o…" at bounding box center [784, 210] width 1568 height 515
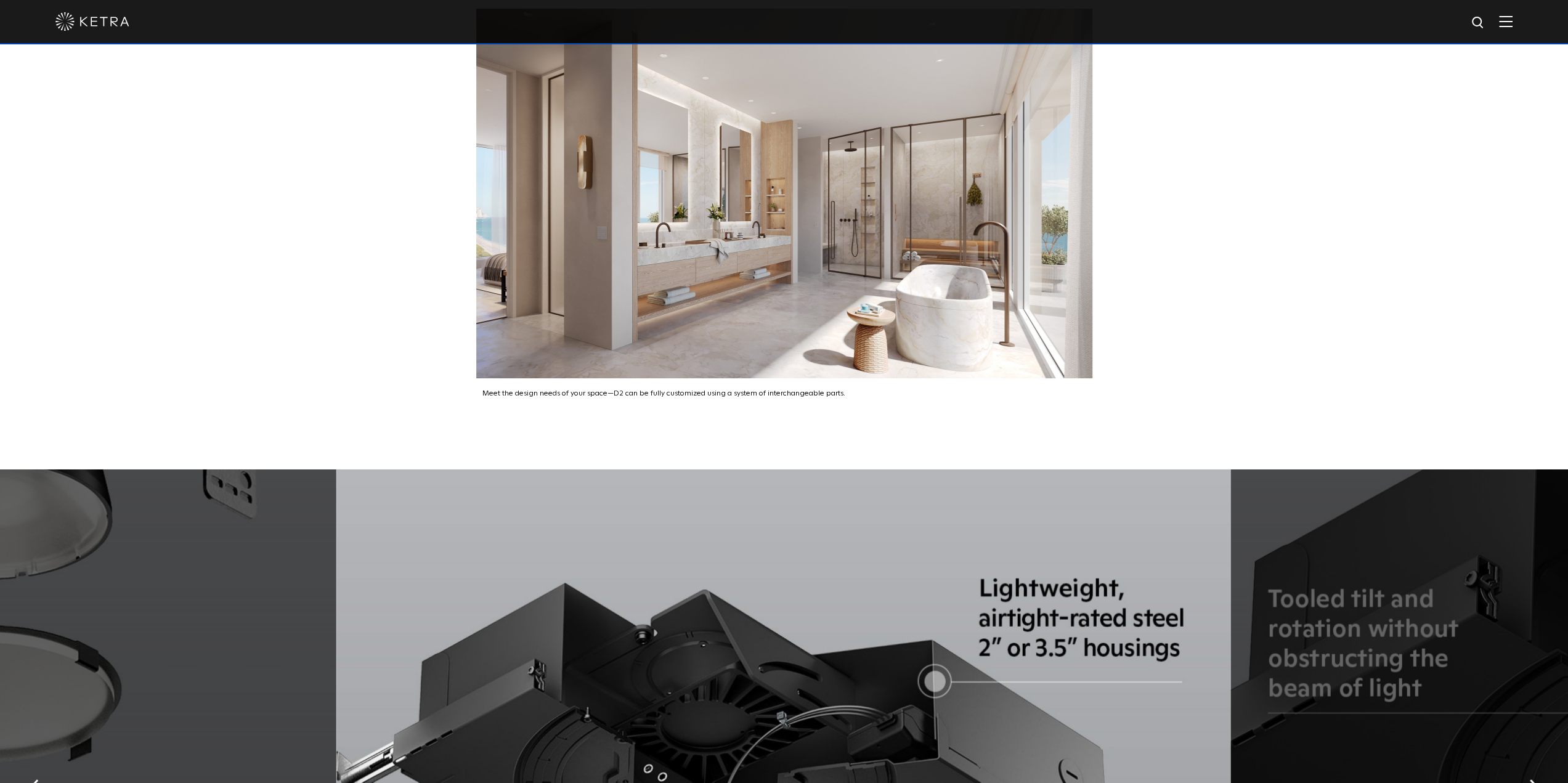
click at [492, 388] on div "Meet the design needs of your space—D2 can be fully customized using a system o…" at bounding box center [784, 210] width 1568 height 515
drag, startPoint x: 459, startPoint y: 385, endPoint x: 876, endPoint y: 393, distance: 417.1
click at [876, 393] on div "Meet the design needs of your space—D2 can be fully customized using a system o…" at bounding box center [784, 210] width 1568 height 515
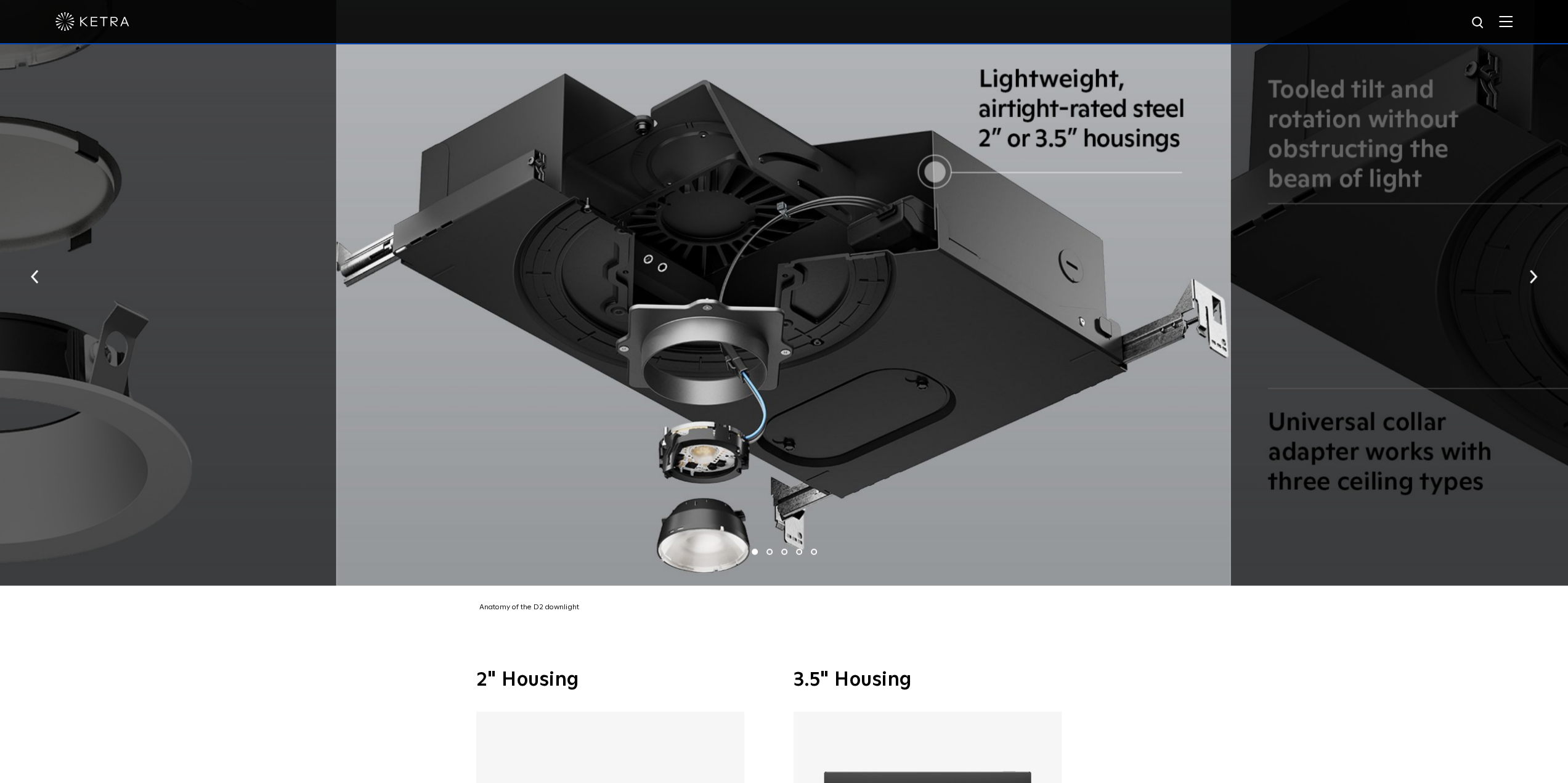
scroll to position [3081, 0]
